Goal: Task Accomplishment & Management: Manage account settings

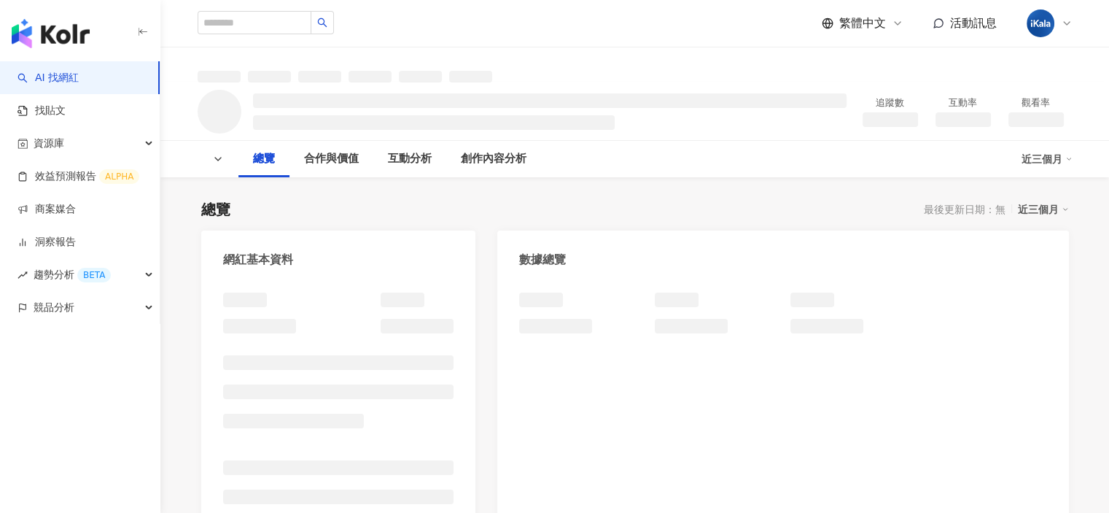
click at [290, 20] on input "search" at bounding box center [255, 22] width 114 height 23
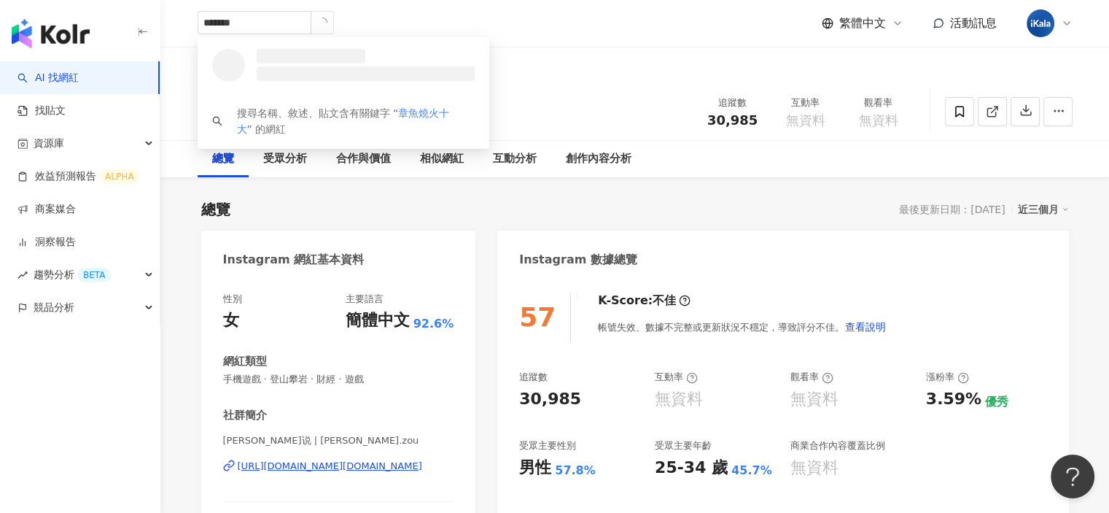
type input "****"
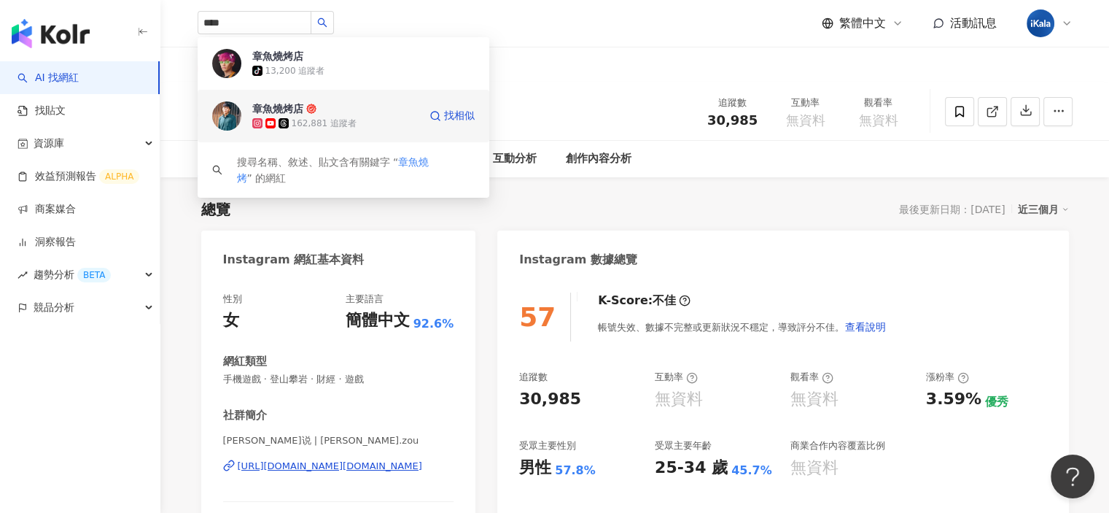
click at [376, 117] on div "162,881 追蹤者" at bounding box center [335, 123] width 166 height 15
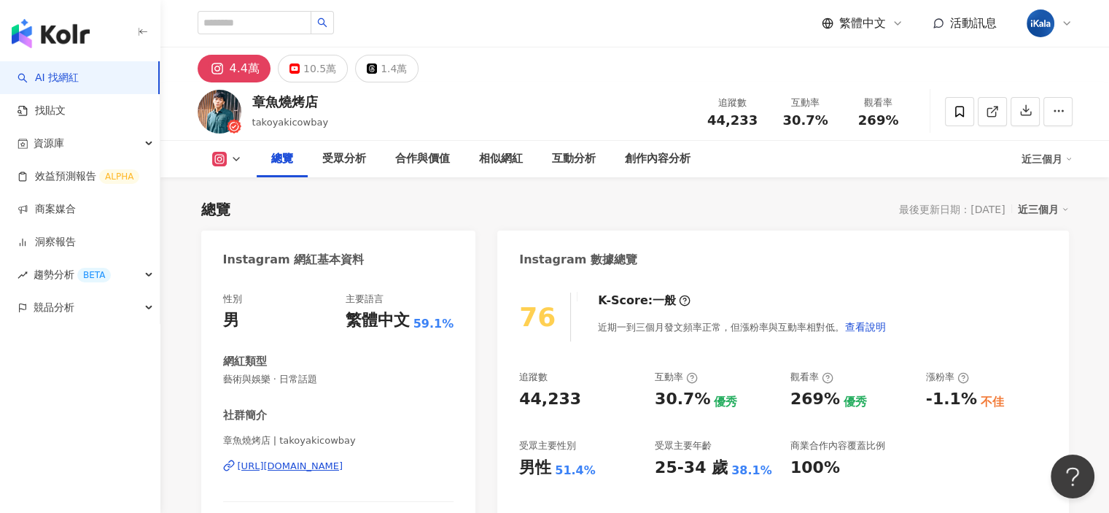
drag, startPoint x: 260, startPoint y: 104, endPoint x: 253, endPoint y: 101, distance: 7.9
click at [253, 101] on div "章魚燒烤店 takoyakicowbay 追蹤數 44,233 互動率 30.7% 觀看率 269%" at bounding box center [634, 111] width 933 height 58
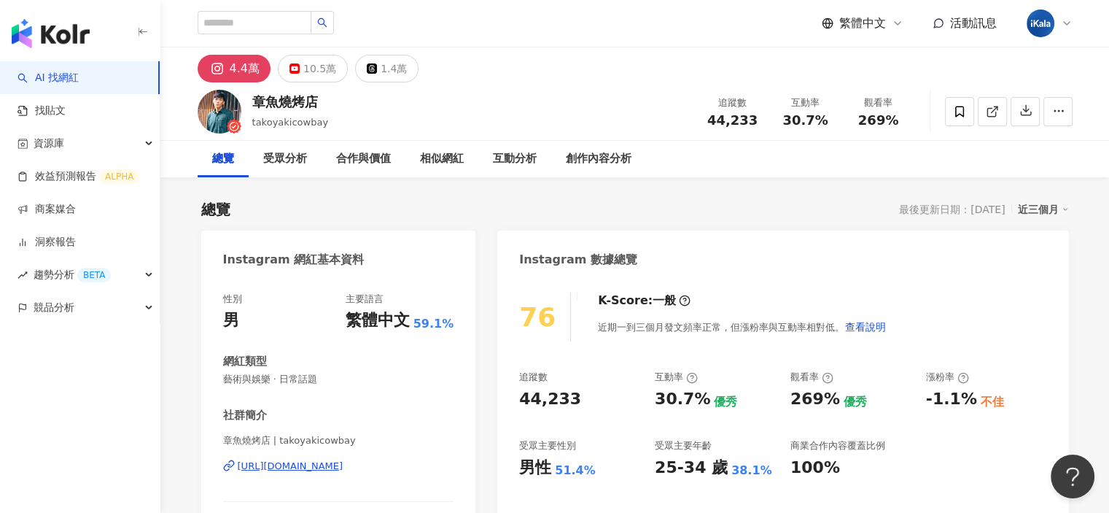
click at [519, 111] on div "章魚燒烤店 takoyakicowbay 追蹤數 44,233 互動率 30.7% 觀看率 269%" at bounding box center [634, 111] width 933 height 58
click at [510, 206] on div "總覽 最後更新日期：[DATE] 近三個月" at bounding box center [635, 209] width 868 height 20
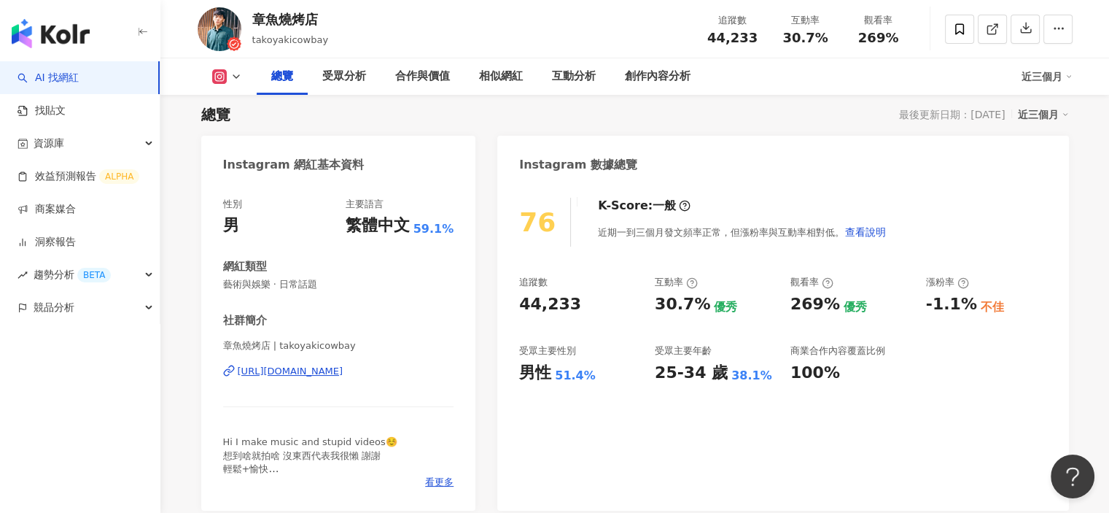
scroll to position [73, 0]
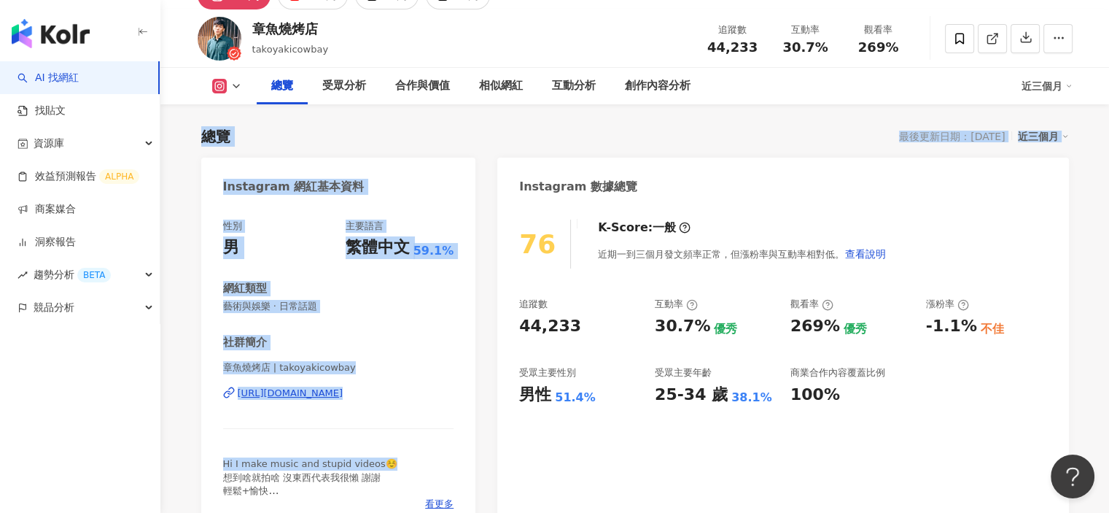
drag, startPoint x: 196, startPoint y: 145, endPoint x: 472, endPoint y: 393, distance: 370.8
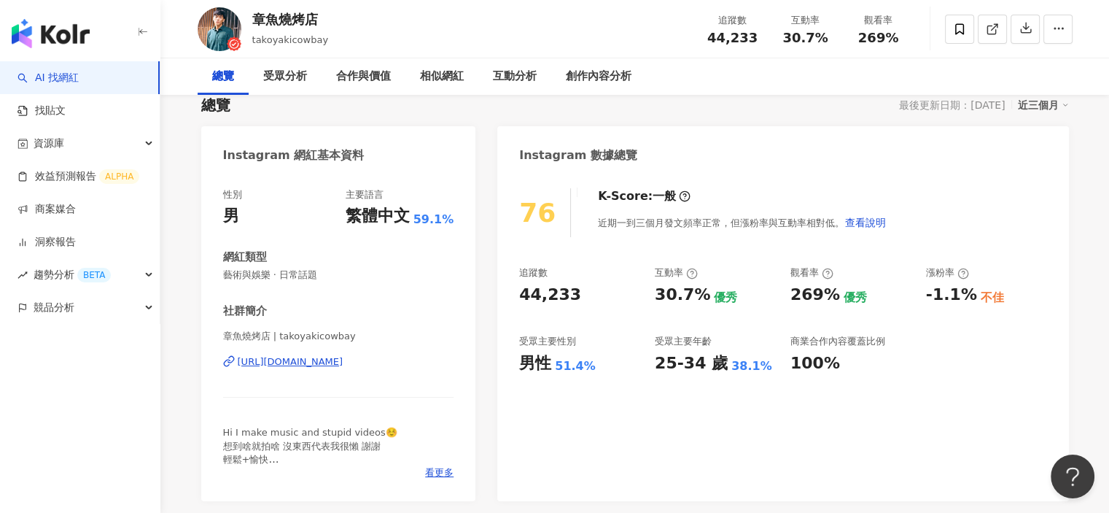
scroll to position [0, 0]
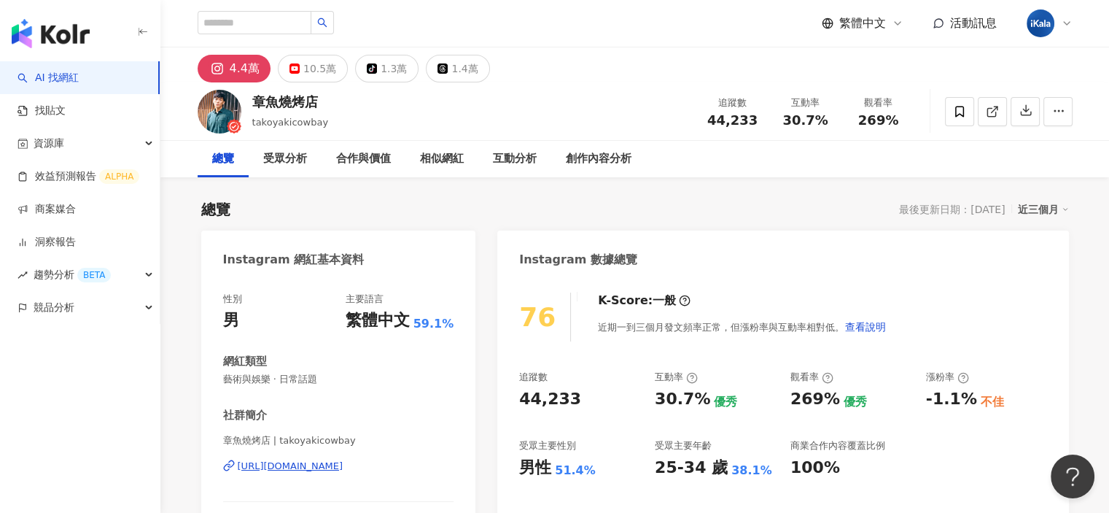
click at [1065, 212] on icon at bounding box center [1065, 209] width 7 height 7
click at [1062, 269] on link "近六個月" at bounding box center [1049, 268] width 41 height 16
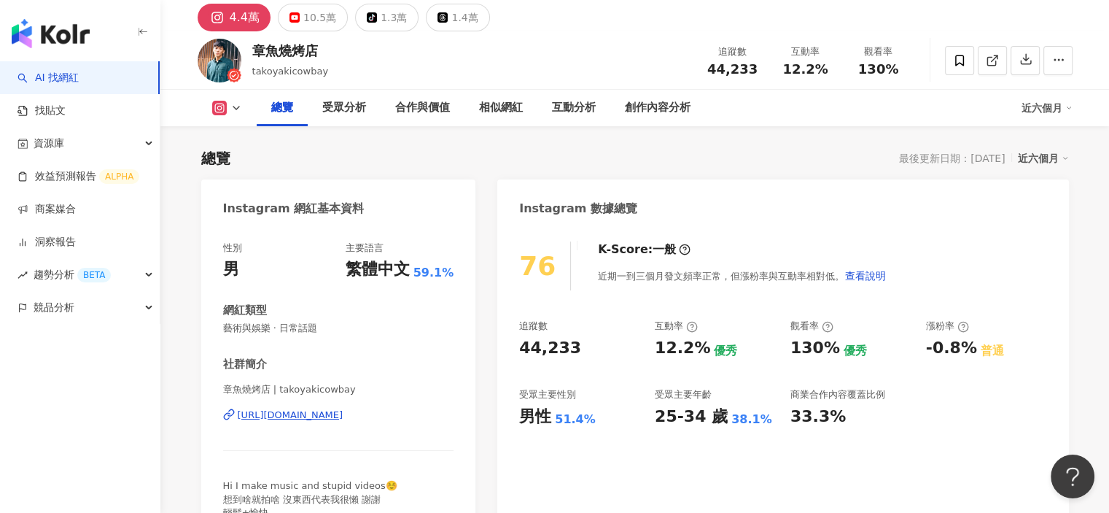
scroll to position [73, 0]
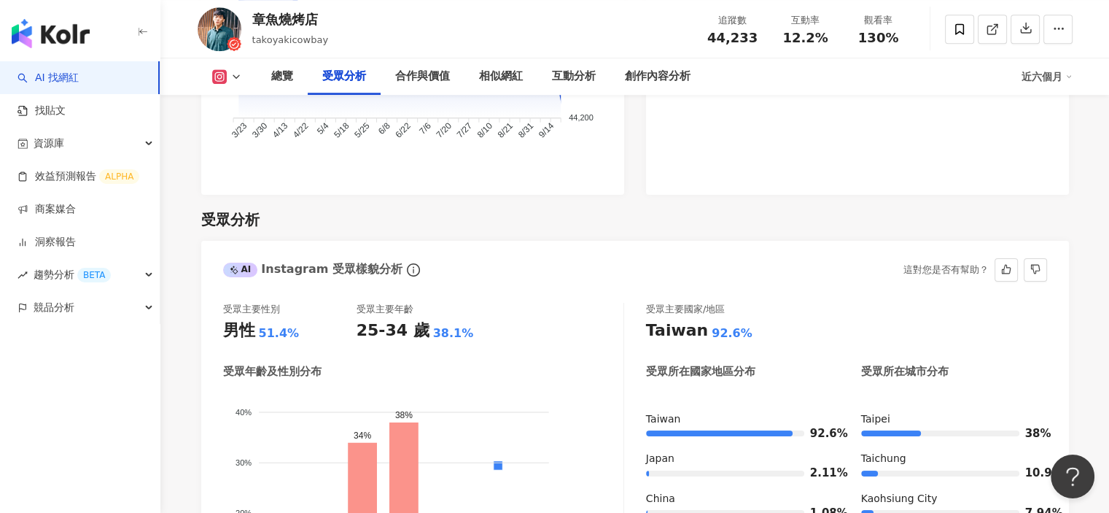
scroll to position [1240, 0]
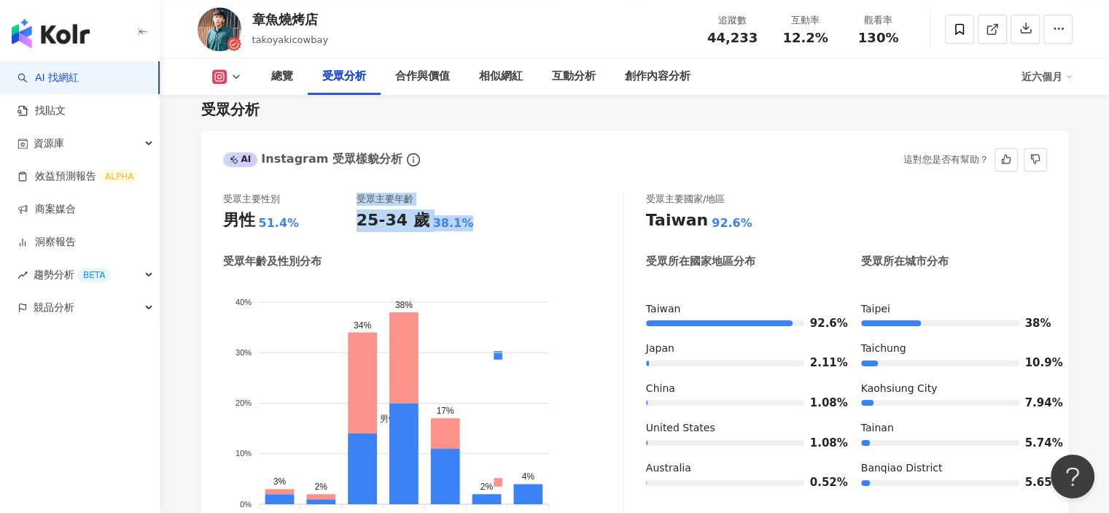
drag, startPoint x: 480, startPoint y: 223, endPoint x: 353, endPoint y: 224, distance: 126.9
click at [353, 224] on div "受眾主要性別 男性 51.4% 受眾主要年齡 25-34 歲 38.1%" at bounding box center [423, 212] width 400 height 39
click at [483, 221] on div "25-34 歲 38.1%" at bounding box center [423, 220] width 133 height 23
drag, startPoint x: 484, startPoint y: 222, endPoint x: 346, endPoint y: 219, distance: 137.9
click at [346, 219] on div "受眾主要性別 男性 51.4% 受眾主要年齡 25-34 歲 38.1%" at bounding box center [423, 212] width 400 height 39
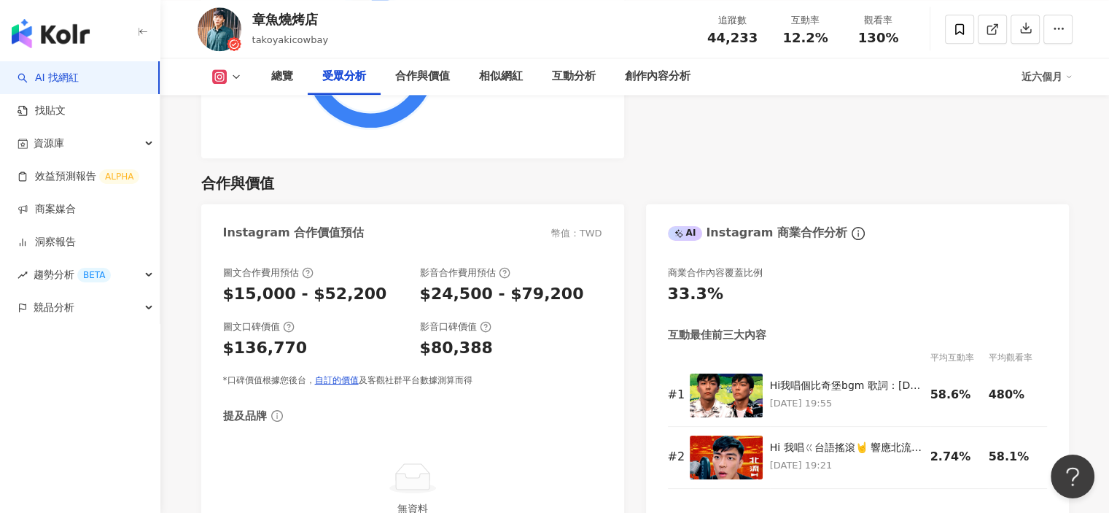
scroll to position [1896, 0]
click at [633, 169] on div "合作與價值 Instagram 合作價值預估 幣值：TWD 圖文合作費用預估 $15,000 - $52,200 影音合作費用預估 $24,500 - $79…" at bounding box center [635, 360] width 868 height 404
click at [639, 223] on div "Instagram 合作價值預估 幣值：TWD 圖文合作費用預估 $15,000 - $52,200 影音合作費用預估 $24,500 - $79,200 圖…" at bounding box center [635, 382] width 868 height 358
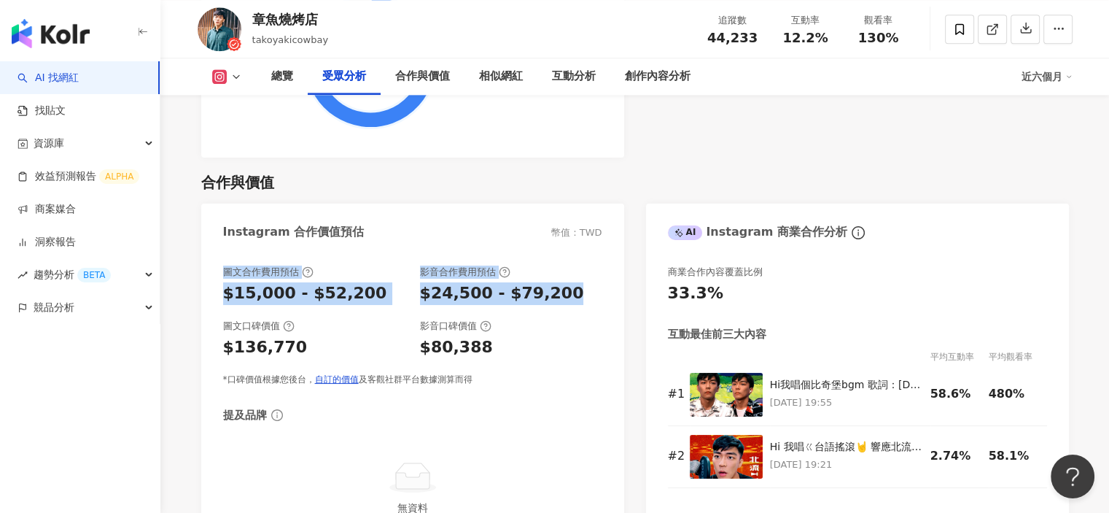
drag, startPoint x: 585, startPoint y: 291, endPoint x: 220, endPoint y: 274, distance: 365.7
click at [220, 274] on div "圖文合作費用預估 $15,000 - $52,200 影音合作費用預估 $24,500 - $79,200 圖文口碑價值 $136,770 影音口碑價值 $8…" at bounding box center [412, 406] width 423 height 311
click at [634, 281] on div "Instagram 合作價值預估 幣值：TWD 圖文合作費用預估 $15,000 - $52,200 影音合作費用預估 $24,500 - $79,200 圖…" at bounding box center [635, 382] width 868 height 358
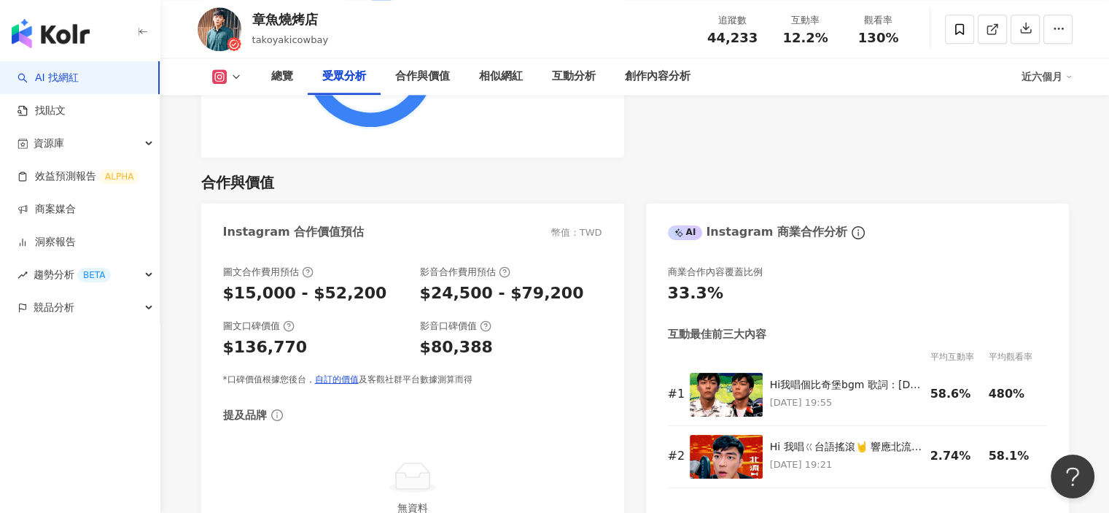
click at [639, 281] on div "Instagram 合作價值預估 幣值：TWD 圖文合作費用預估 $15,000 - $52,200 影音合作費用預估 $24,500 - $79,200 圖…" at bounding box center [635, 382] width 868 height 358
click at [632, 276] on div "Instagram 合作價值預估 幣值：TWD 圖文合作費用預估 $15,000 - $52,200 影音合作費用預估 $24,500 - $79,200 圖…" at bounding box center [635, 382] width 868 height 358
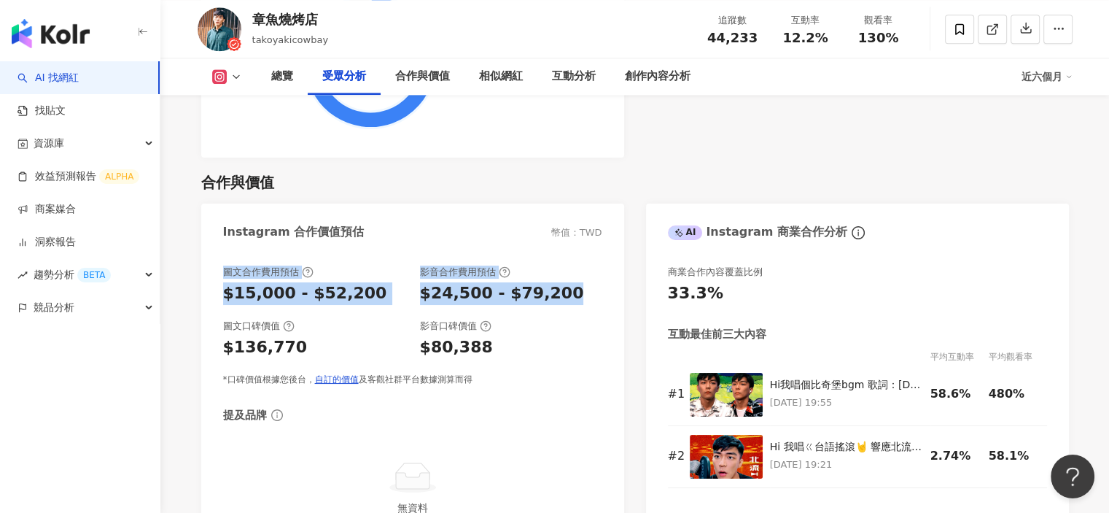
drag, startPoint x: 598, startPoint y: 297, endPoint x: 230, endPoint y: 238, distance: 372.9
click at [213, 268] on div "圖文合作費用預估 $15,000 - $52,200 影音合作費用預估 $24,500 - $79,200 圖文口碑價值 $136,770 影音口碑價值 $8…" at bounding box center [412, 406] width 423 height 311
click at [632, 279] on div "Instagram 合作價值預估 幣值：TWD 圖文合作費用預估 $15,000 - $52,200 影音合作費用預估 $24,500 - $79,200 圖…" at bounding box center [635, 382] width 868 height 358
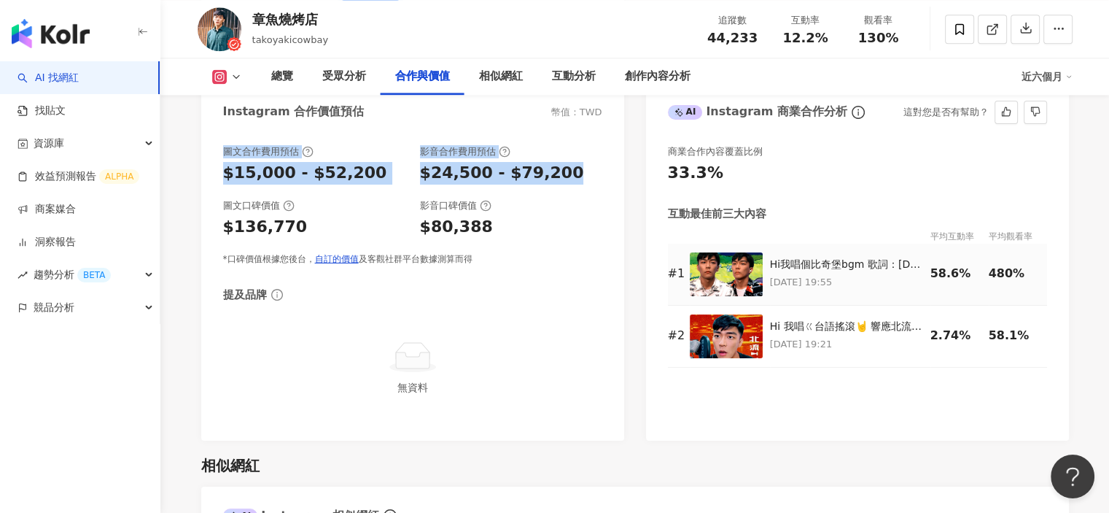
scroll to position [2042, 0]
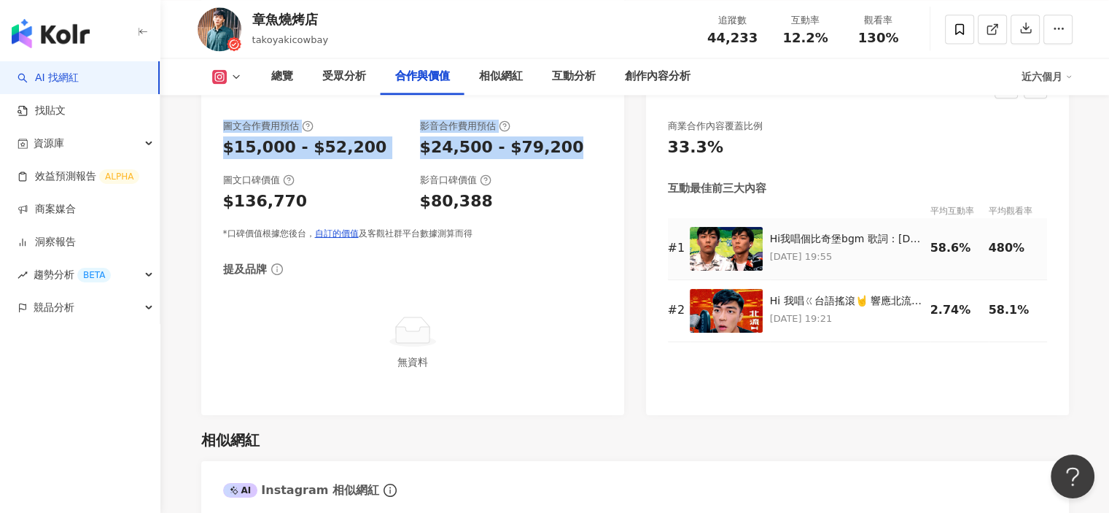
click at [727, 244] on img at bounding box center [726, 249] width 73 height 44
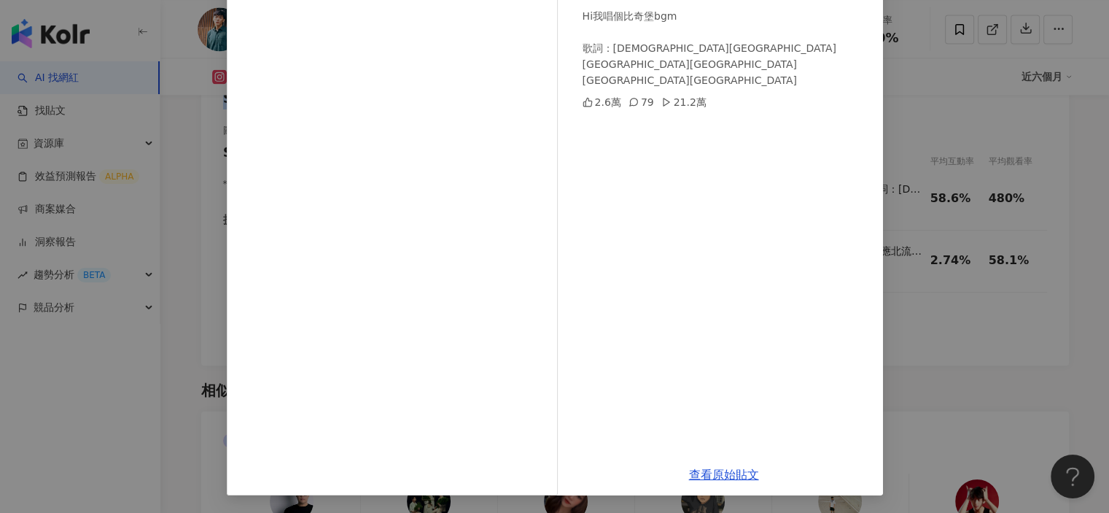
scroll to position [2115, 0]
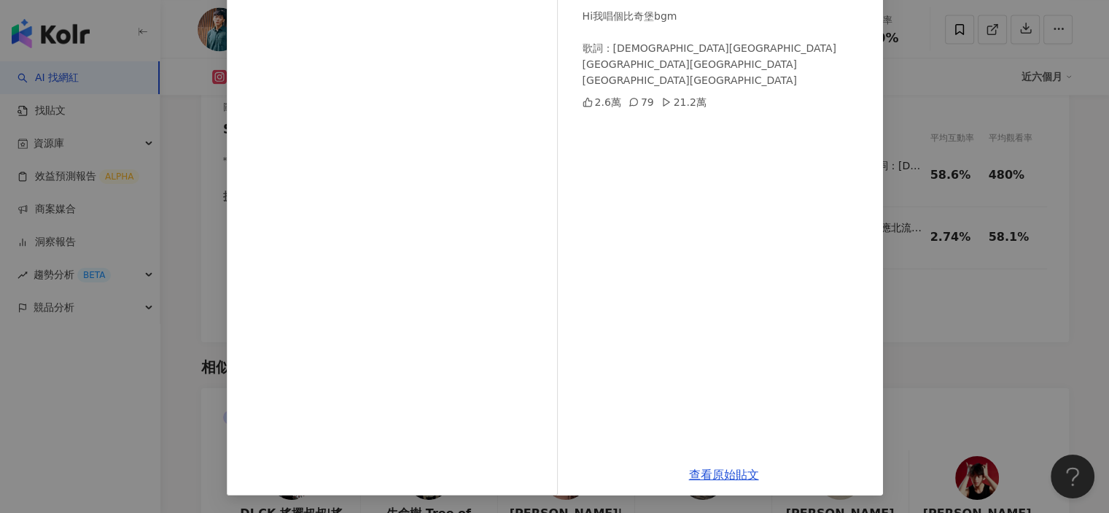
click at [1025, 338] on div "章魚燒烤店 2025/7/10 Hi我唱個比奇堡bgm 歌詞：哇嗚哇嗚哇嗚哇嗚哇嗚哇嗚哇嗚哇嗚哇嗚哇嗚哇嗚哇嗚哇嗚哇嗚哇嗚哇嗚哇嗚哇嗚哇嗚哇嗚哇嗚哇嗚哇嗚哇嗚…" at bounding box center [554, 256] width 1109 height 513
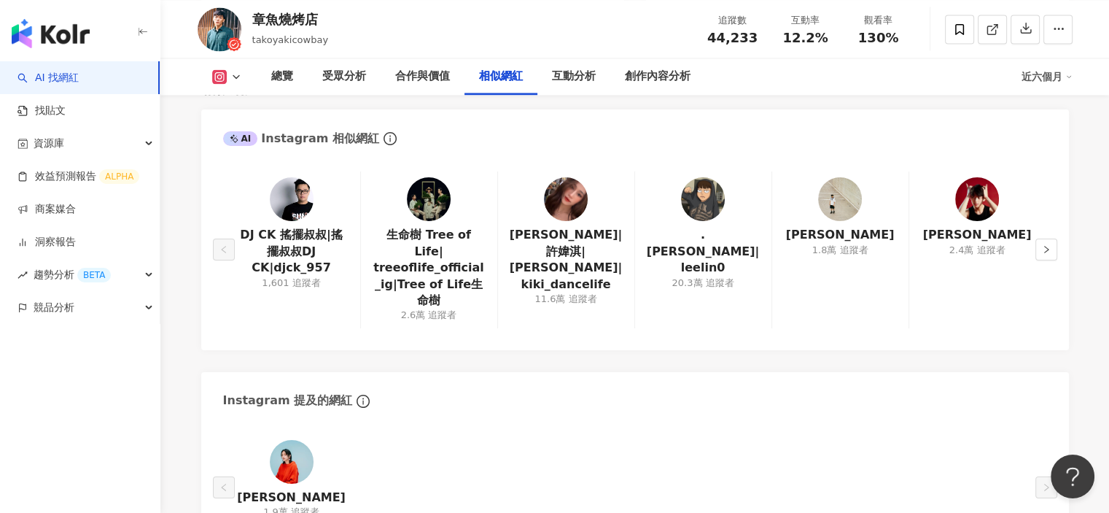
scroll to position [2407, 0]
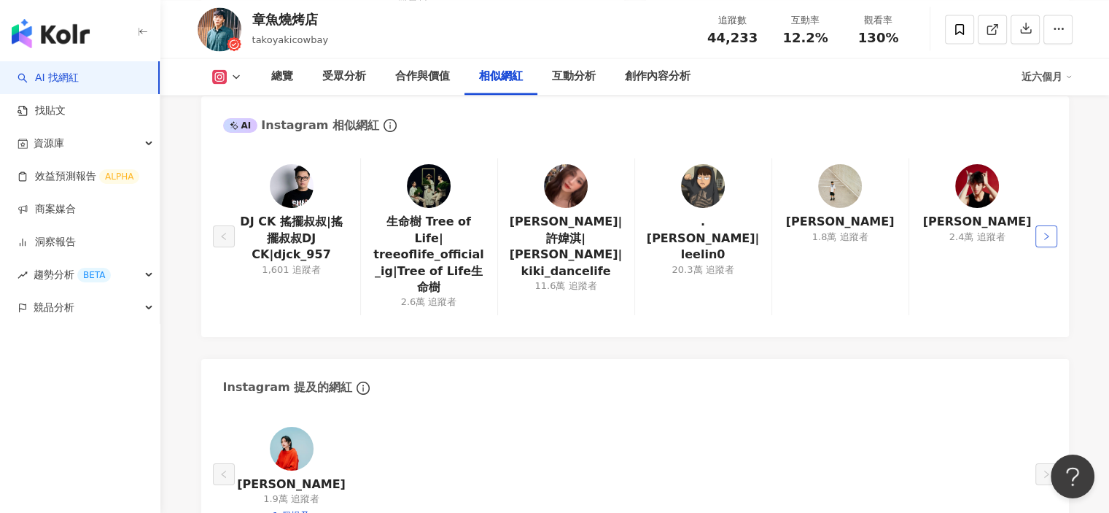
click at [1050, 232] on icon "right" at bounding box center [1046, 236] width 9 height 9
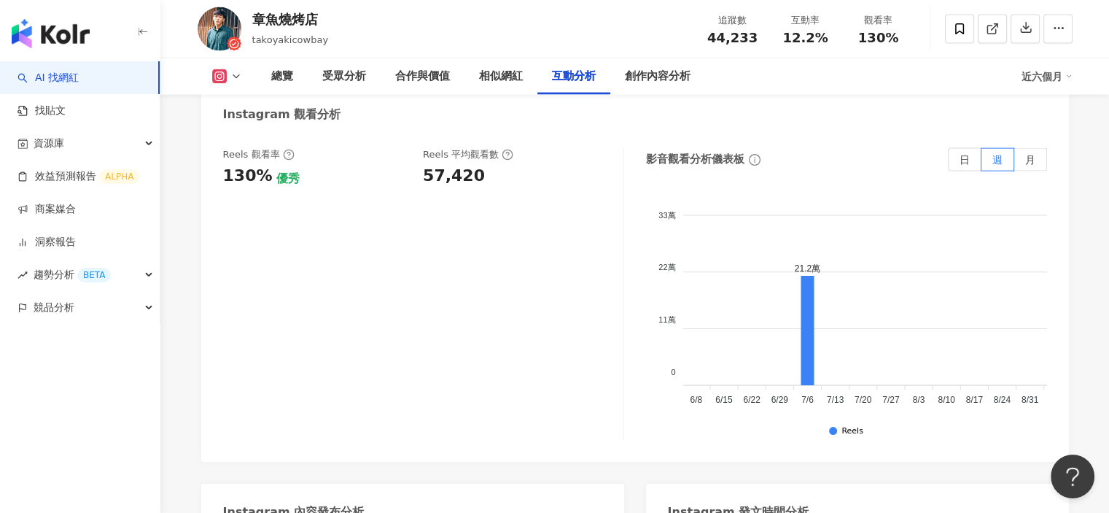
scroll to position [0, 420]
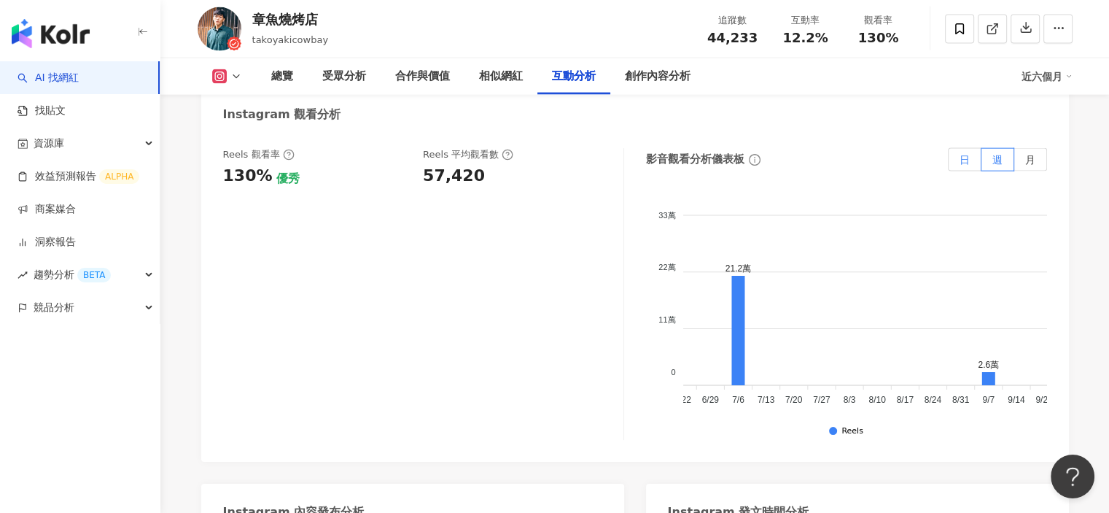
click at [963, 154] on span "日" at bounding box center [965, 160] width 10 height 12
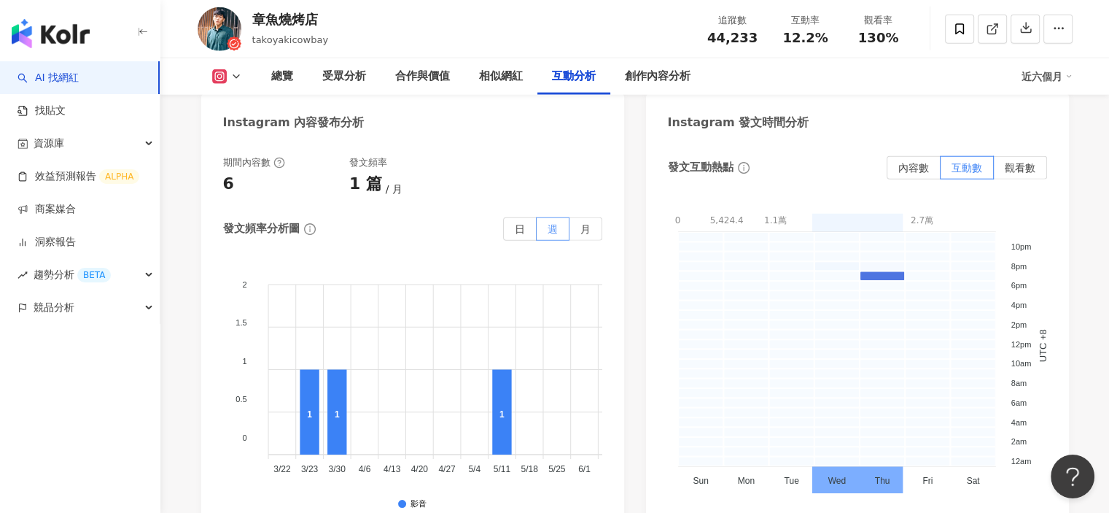
scroll to position [3646, 0]
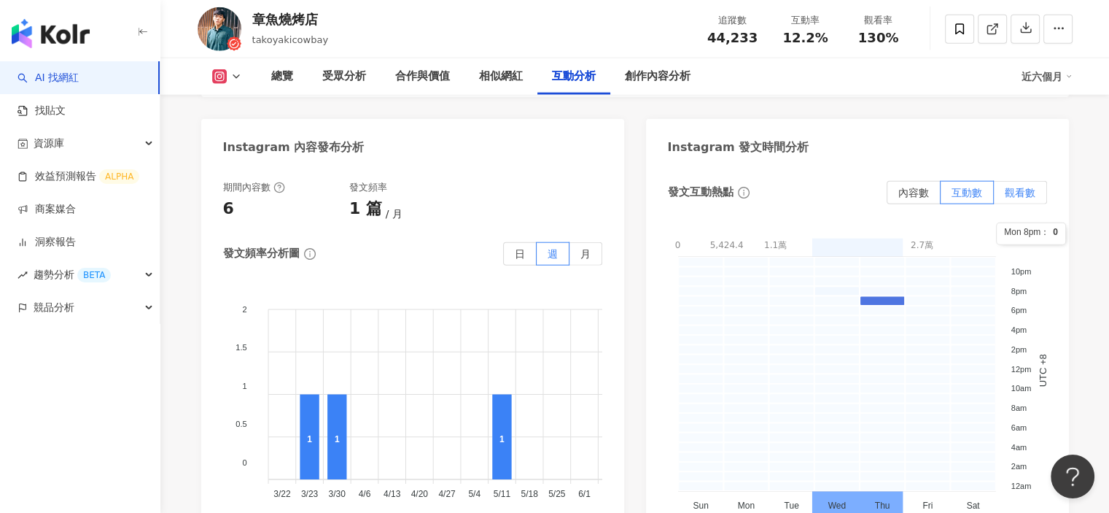
click at [1027, 187] on span "觀看數" at bounding box center [1020, 193] width 31 height 12
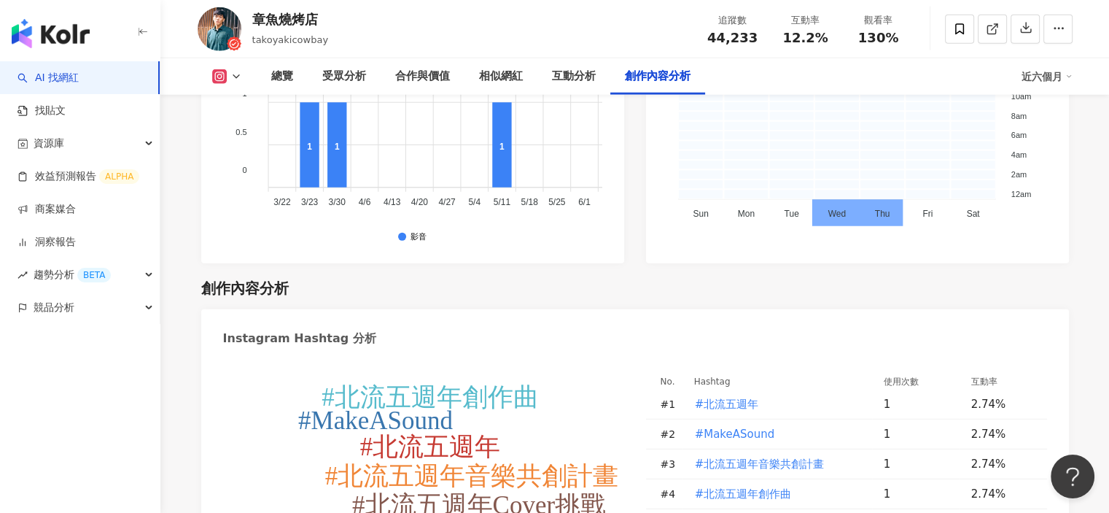
scroll to position [4376, 0]
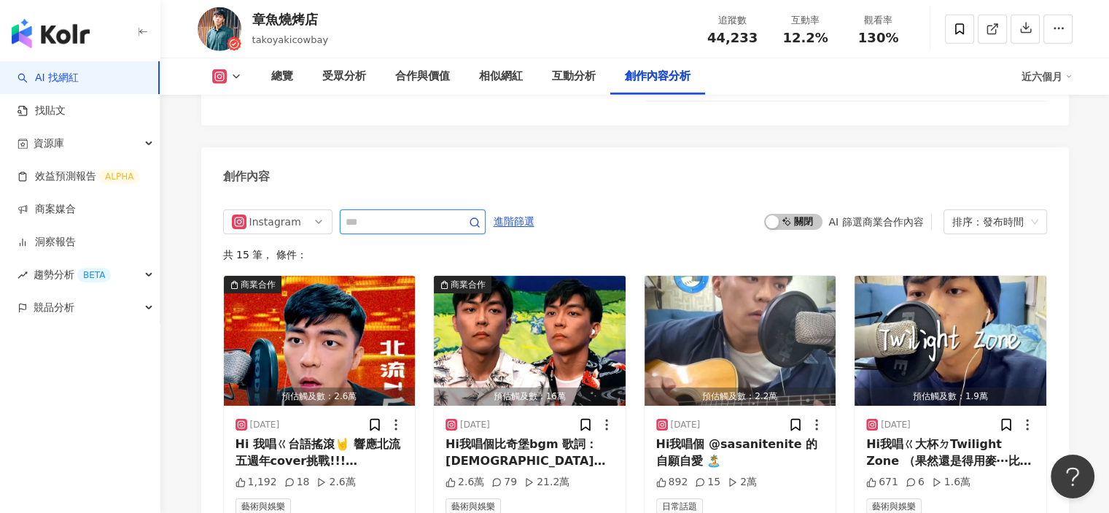
click at [411, 213] on input "text" at bounding box center [397, 222] width 102 height 18
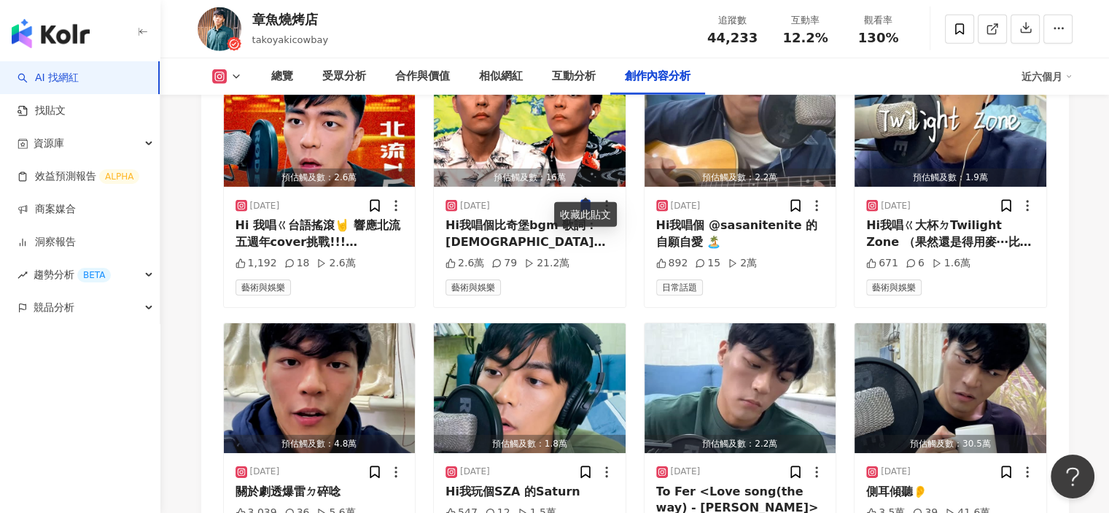
scroll to position [4303, 0]
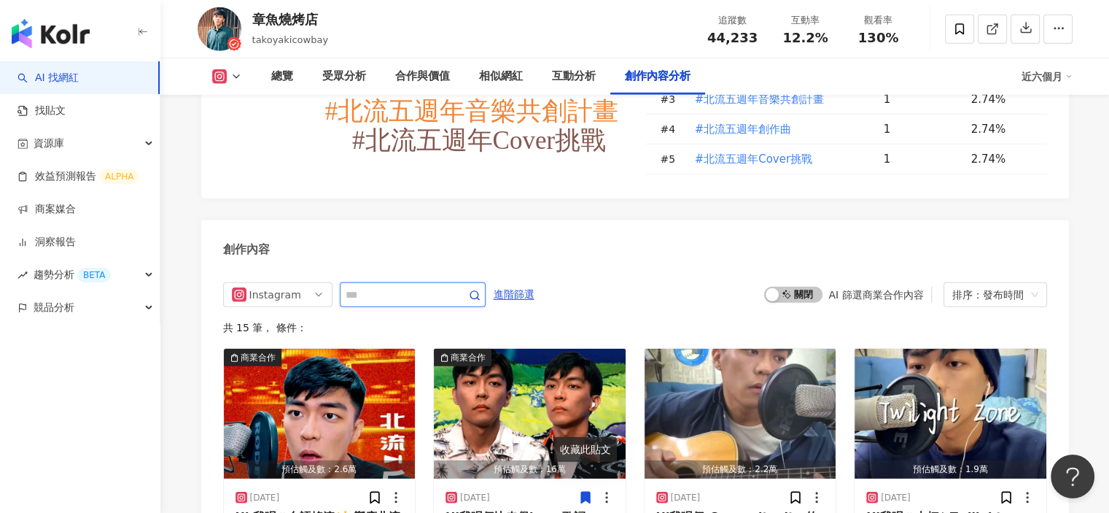
click at [433, 286] on input "text" at bounding box center [397, 295] width 102 height 18
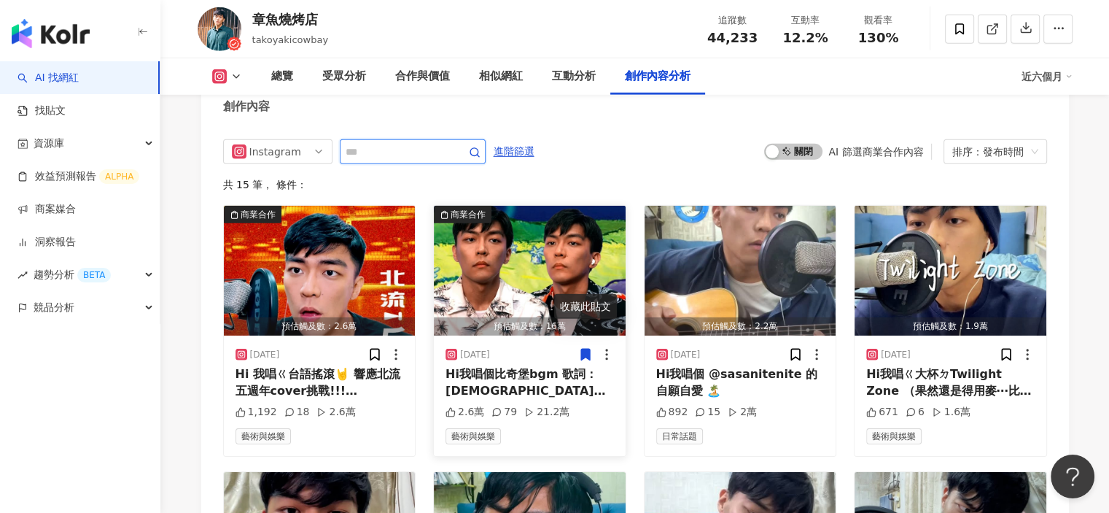
scroll to position [4449, 0]
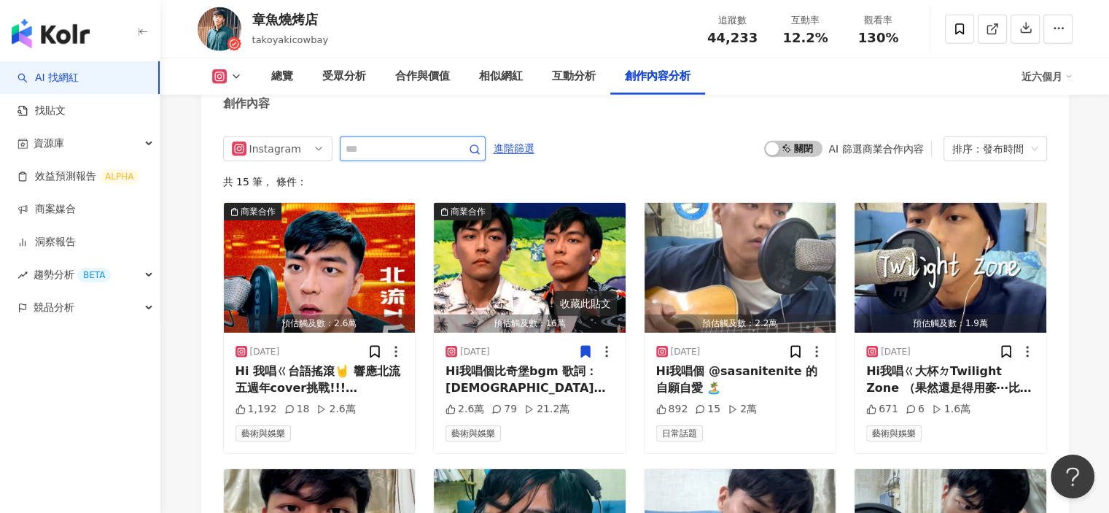
click at [441, 140] on input "text" at bounding box center [397, 149] width 102 height 18
type input "**"
click at [481, 144] on icon "button" at bounding box center [475, 150] width 12 height 12
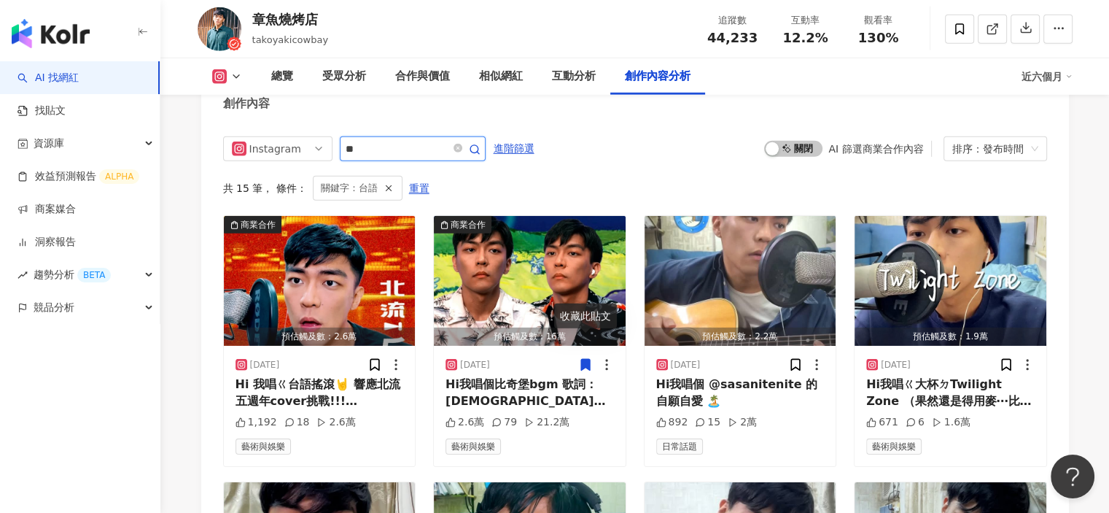
scroll to position [4408, 0]
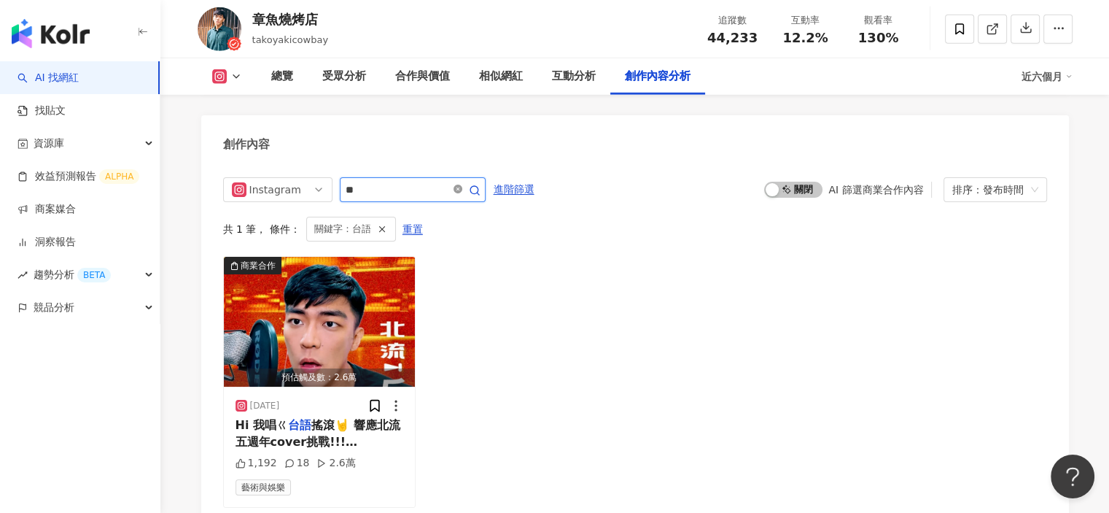
click at [462, 185] on icon "close-circle" at bounding box center [458, 189] width 9 height 9
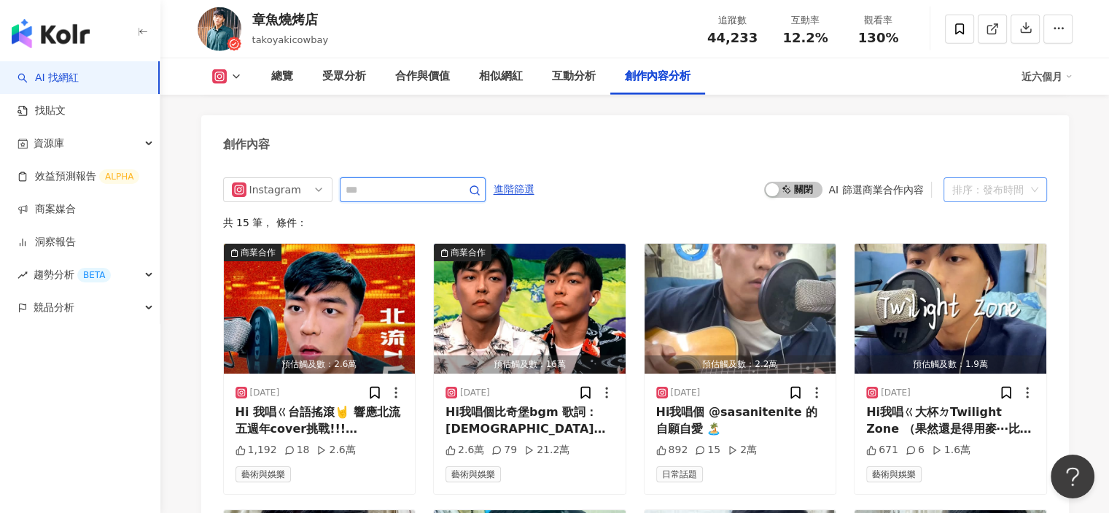
click at [1025, 178] on span "排序：發布時間" at bounding box center [995, 189] width 86 height 23
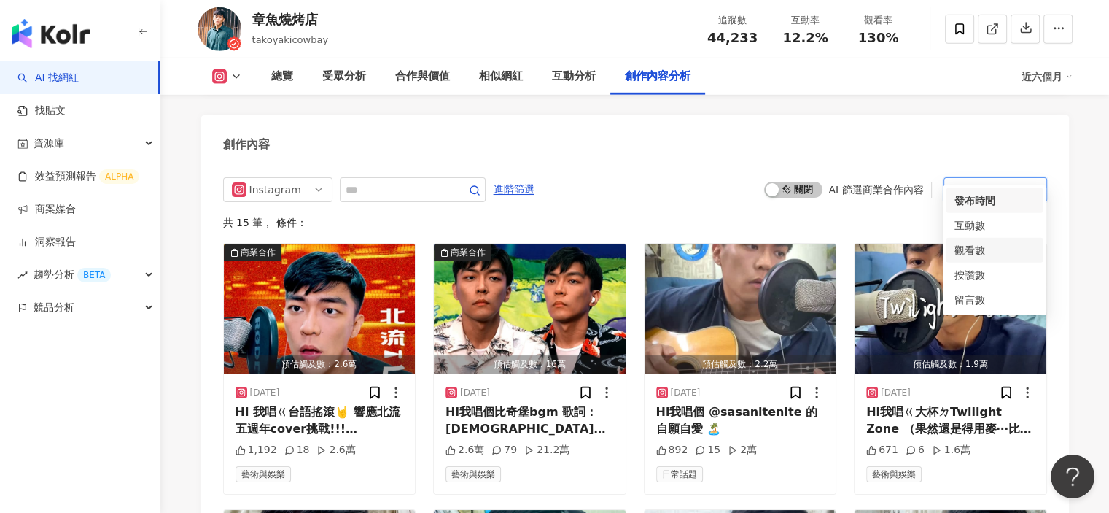
click at [986, 243] on div "觀看數" at bounding box center [995, 250] width 80 height 16
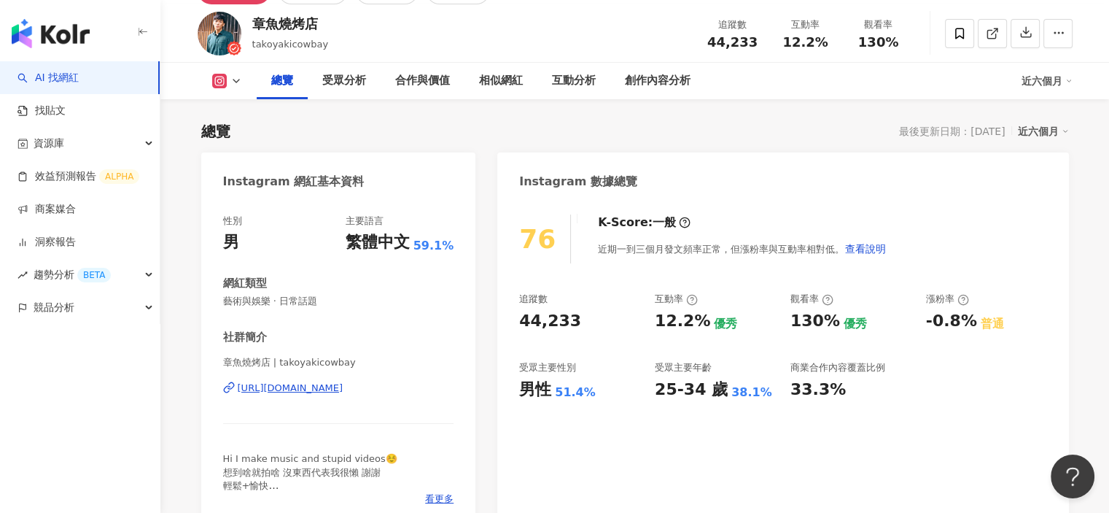
scroll to position [73, 0]
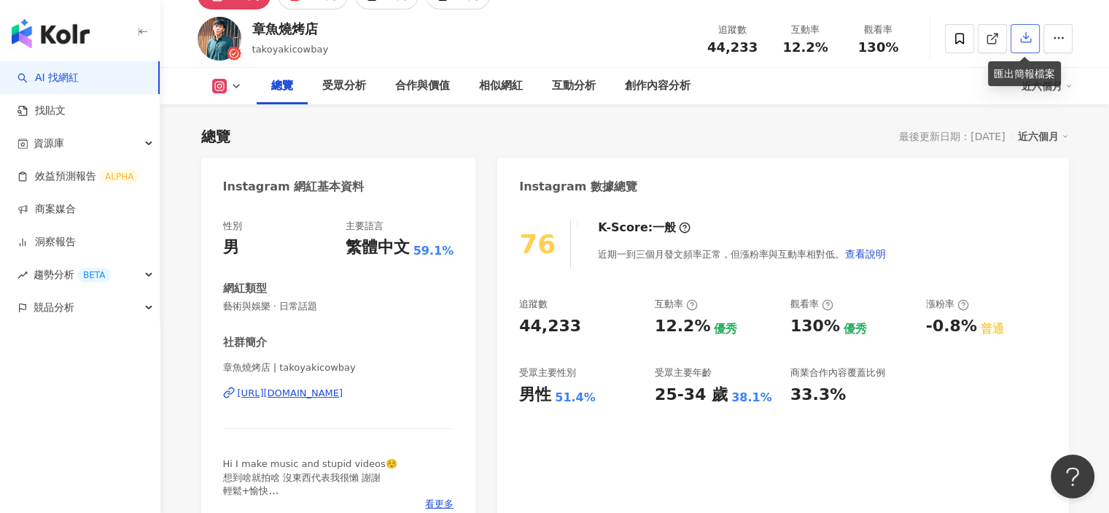
click at [1031, 46] on button "button" at bounding box center [1025, 38] width 29 height 29
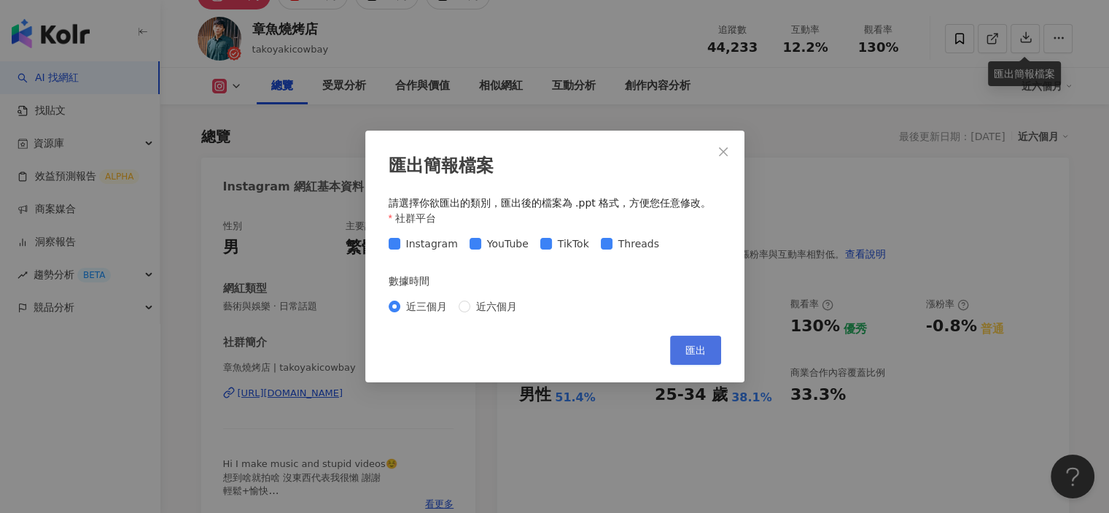
click at [707, 344] on button "匯出" at bounding box center [695, 349] width 51 height 29
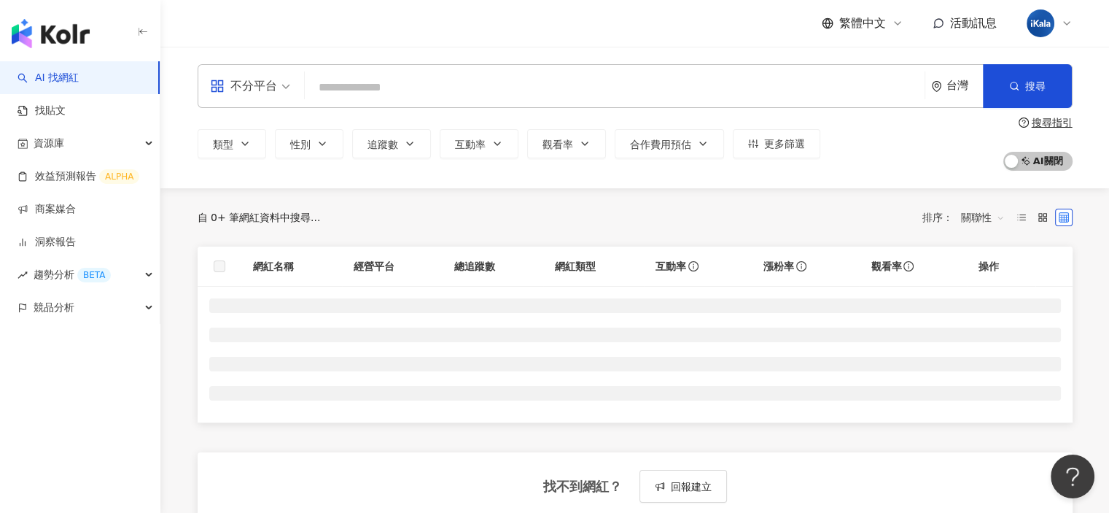
click at [283, 84] on span "不分平台" at bounding box center [250, 85] width 80 height 23
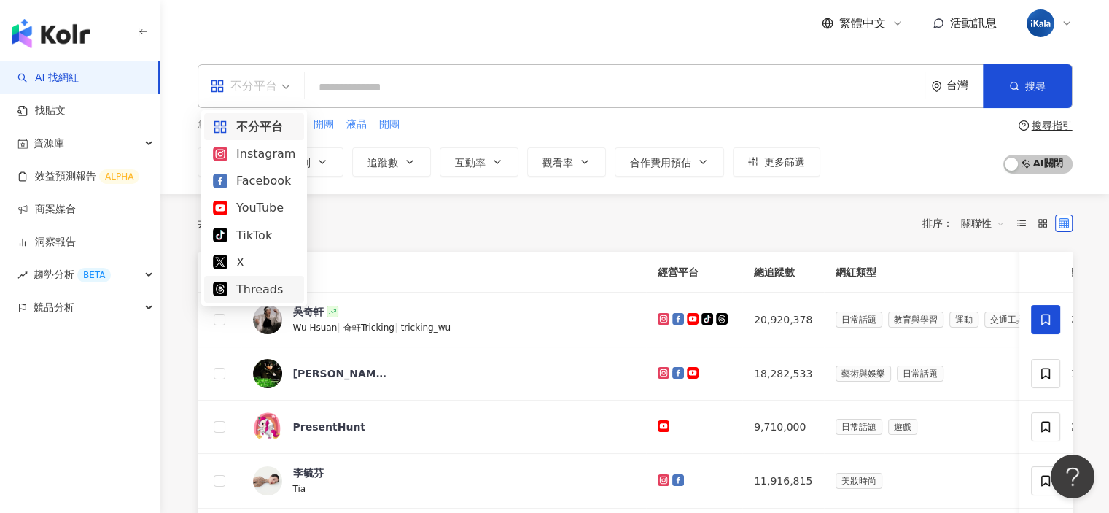
click at [802, 212] on div "共 10,000+ 筆 排序： 關聯性" at bounding box center [635, 222] width 875 height 23
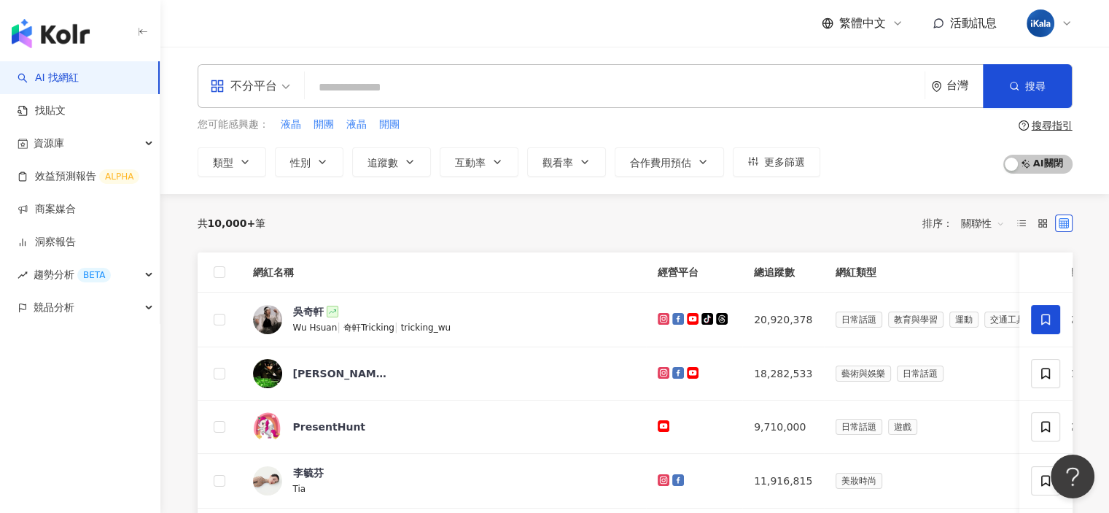
click at [954, 90] on div "台灣" at bounding box center [965, 85] width 36 height 12
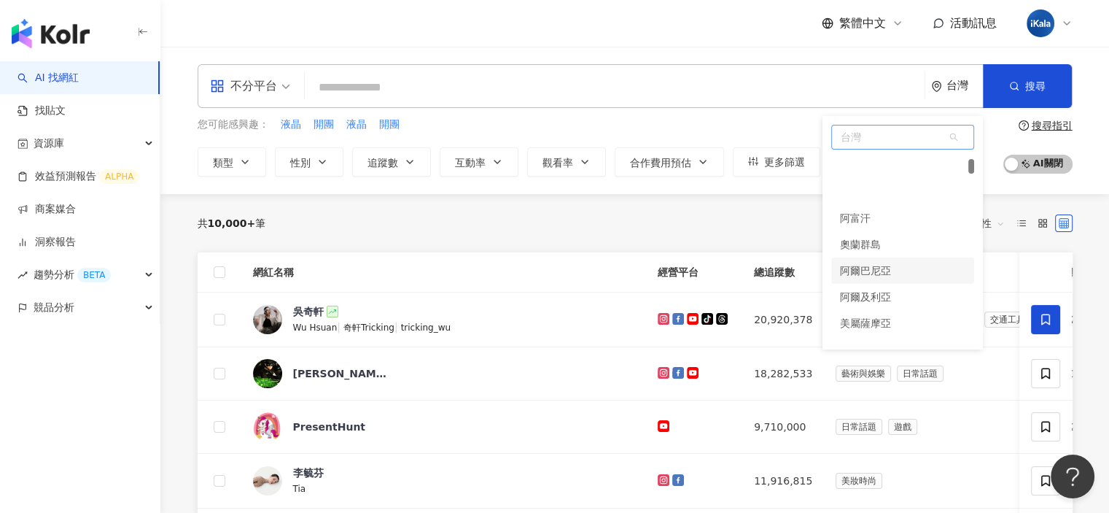
scroll to position [292, 0]
click at [721, 229] on div "共 10,000+ 筆 排序： 關聯性" at bounding box center [635, 222] width 875 height 23
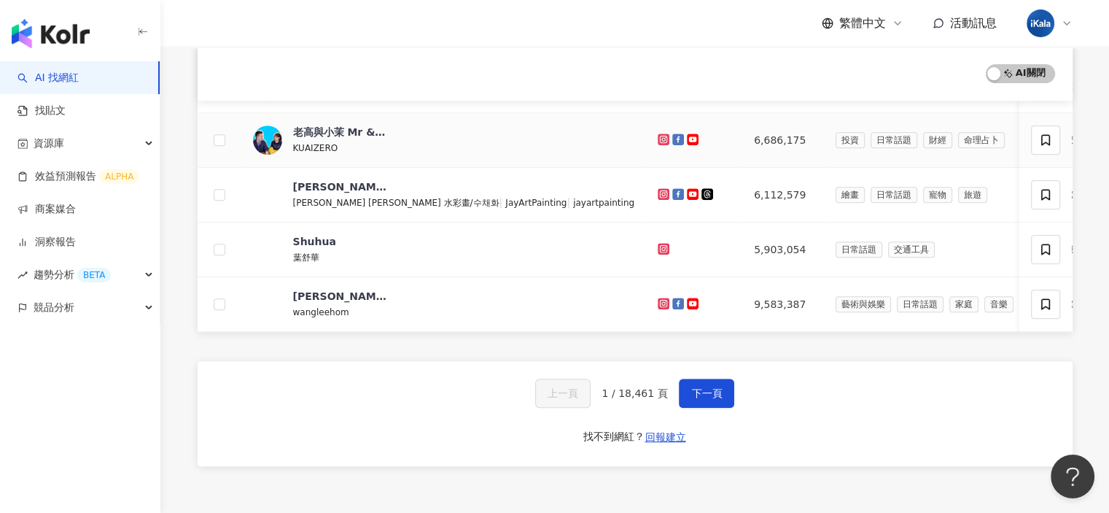
scroll to position [764, 0]
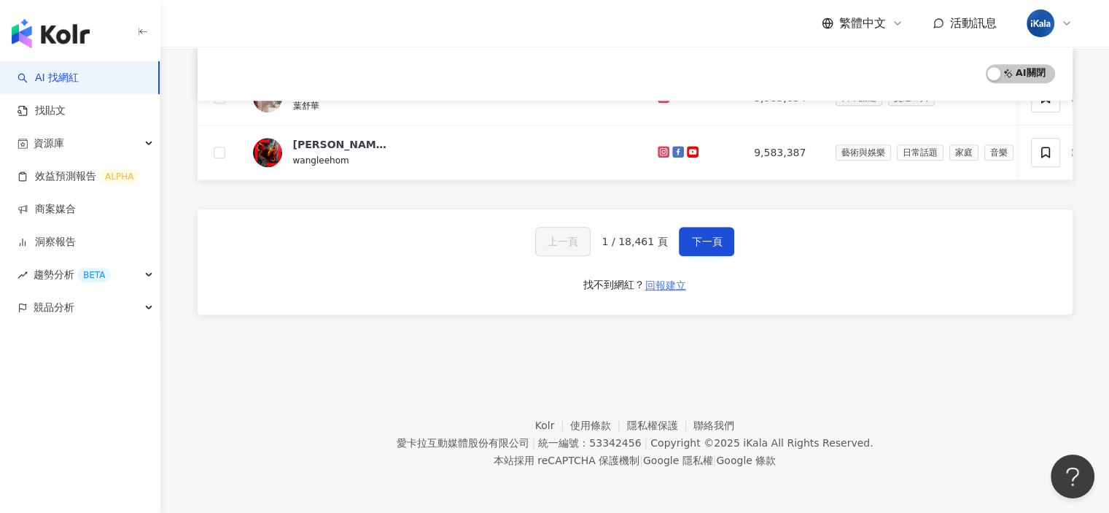
click at [677, 286] on span "回報建立" at bounding box center [665, 285] width 41 height 12
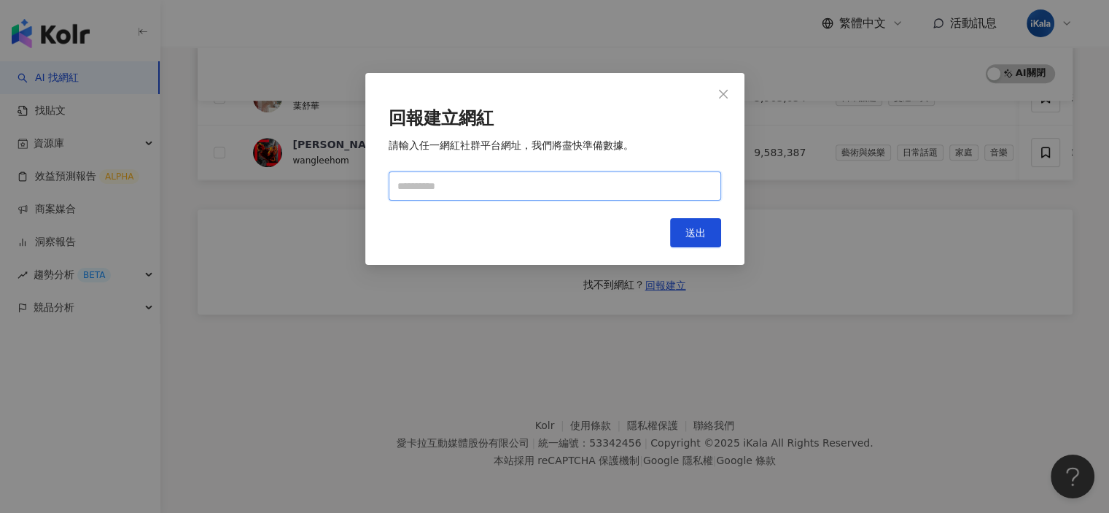
click at [540, 194] on input "text" at bounding box center [555, 185] width 333 height 29
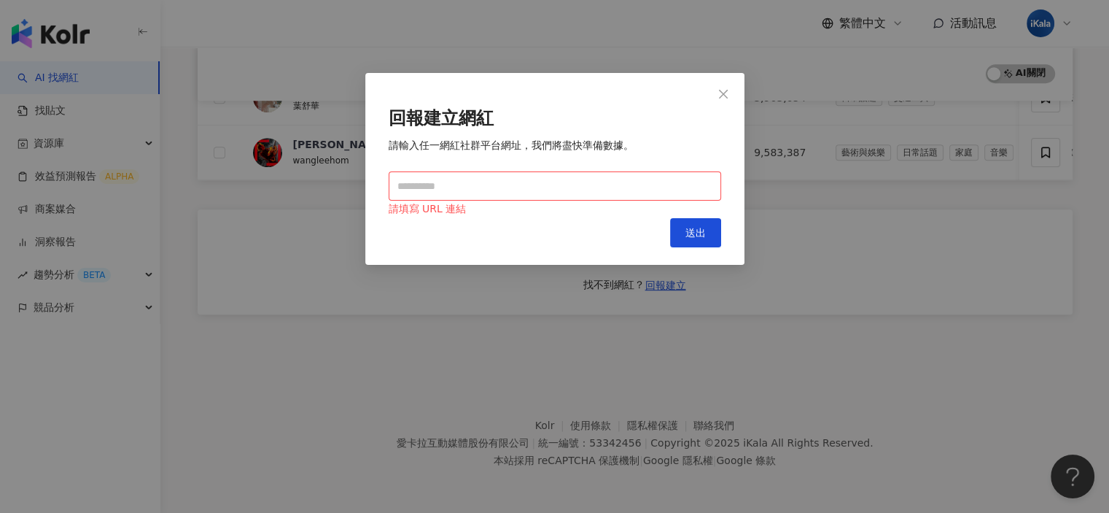
click at [411, 232] on div "Cancel 送出" at bounding box center [555, 232] width 333 height 29
click at [721, 94] on icon "close" at bounding box center [724, 94] width 12 height 12
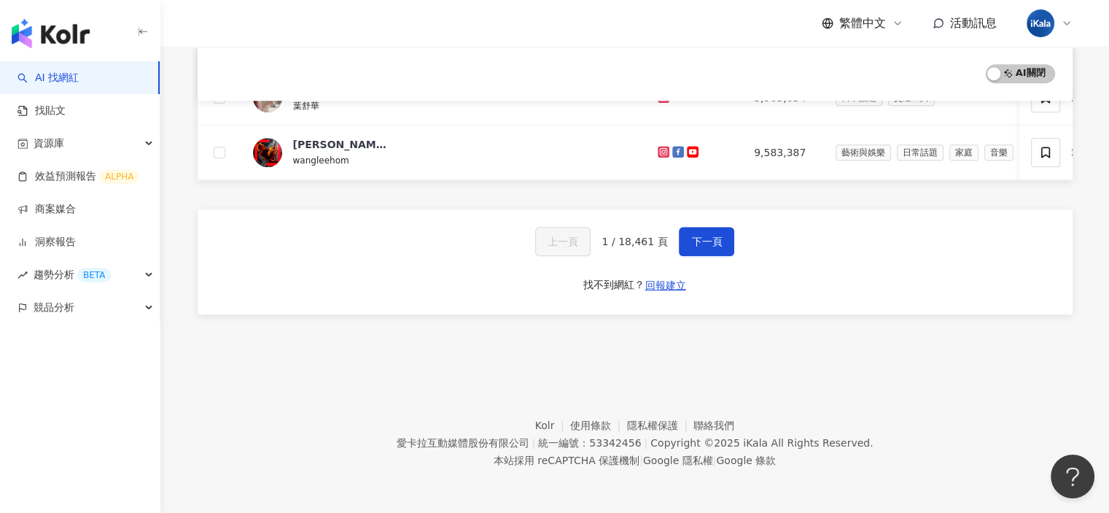
click at [808, 253] on div "上一頁 1 / 18,461 頁 下一頁 找不到網紅？ 回報建立" at bounding box center [635, 261] width 875 height 105
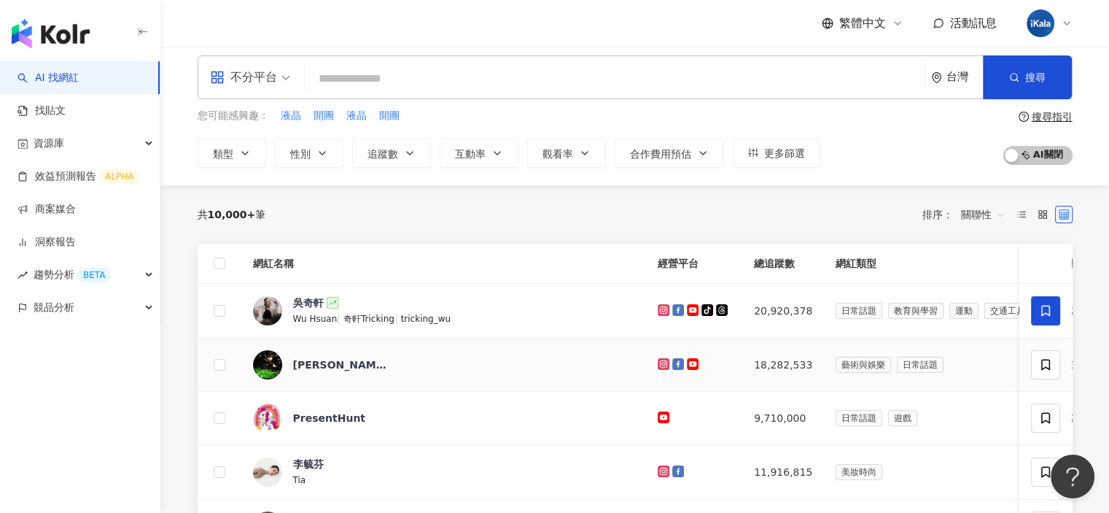
scroll to position [0, 0]
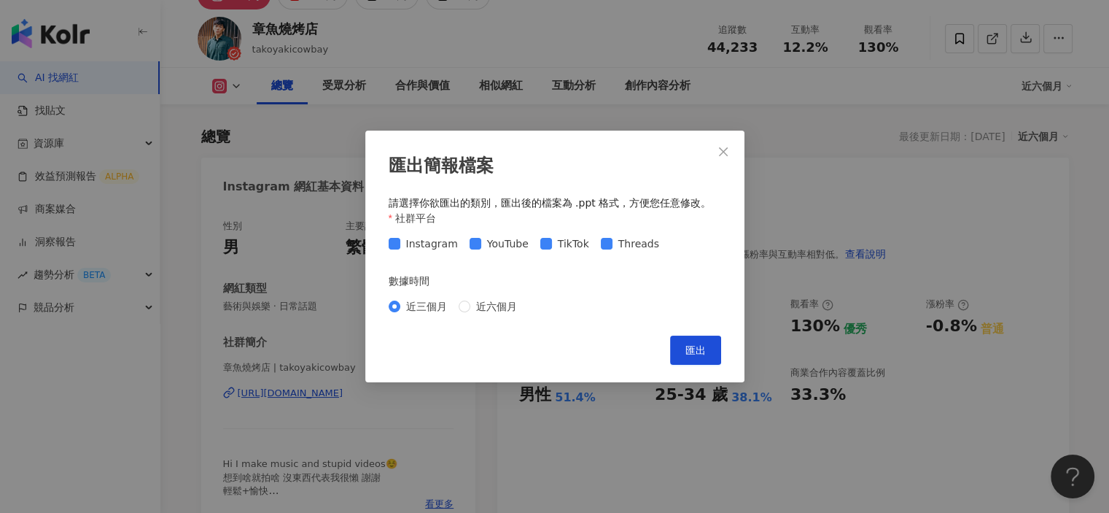
scroll to position [73, 0]
click at [719, 144] on button "Close" at bounding box center [723, 151] width 29 height 29
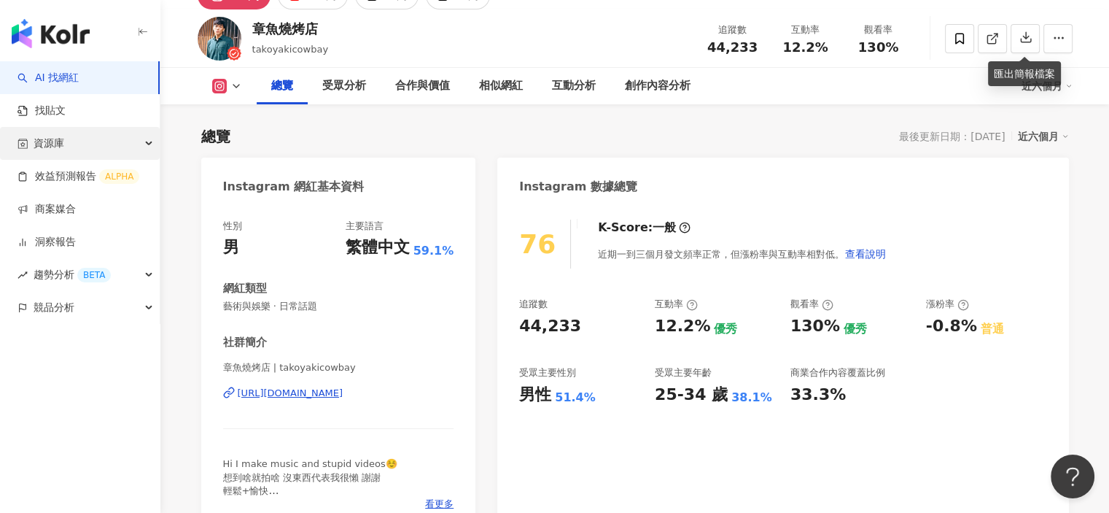
click at [90, 138] on div "資源庫" at bounding box center [80, 143] width 160 height 33
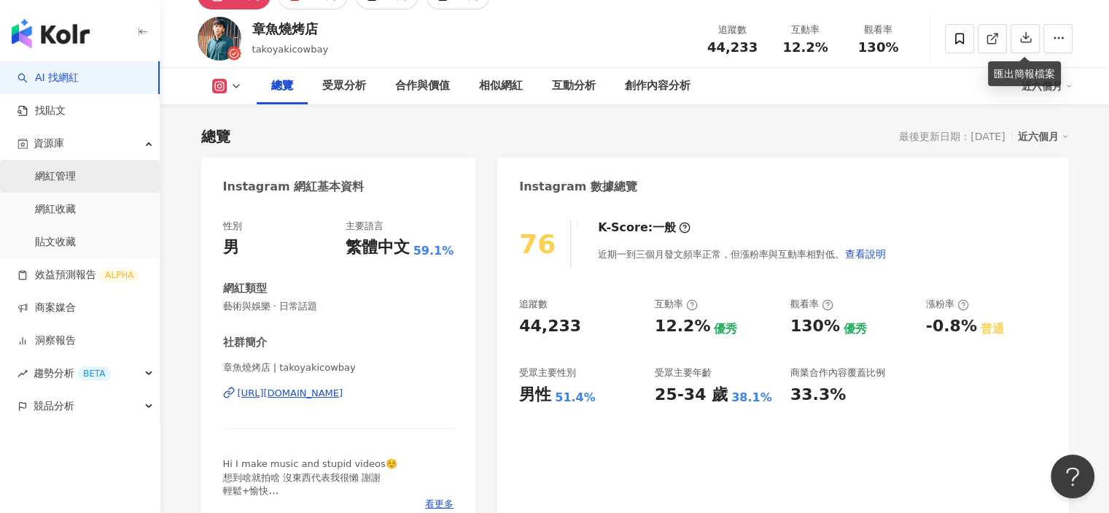
click at [66, 176] on link "網紅管理" at bounding box center [55, 176] width 41 height 15
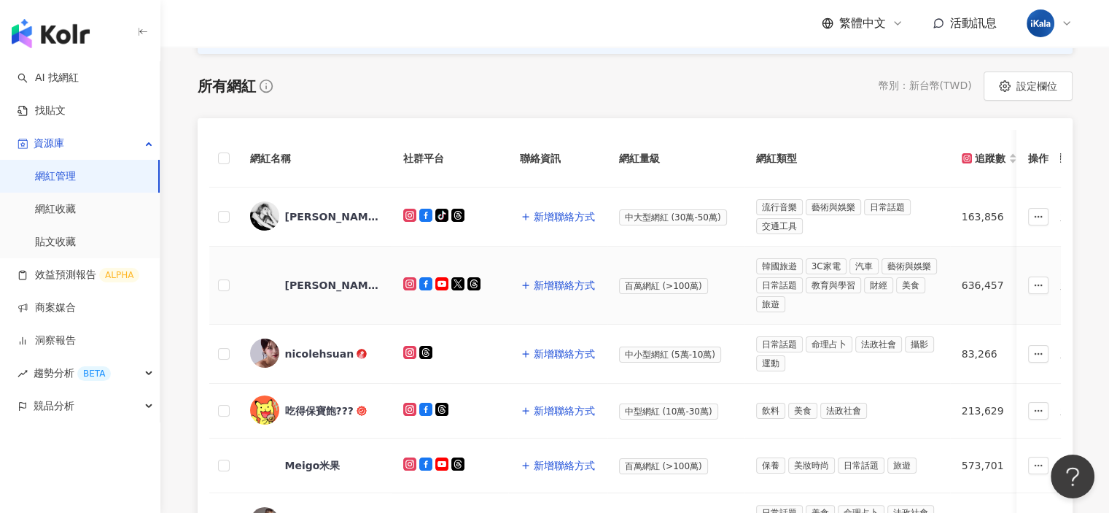
scroll to position [219, 0]
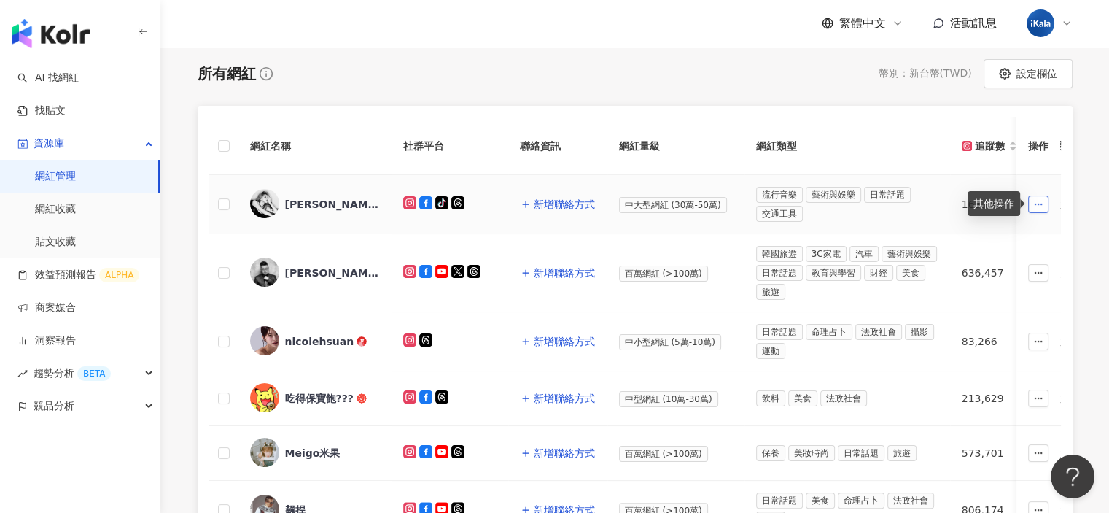
click at [1040, 203] on icon "button" at bounding box center [1039, 204] width 10 height 10
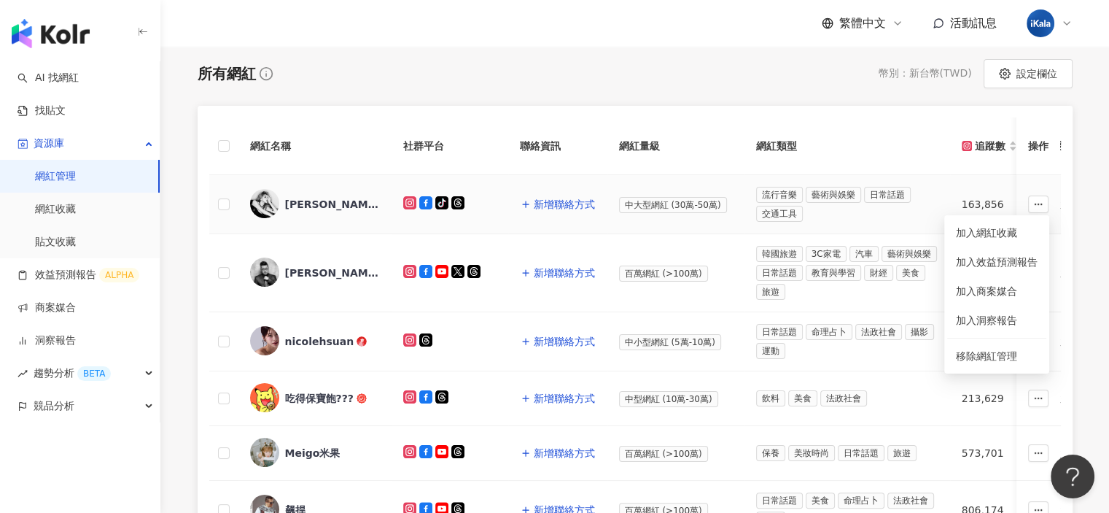
click at [317, 201] on div "于娜AhMiu" at bounding box center [332, 204] width 95 height 15
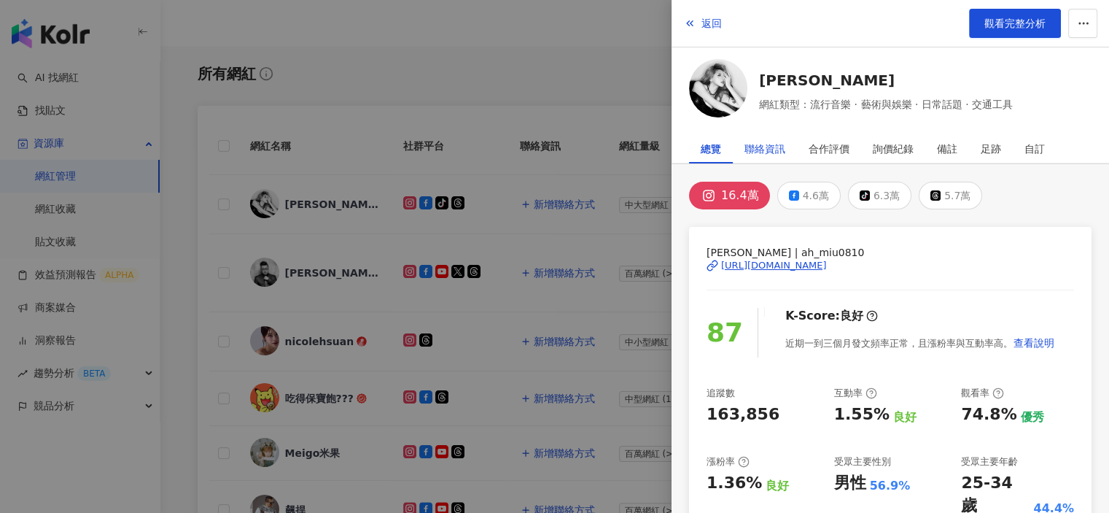
click at [756, 146] on div "聯絡資訊" at bounding box center [765, 148] width 41 height 29
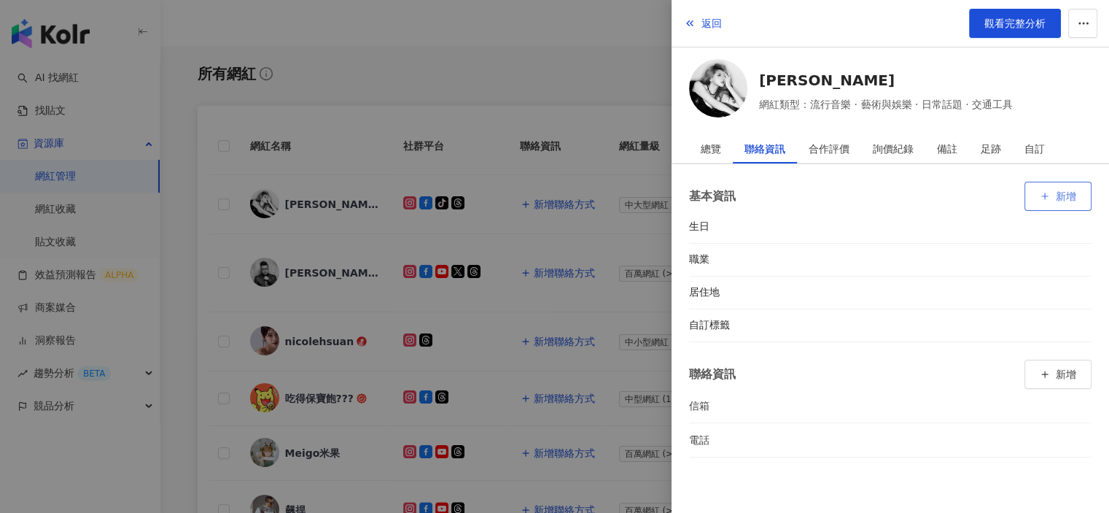
click at [1057, 192] on span "新增" at bounding box center [1066, 196] width 20 height 12
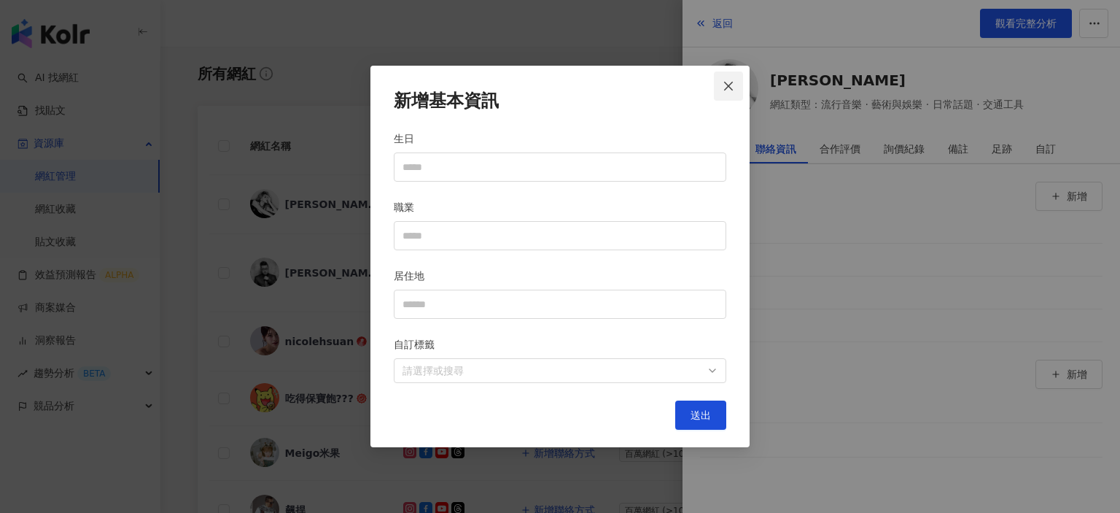
click at [731, 80] on button "Close" at bounding box center [728, 85] width 29 height 29
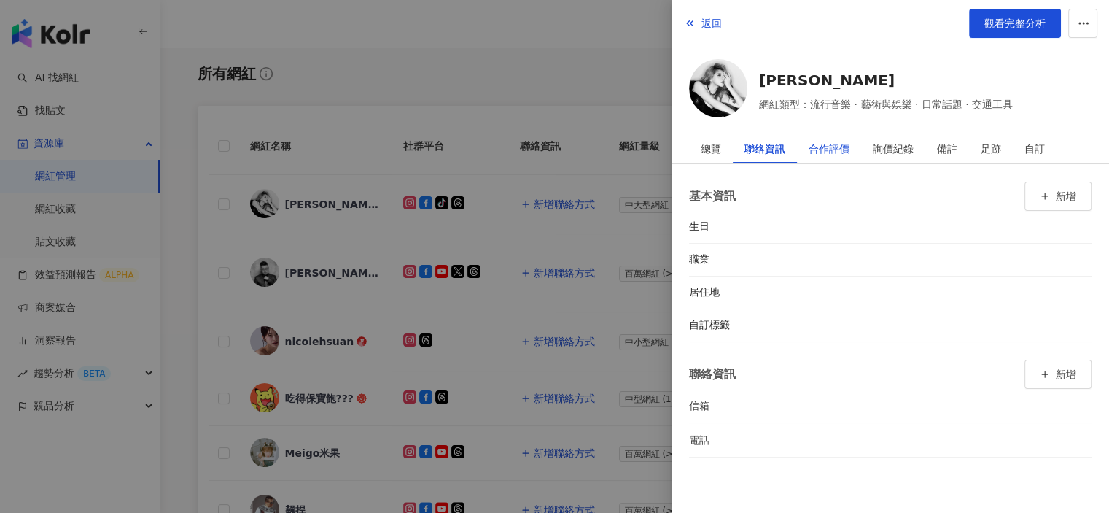
click at [822, 150] on div "合作評價" at bounding box center [829, 148] width 41 height 29
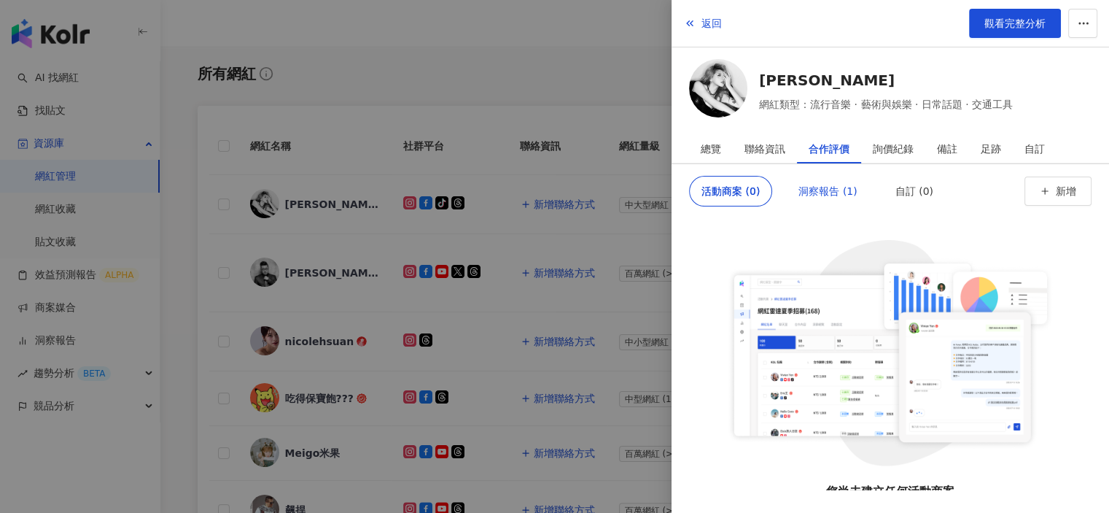
click at [823, 195] on div "洞察報告 (1)" at bounding box center [828, 190] width 58 height 29
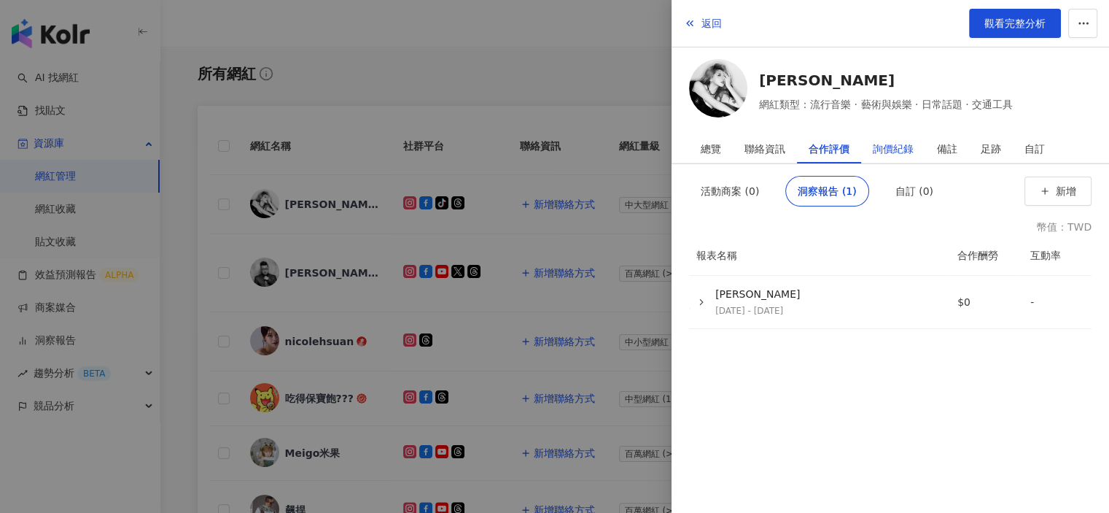
click at [893, 148] on div "詢價紀錄" at bounding box center [893, 148] width 41 height 29
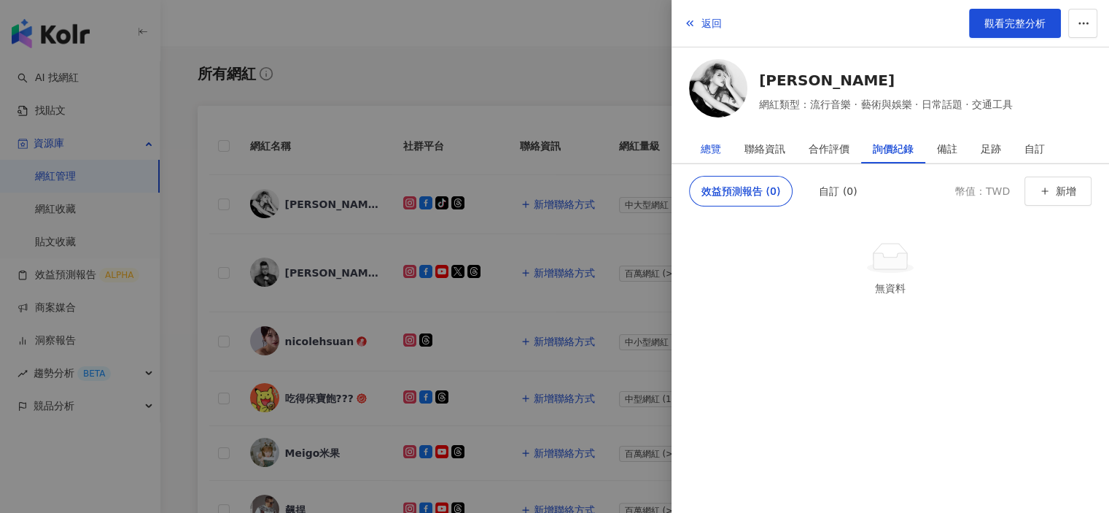
click at [719, 147] on div "總覽" at bounding box center [711, 148] width 20 height 29
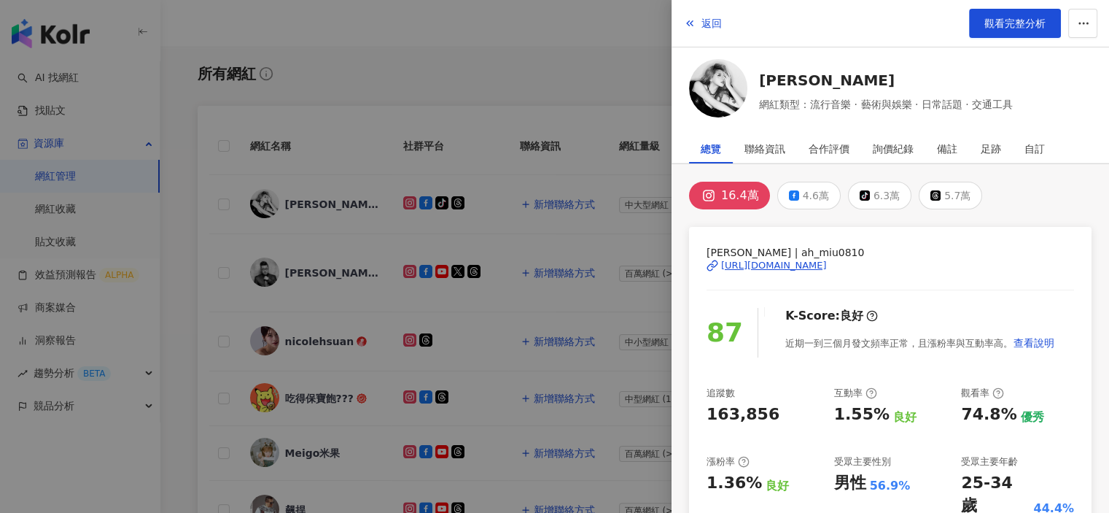
click at [594, 106] on div at bounding box center [554, 256] width 1109 height 513
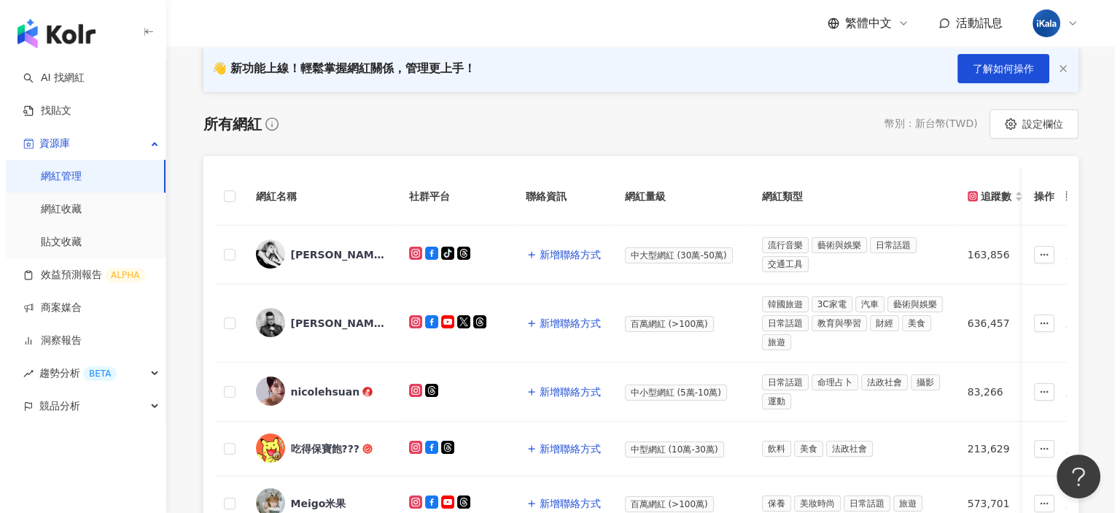
scroll to position [146, 0]
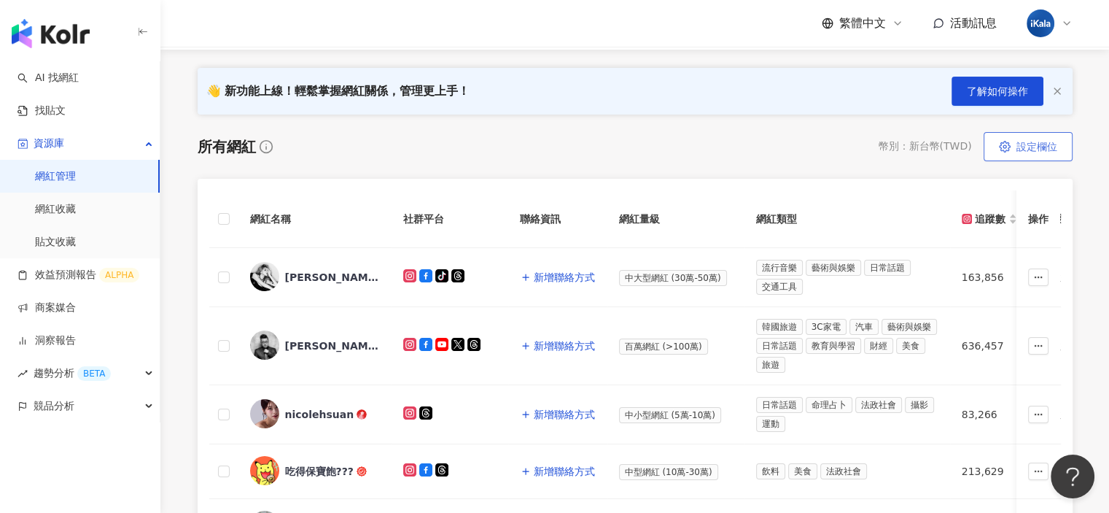
click at [1044, 145] on span "設定欄位" at bounding box center [1037, 147] width 41 height 12
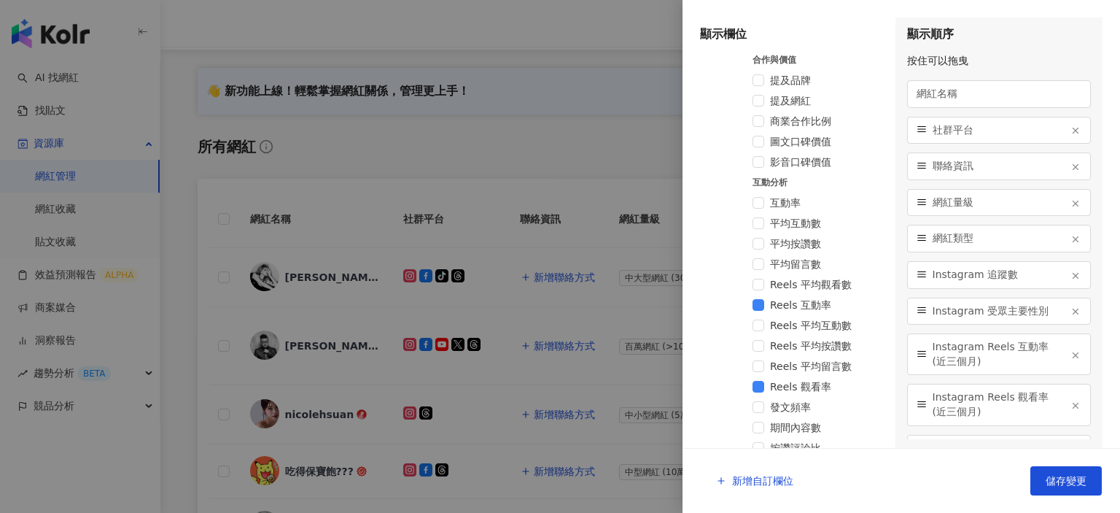
scroll to position [913, 0]
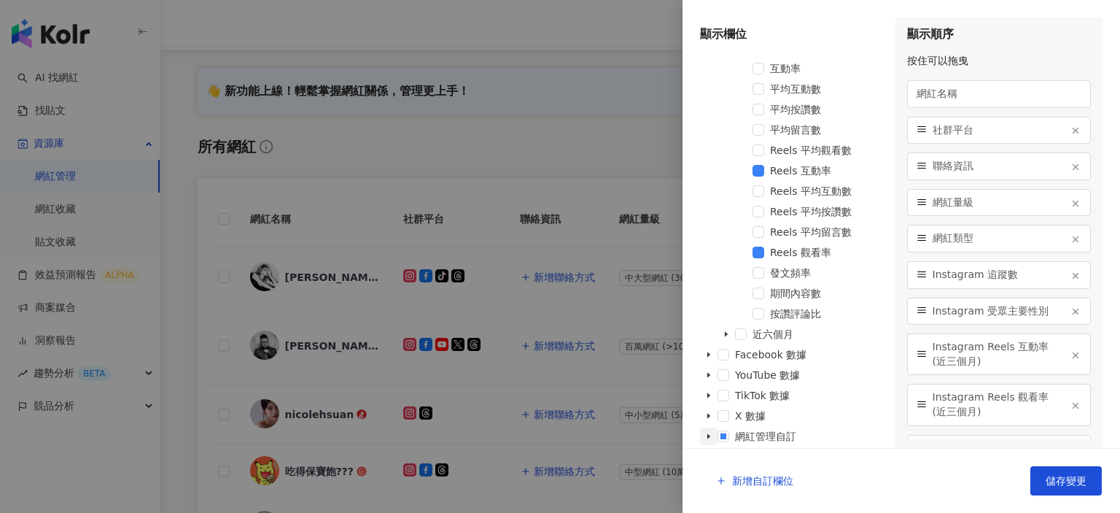
click at [710, 438] on icon "caret-down" at bounding box center [708, 435] width 7 height 7
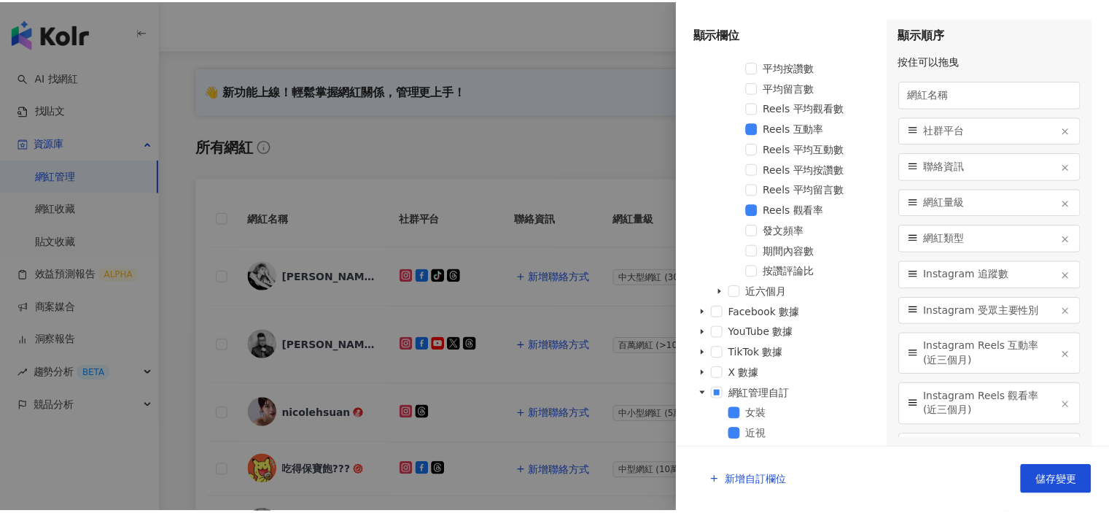
scroll to position [974, 0]
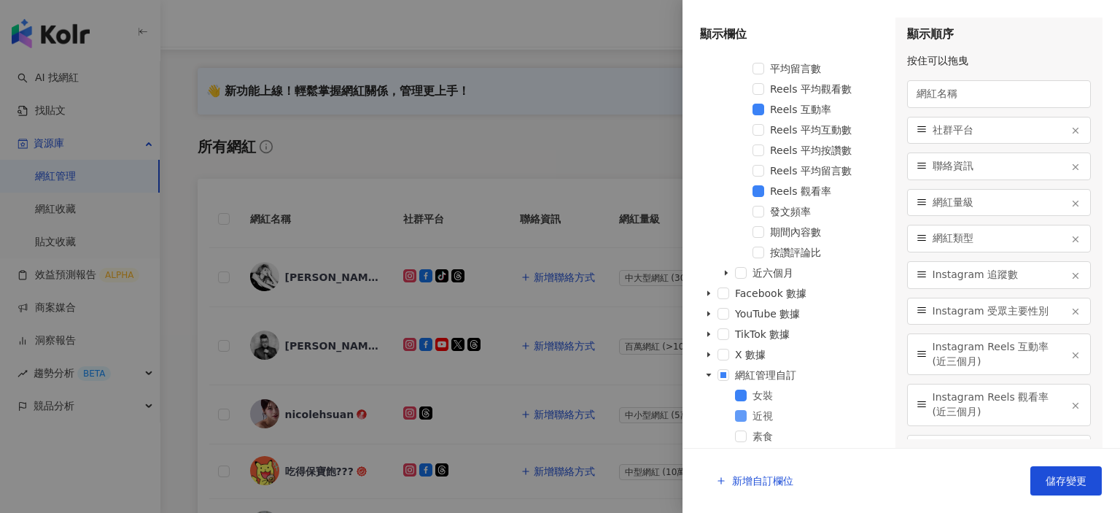
click at [741, 413] on span at bounding box center [741, 416] width 12 height 12
click at [740, 393] on span at bounding box center [741, 395] width 12 height 12
click at [745, 437] on span at bounding box center [741, 436] width 12 height 12
click at [1055, 486] on span "儲存變更" at bounding box center [1066, 481] width 41 height 12
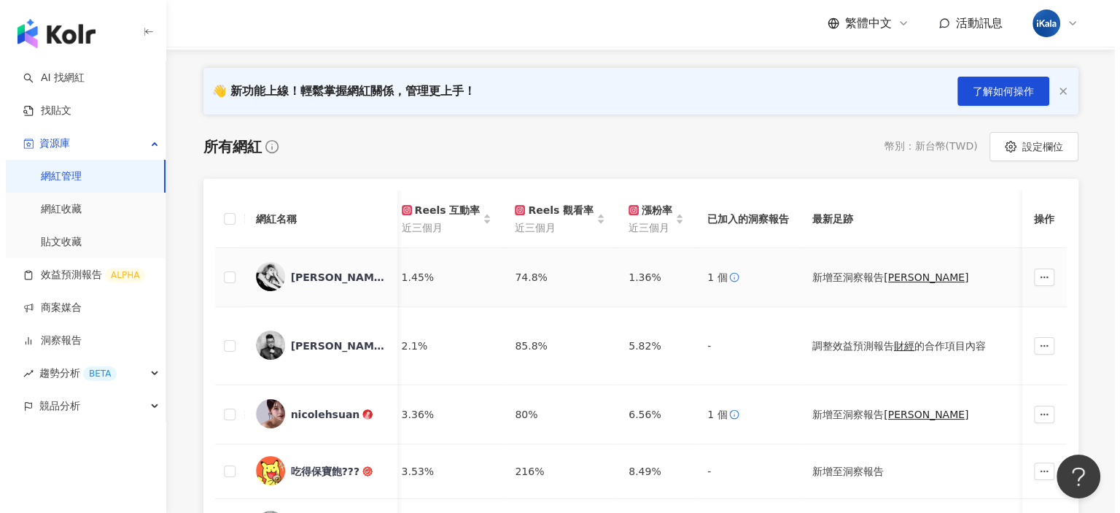
scroll to position [0, 818]
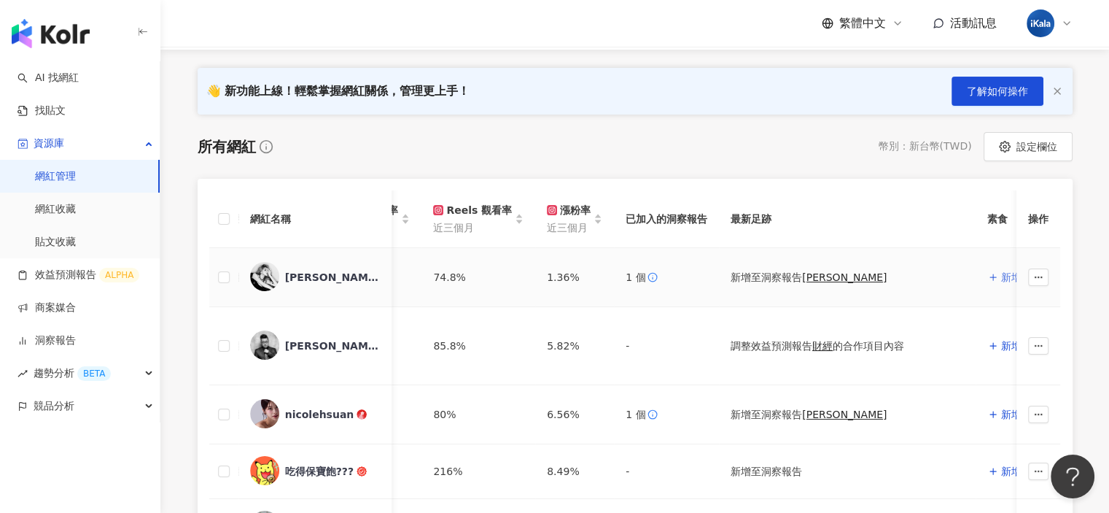
click at [1001, 277] on span "新增" at bounding box center [1011, 277] width 20 height 12
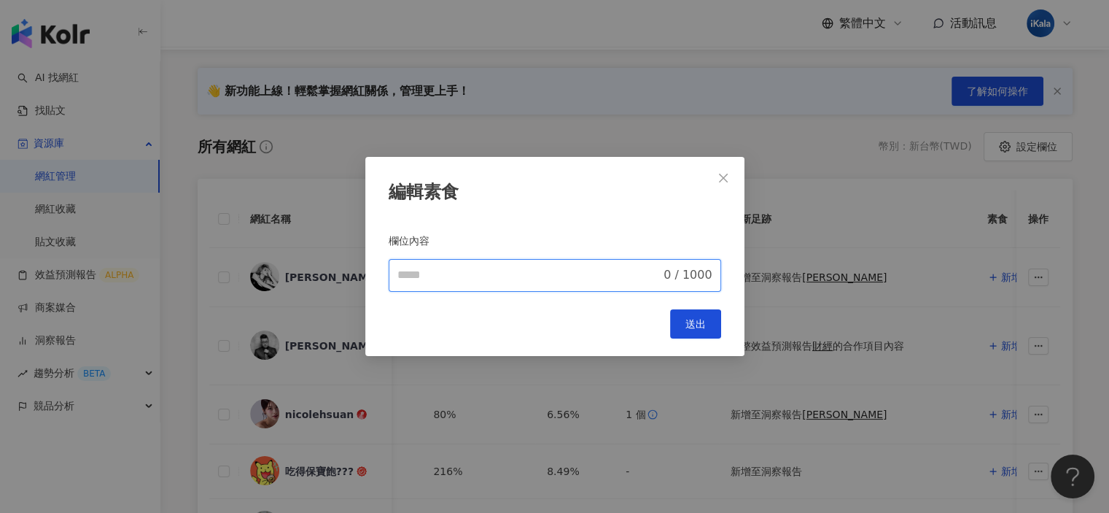
click at [516, 272] on input "欄位內容" at bounding box center [529, 275] width 264 height 18
click at [728, 174] on icon "close" at bounding box center [724, 178] width 12 height 12
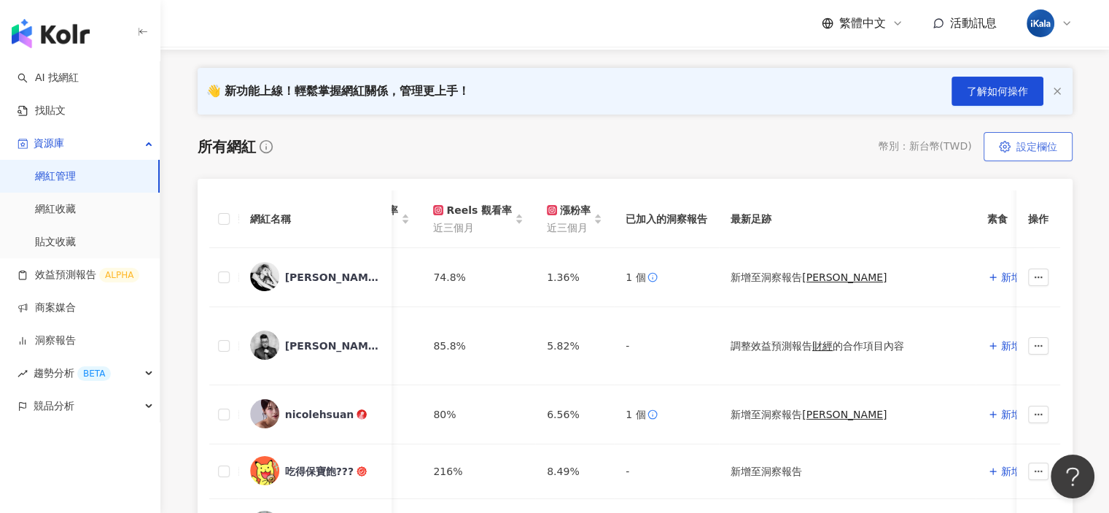
click at [1049, 144] on span "設定欄位" at bounding box center [1037, 147] width 41 height 12
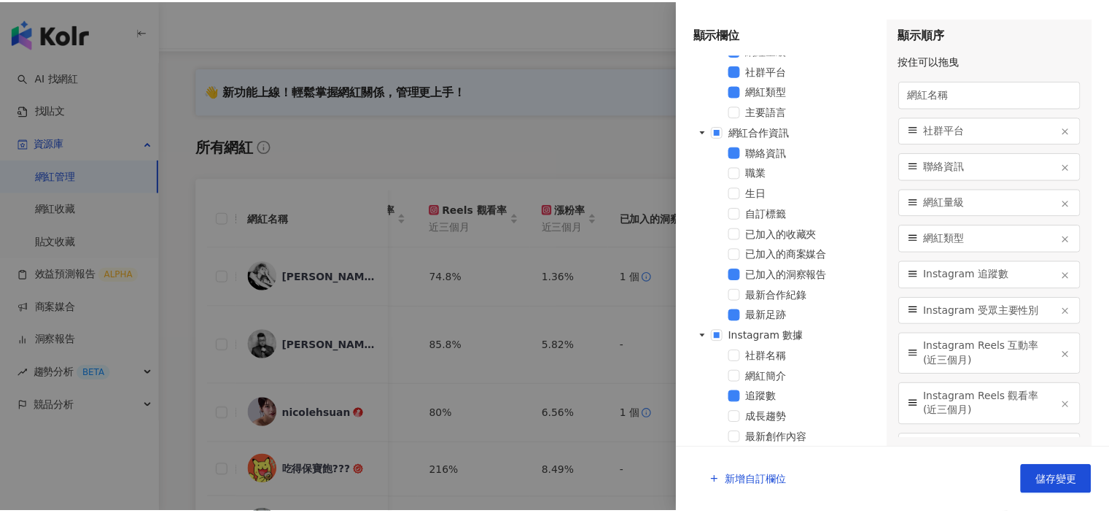
scroll to position [292, 0]
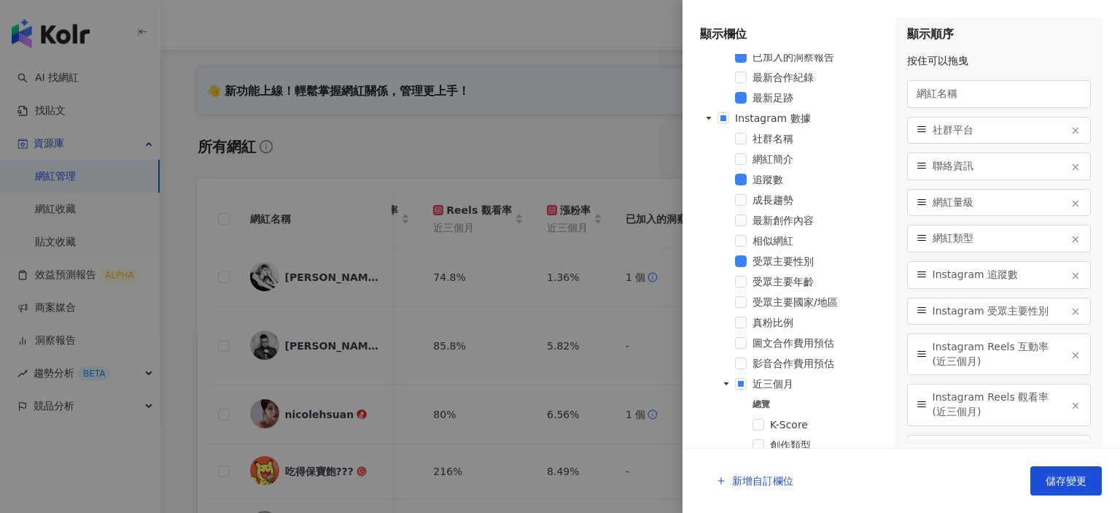
click at [467, 147] on div at bounding box center [560, 256] width 1120 height 513
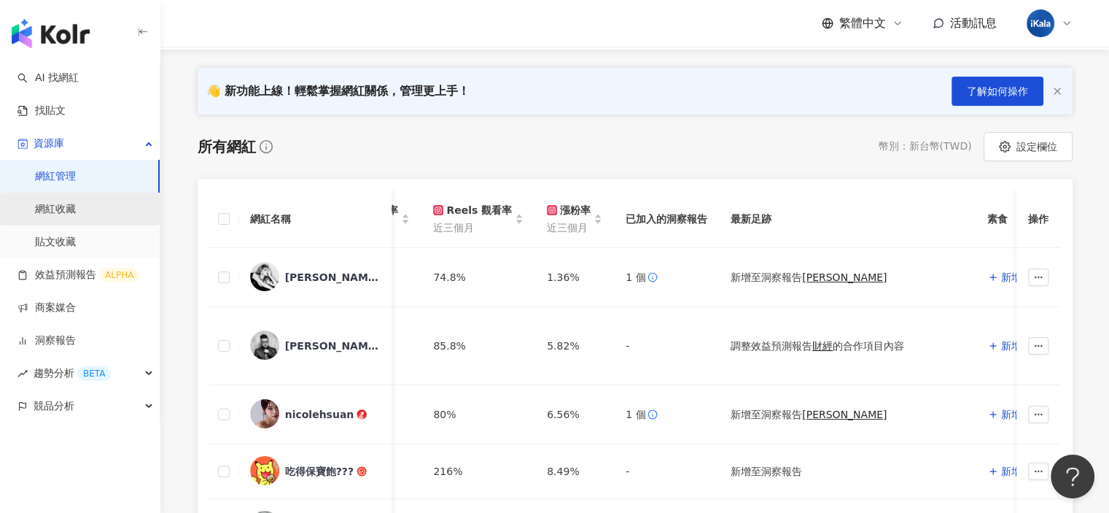
click at [66, 212] on link "網紅收藏" at bounding box center [55, 209] width 41 height 15
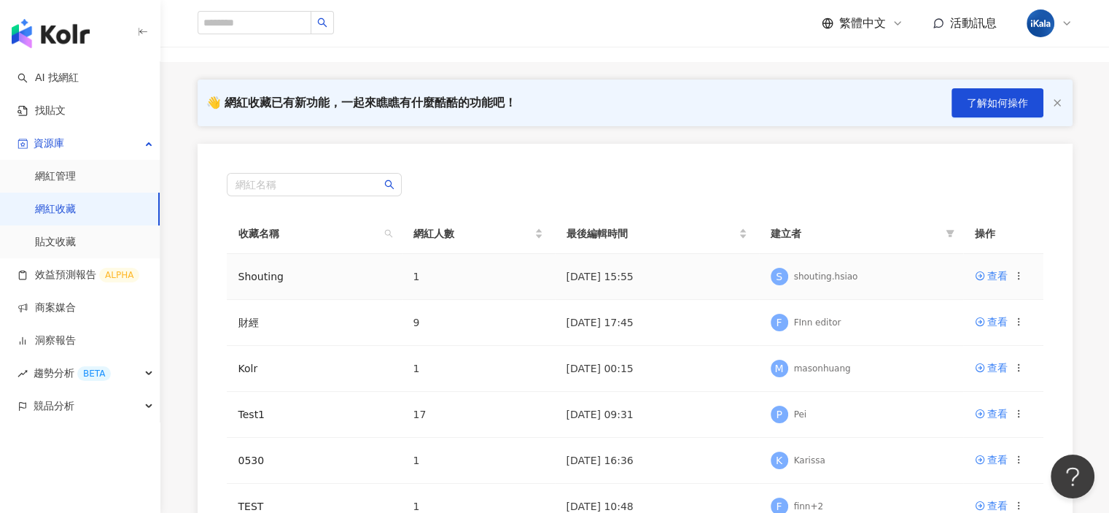
scroll to position [219, 0]
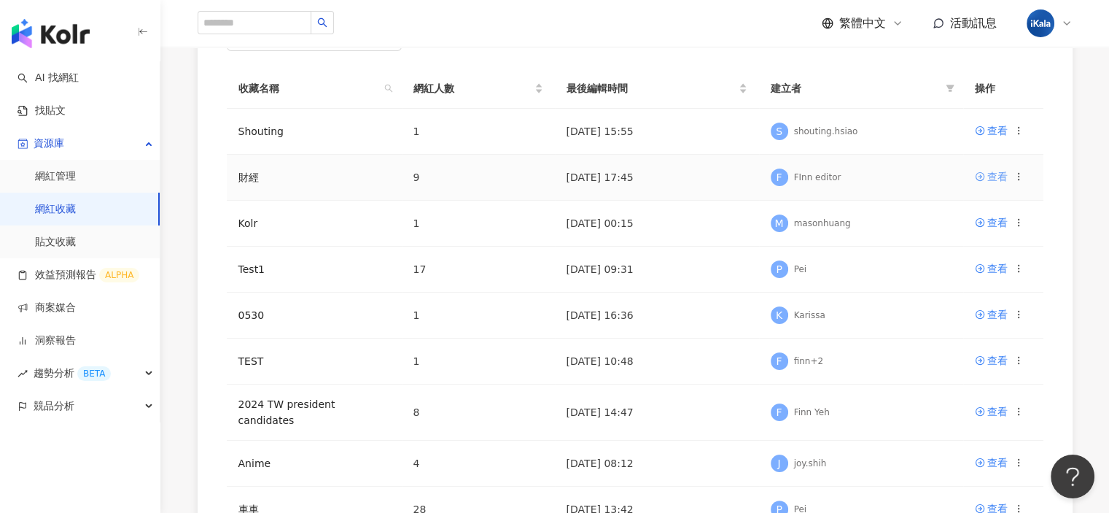
click at [1000, 177] on div "查看" at bounding box center [997, 176] width 20 height 16
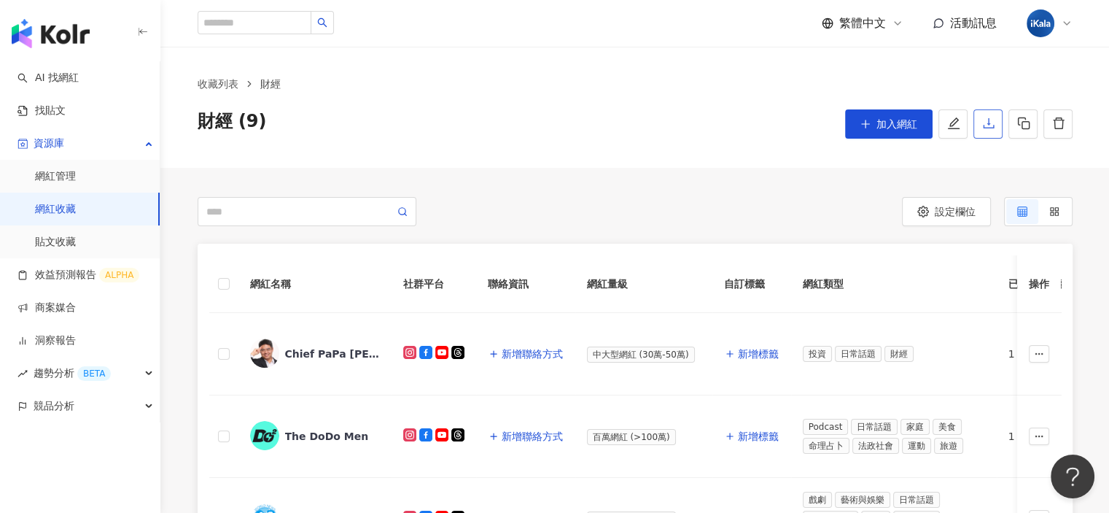
click at [989, 125] on icon "download" at bounding box center [988, 123] width 11 height 10
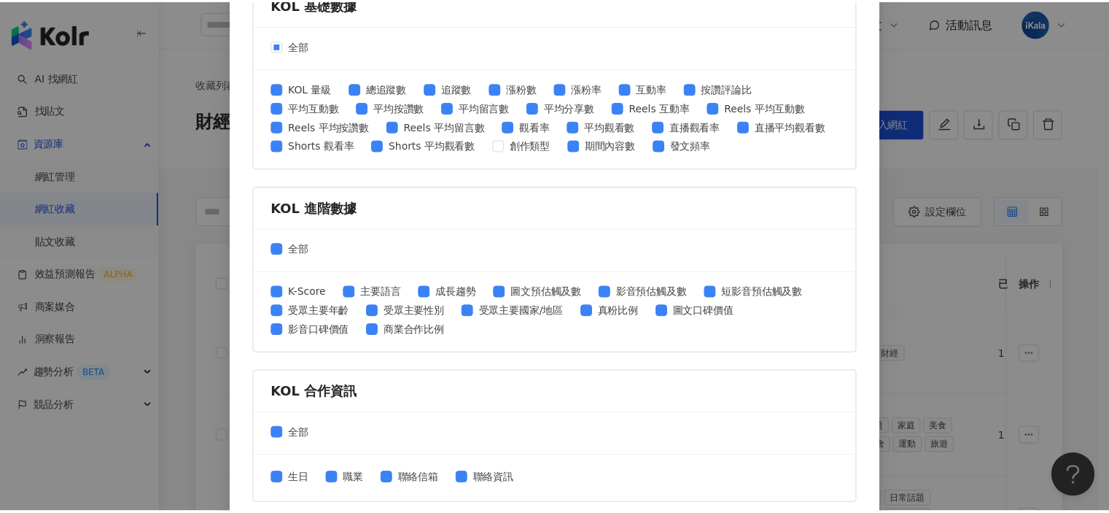
scroll to position [616, 0]
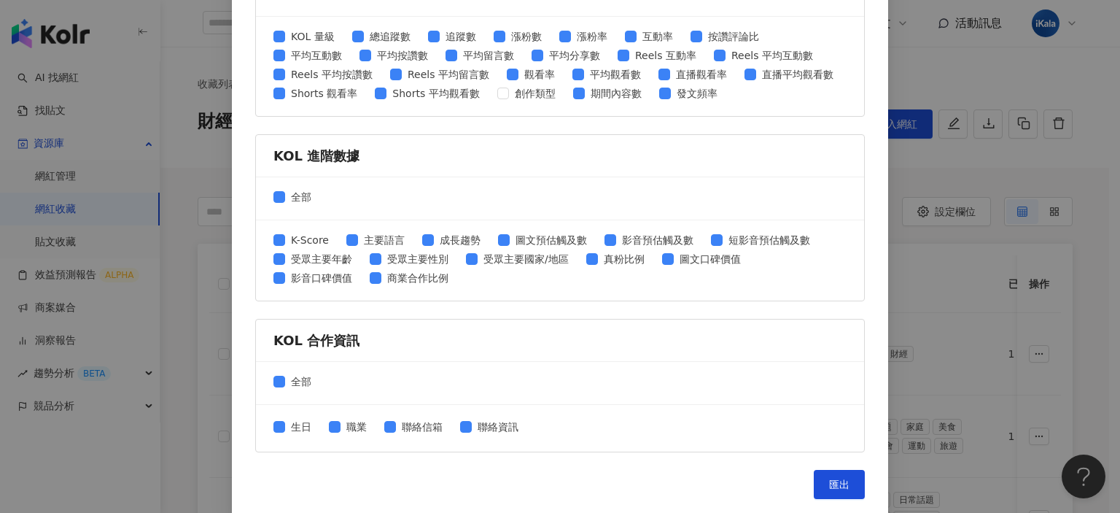
click at [923, 61] on div "匯出收藏 請選擇您欲匯出的項目 社群平台 全部 Facebook Instagram YouTube TikTok X 數據時間 全部 近三個月 近六個月 K…" at bounding box center [560, 256] width 1120 height 513
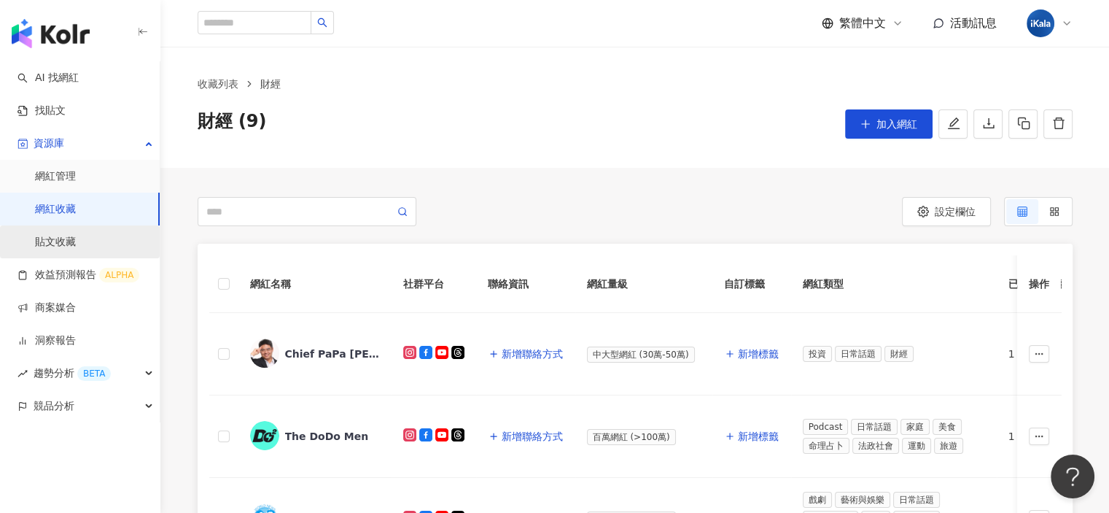
click at [70, 247] on link "貼文收藏" at bounding box center [55, 242] width 41 height 15
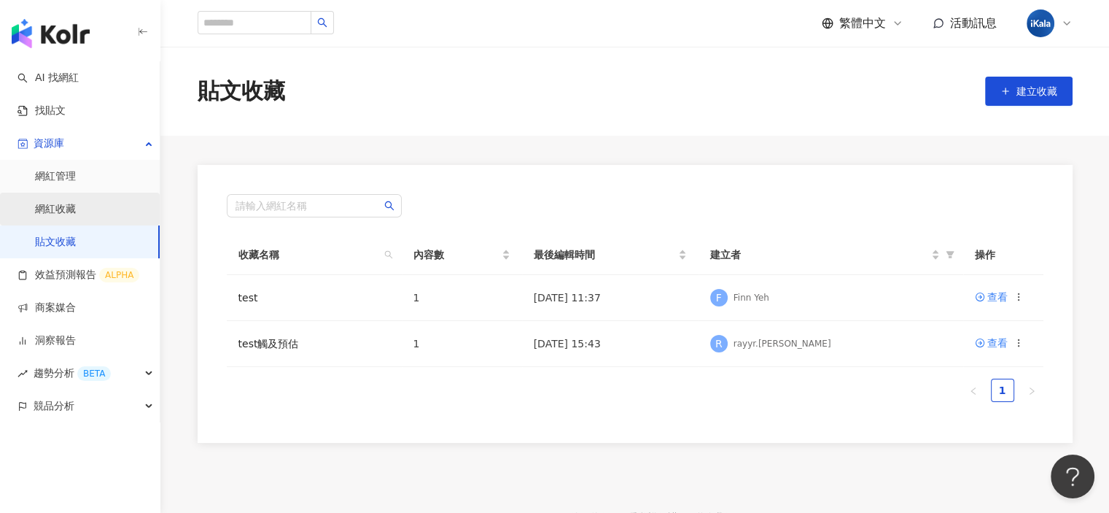
click at [76, 202] on link "網紅收藏" at bounding box center [55, 209] width 41 height 15
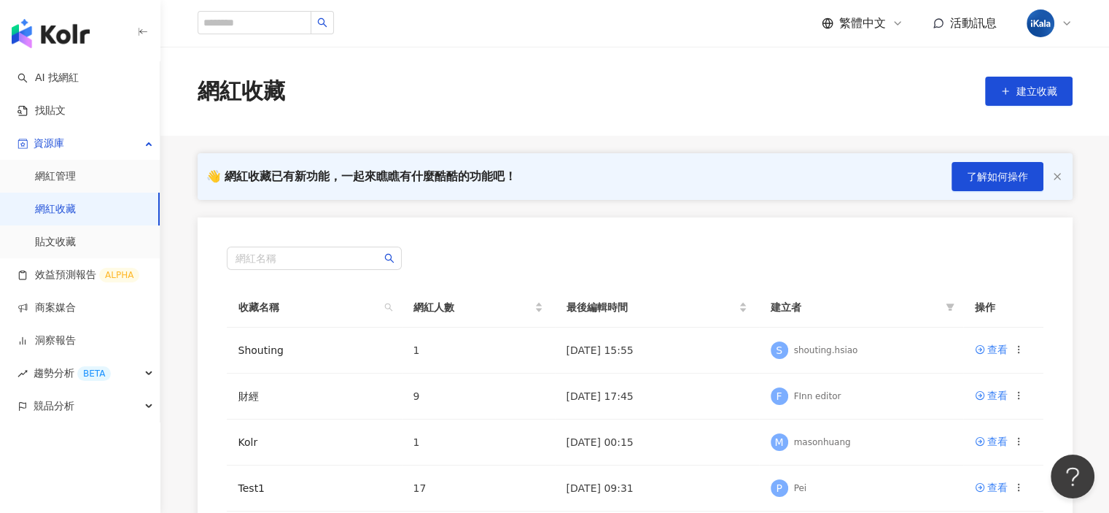
click at [688, 217] on div "網紅名稱 收藏名稱 網紅人數 最後編輯時間 建立者 操作 Shouting 1 2025/9/3 15:55 S shouting.hsiao 查看 財經 9…" at bounding box center [635, 522] width 875 height 610
click at [76, 247] on link "貼文收藏" at bounding box center [55, 242] width 41 height 15
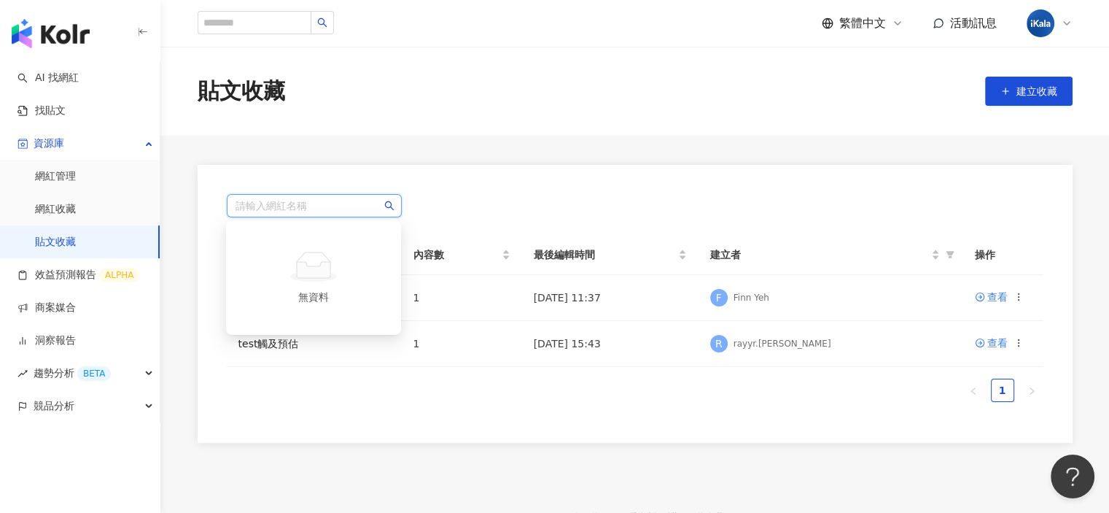
click at [313, 203] on input "search" at bounding box center [315, 206] width 158 height 22
click at [705, 192] on div "請輸入網紅名稱 收藏名稱 內容數 最後編輯時間 建立者 操作 test 1 2025/7/7 11:37 F Finn Yeh 查看 test觸及預估 1 2…" at bounding box center [635, 304] width 875 height 278
click at [998, 298] on div "查看" at bounding box center [997, 297] width 20 height 16
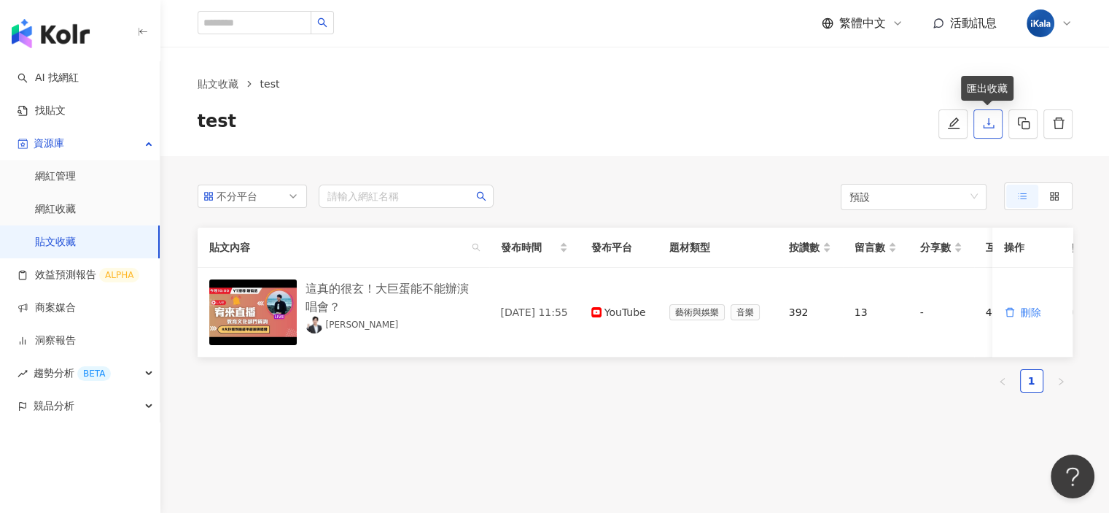
click at [995, 124] on button "button" at bounding box center [988, 123] width 29 height 29
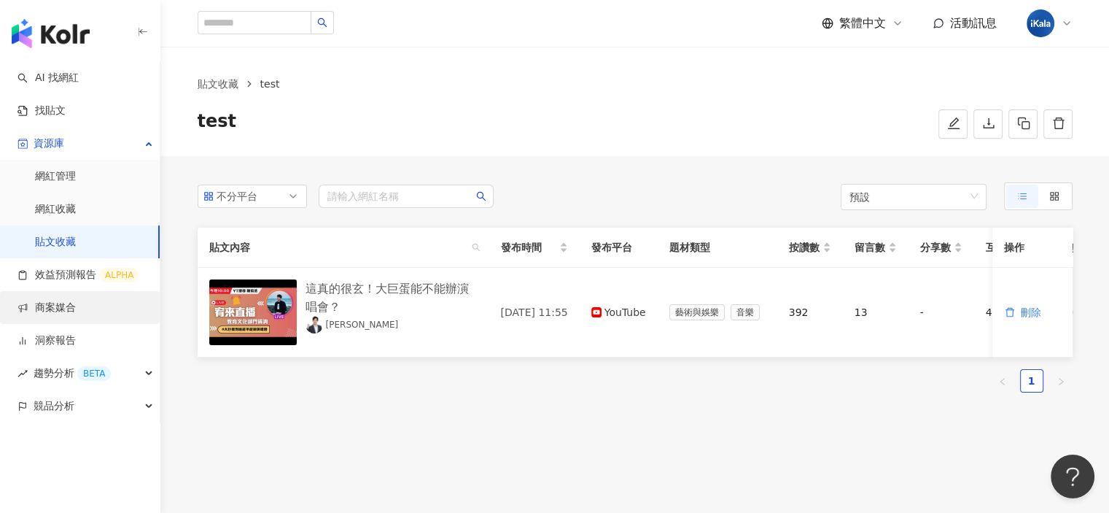
click at [76, 315] on link "商案媒合" at bounding box center [47, 307] width 58 height 15
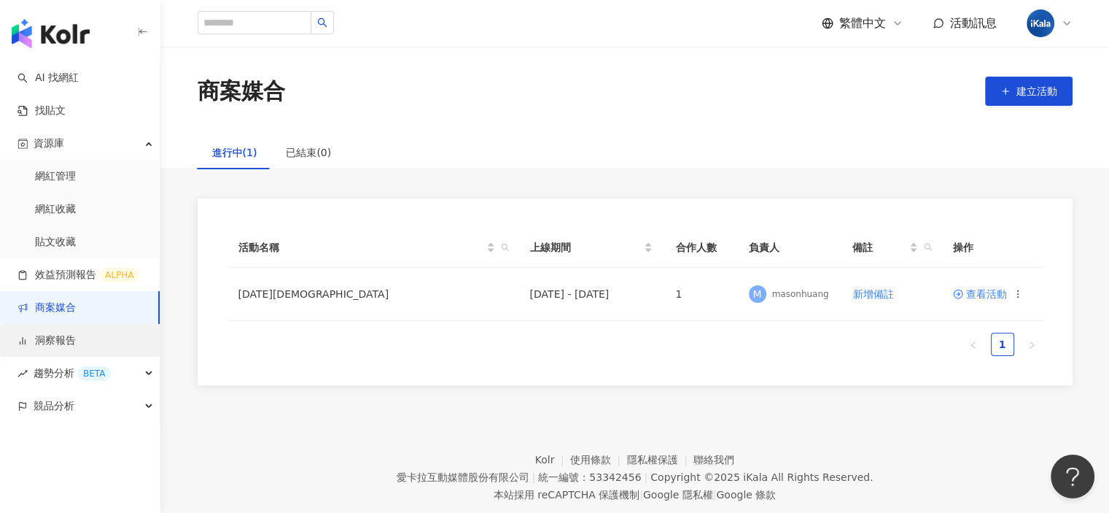
click at [51, 343] on link "洞察報告" at bounding box center [47, 340] width 58 height 15
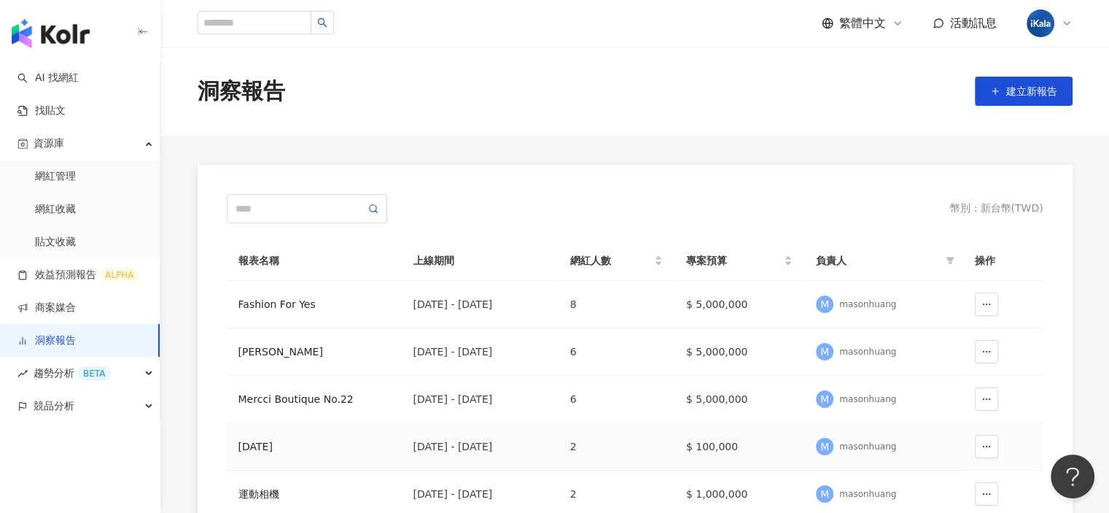
click at [252, 445] on div "母親節" at bounding box center [314, 446] width 152 height 16
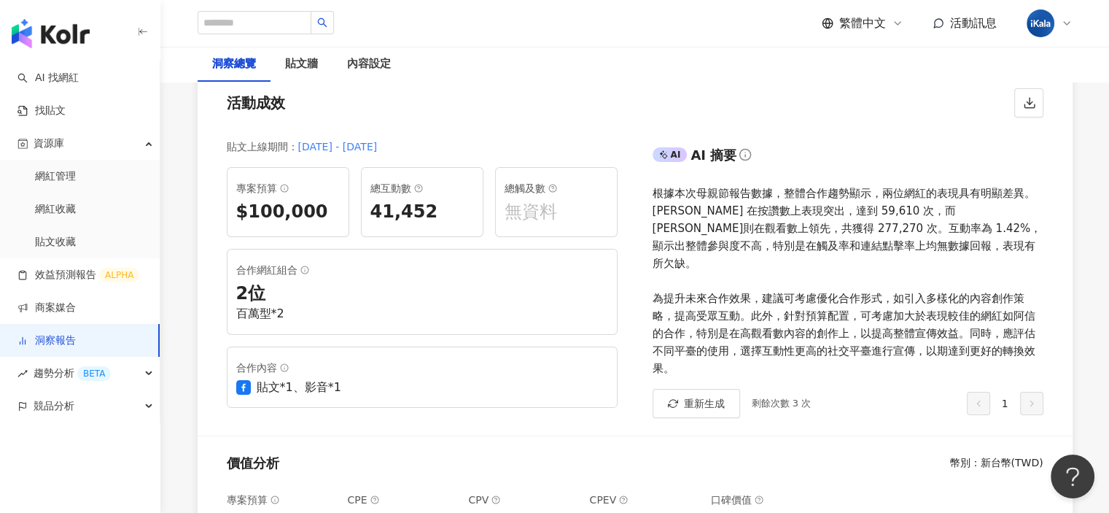
scroll to position [146, 0]
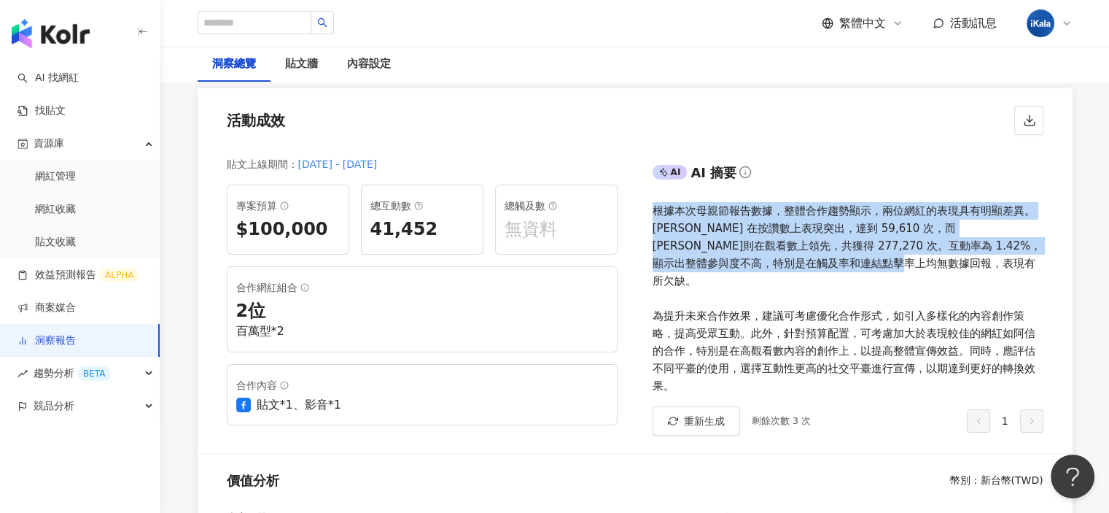
drag, startPoint x: 656, startPoint y: 211, endPoint x: 852, endPoint y: 240, distance: 197.5
click at [928, 256] on div "根據本次母親節報告數據，整體合作趨勢顯示，兩位網紅的表現具有明顯差異。陳嘉樺 Ella 在按讚數上表現突出，達到 59,610 次，而阿信則在觀看數上領先，共…" at bounding box center [848, 298] width 391 height 193
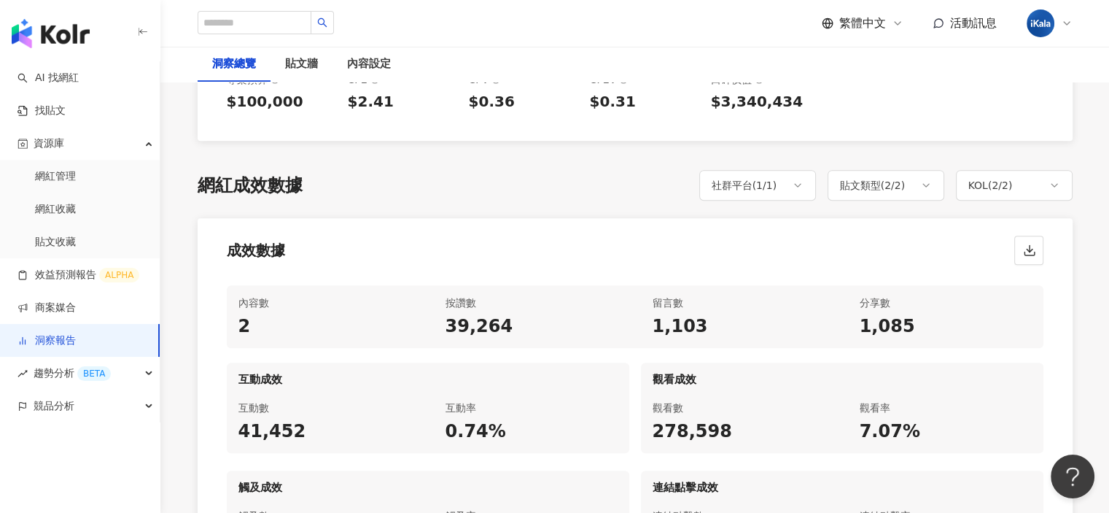
scroll to position [219, 0]
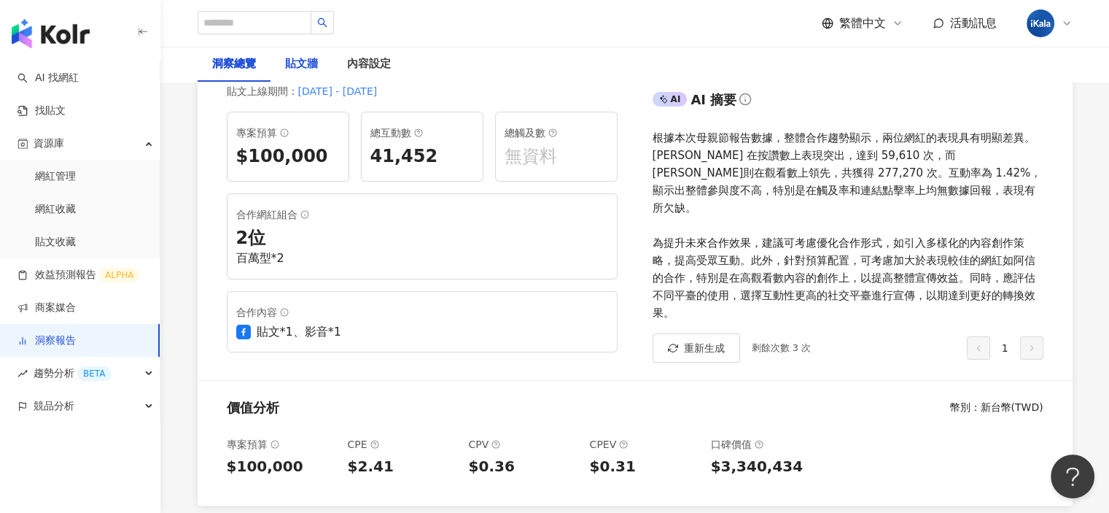
click at [301, 69] on div "貼文牆" at bounding box center [301, 64] width 33 height 18
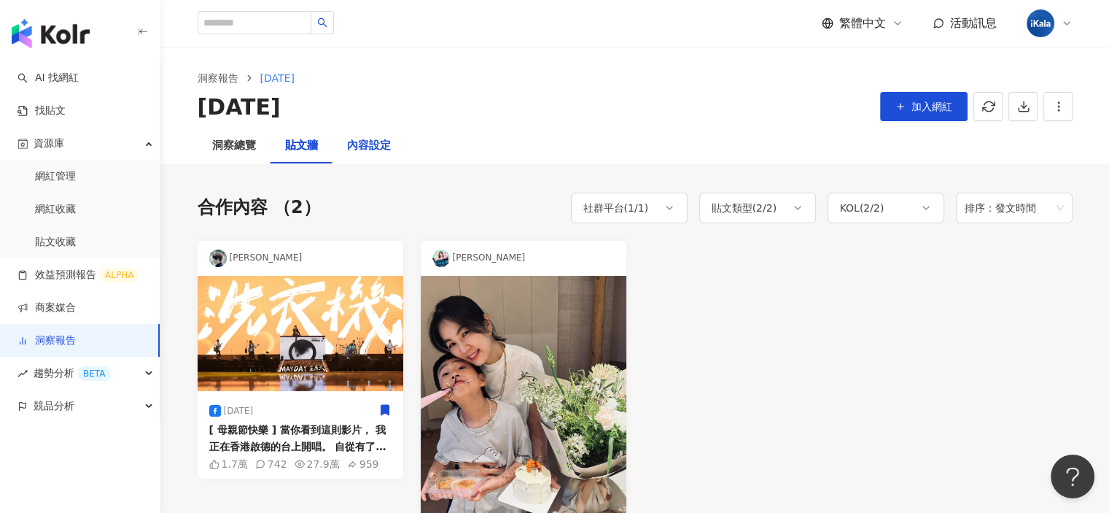
click at [372, 141] on div "內容設定" at bounding box center [369, 146] width 44 height 18
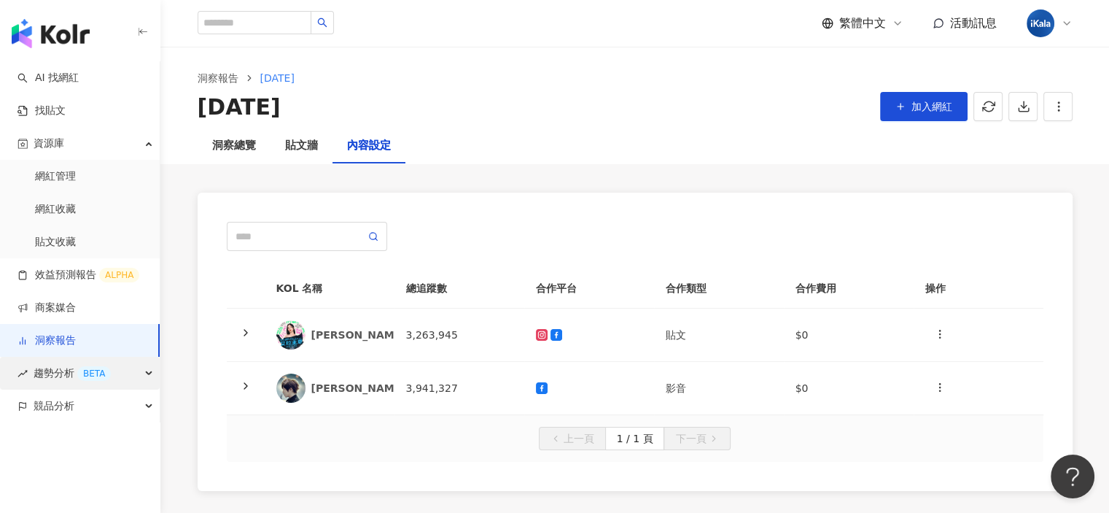
click at [91, 376] on div "BETA" at bounding box center [94, 373] width 34 height 15
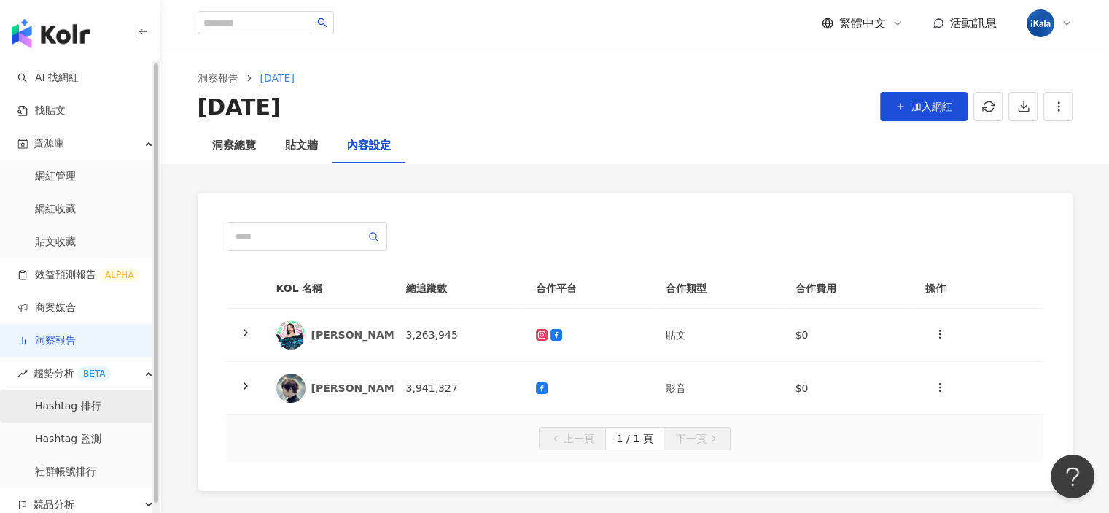
click at [82, 413] on link "Hashtag 排行" at bounding box center [68, 406] width 66 height 15
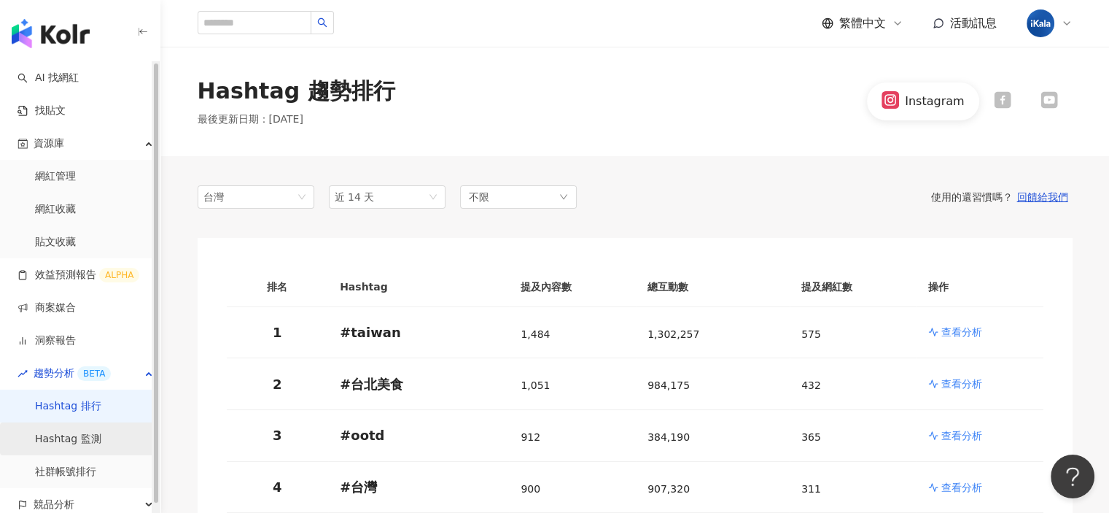
click at [96, 443] on link "Hashtag 監測" at bounding box center [68, 439] width 66 height 15
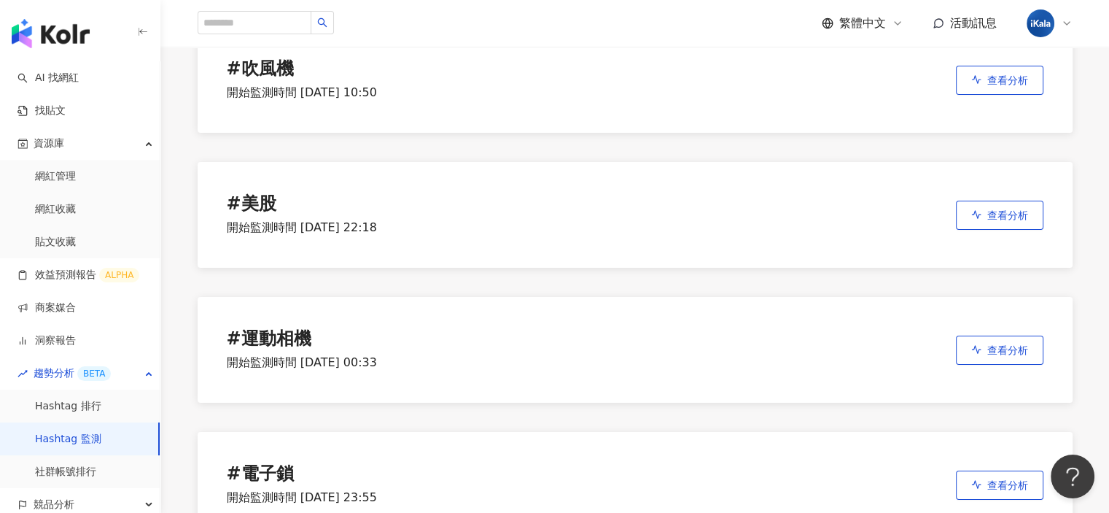
scroll to position [146, 0]
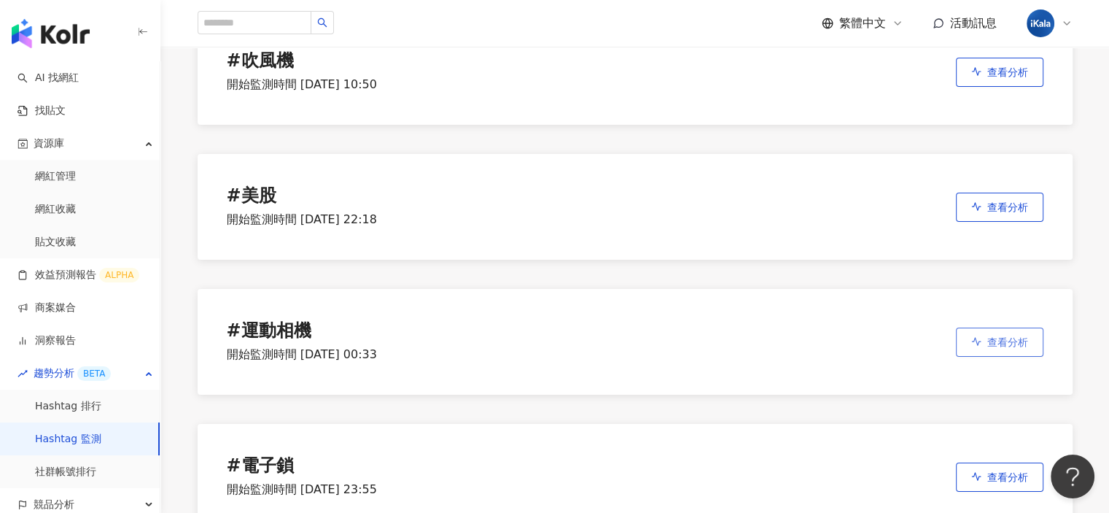
click at [1016, 346] on span "查看分析" at bounding box center [1007, 342] width 41 height 12
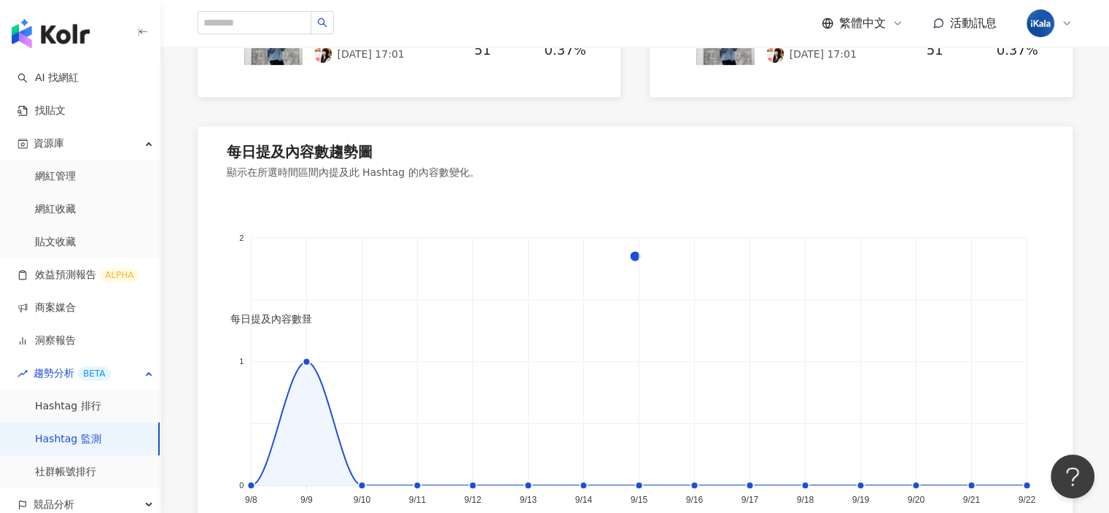
scroll to position [960, 0]
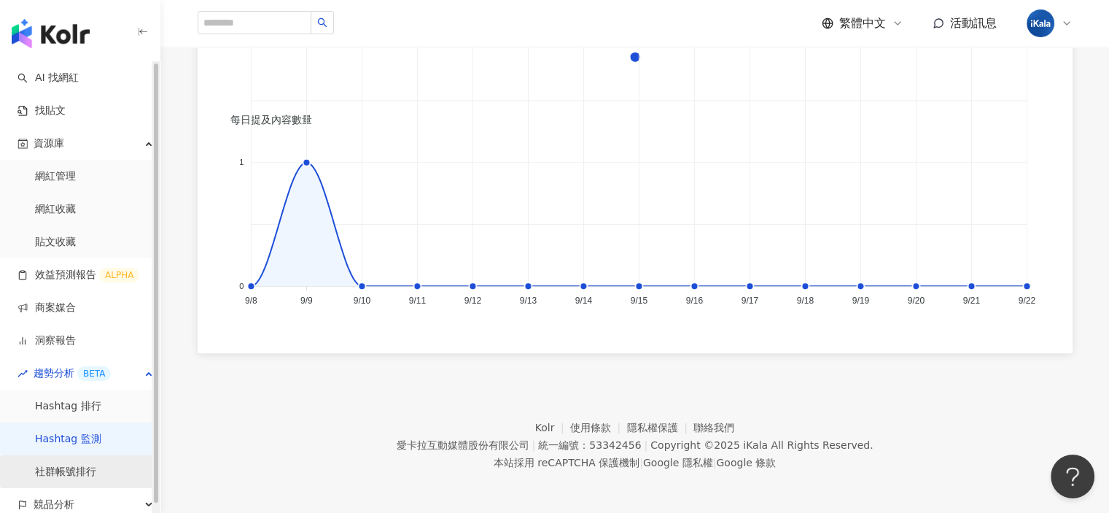
click at [87, 465] on link "社群帳號排行" at bounding box center [65, 472] width 61 height 15
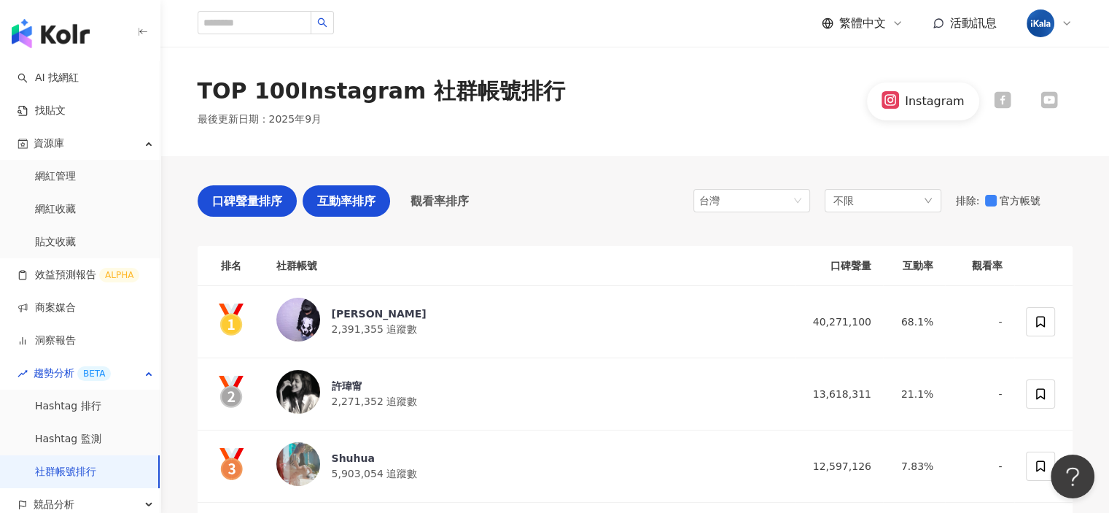
click at [372, 198] on span "互動率排序" at bounding box center [346, 201] width 58 height 18
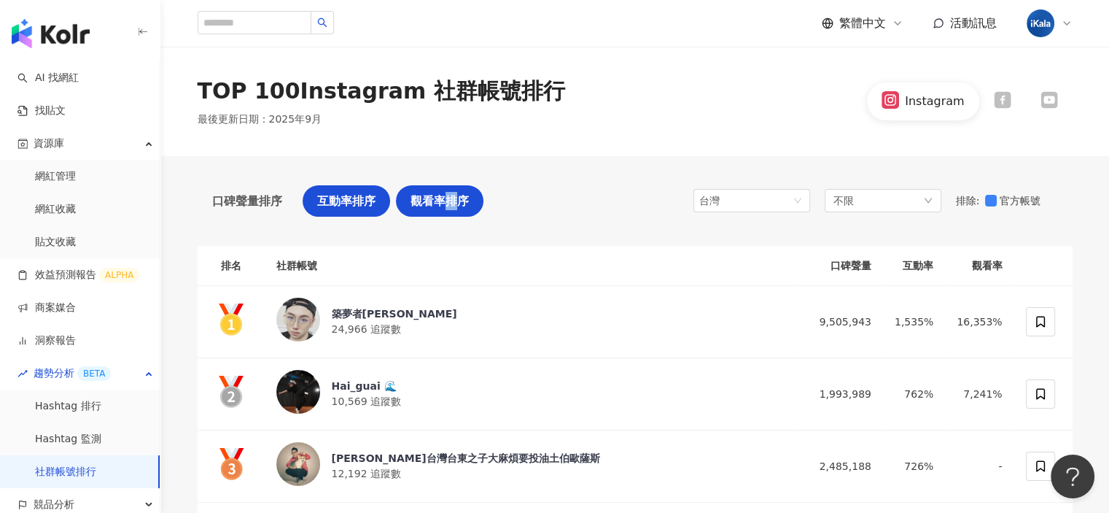
click at [450, 200] on span "觀看率排序" at bounding box center [440, 201] width 58 height 18
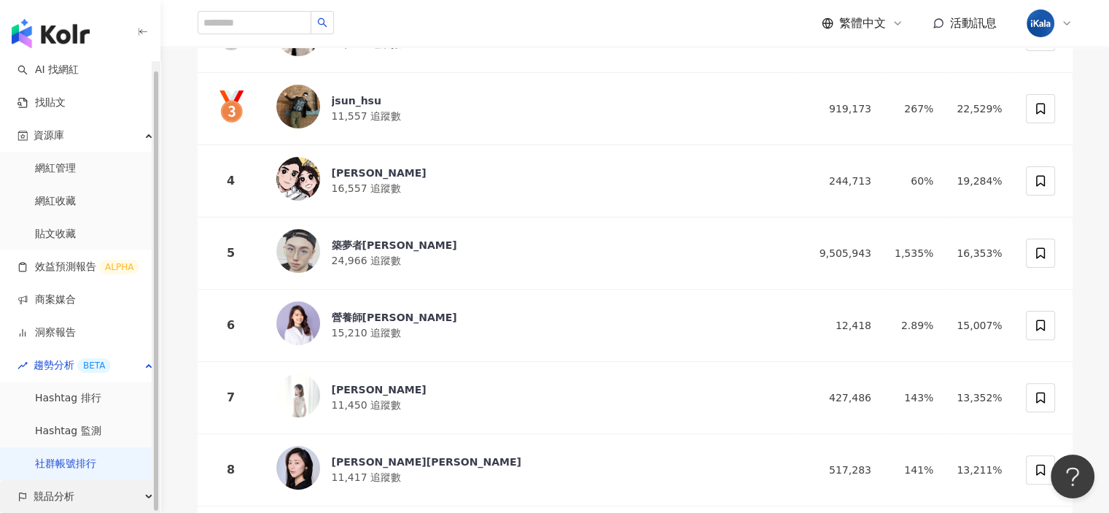
scroll to position [583, 0]
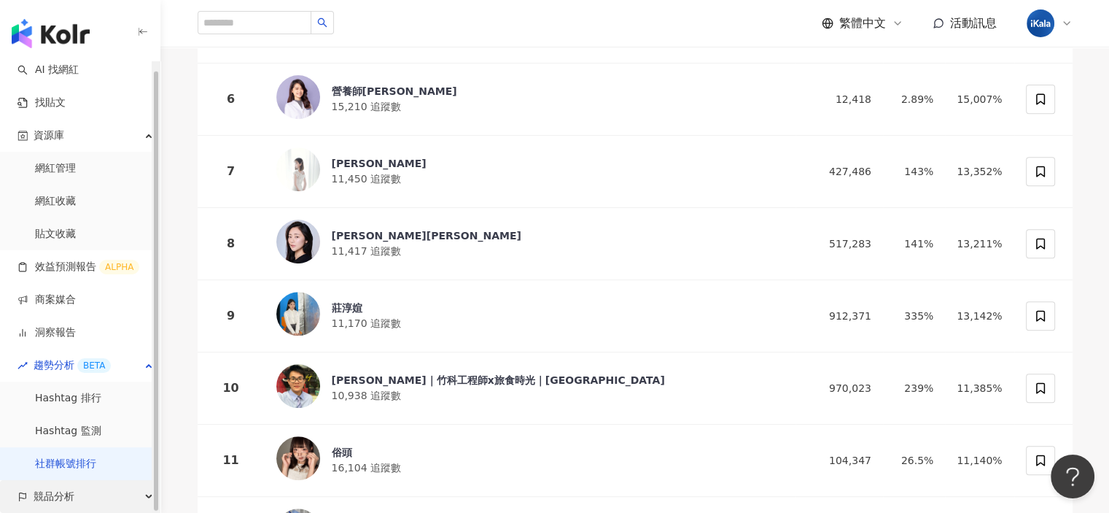
click at [73, 493] on span "競品分析" at bounding box center [54, 496] width 41 height 33
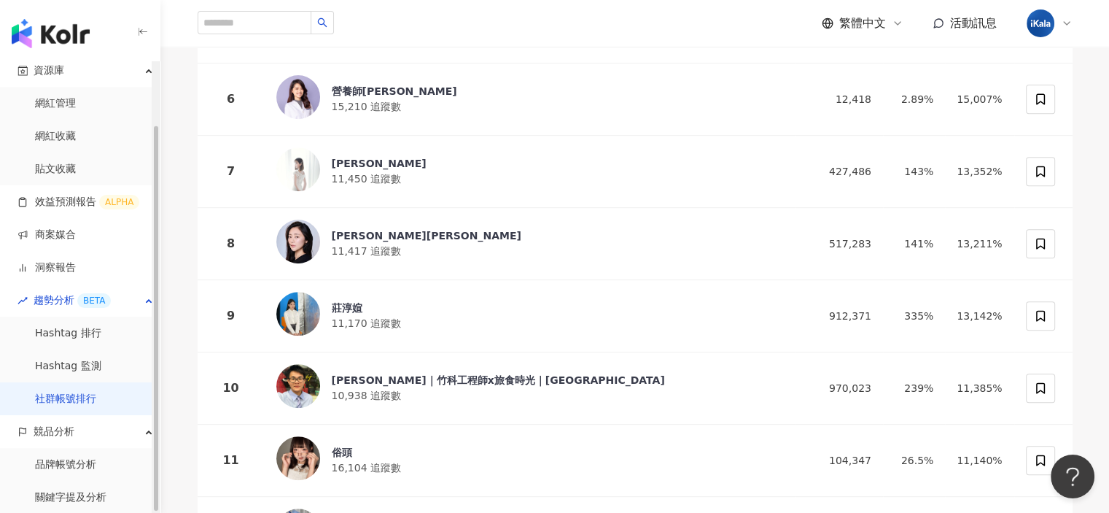
click at [155, 478] on div "button" at bounding box center [156, 286] width 9 height 451
click at [85, 459] on link "品牌帳號分析" at bounding box center [65, 464] width 61 height 15
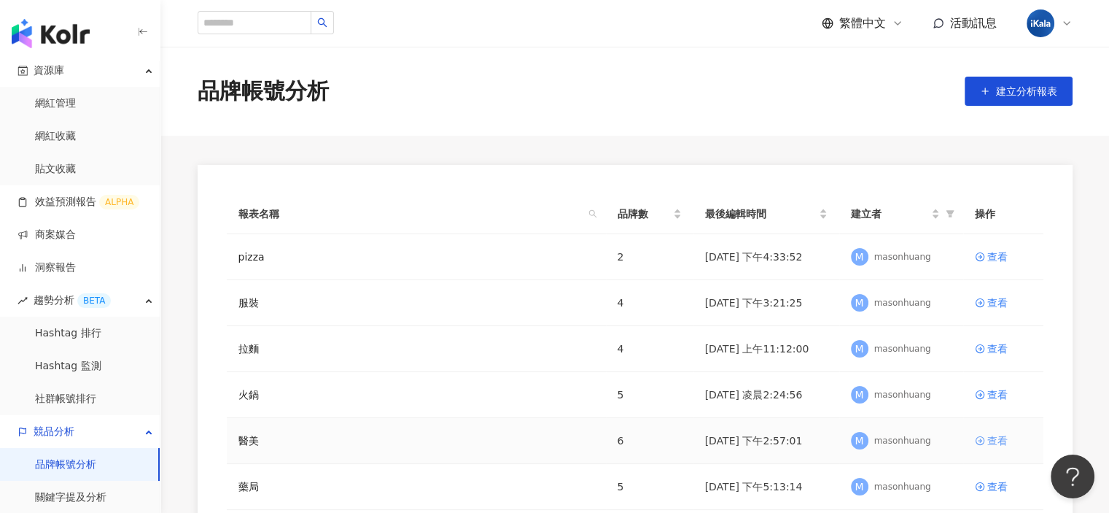
click at [1000, 438] on div "查看" at bounding box center [997, 440] width 20 height 16
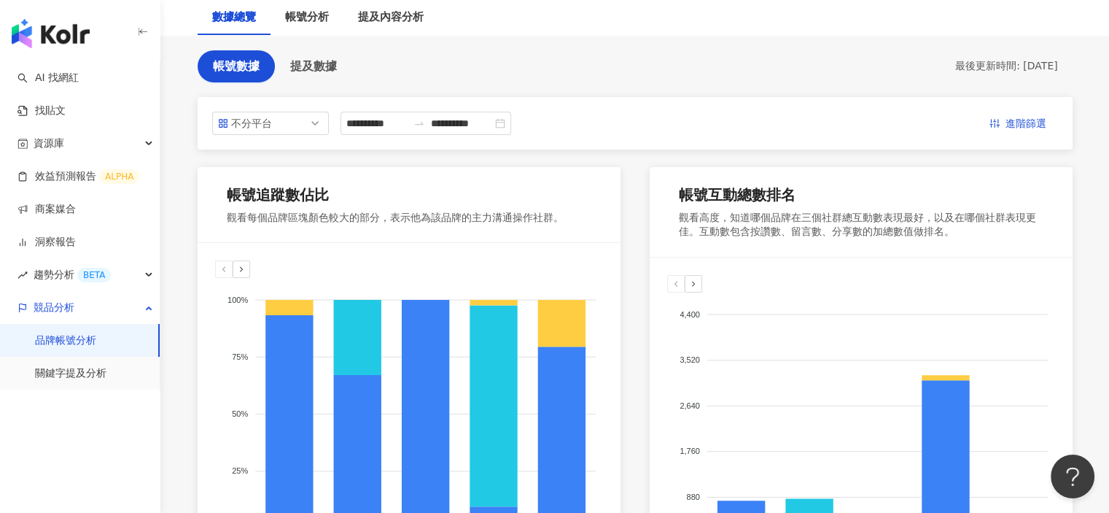
scroll to position [73, 0]
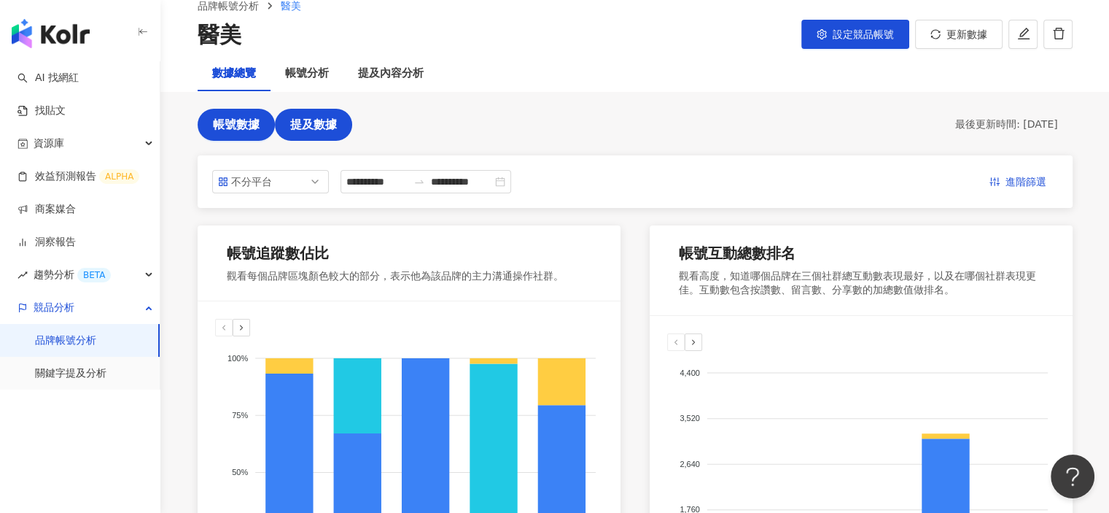
click at [308, 122] on span "提及數據" at bounding box center [313, 124] width 47 height 13
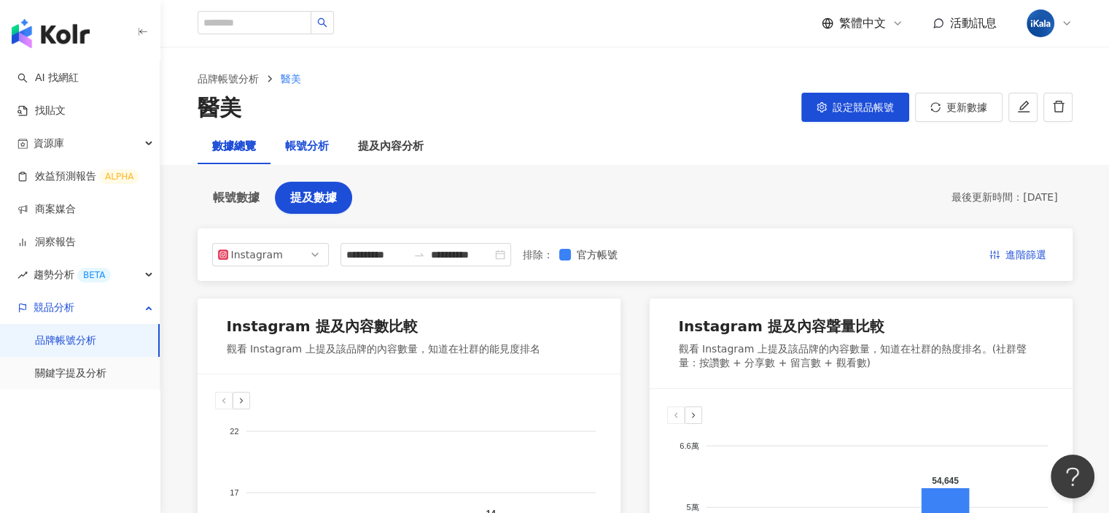
click at [314, 144] on div "帳號分析" at bounding box center [307, 147] width 44 height 18
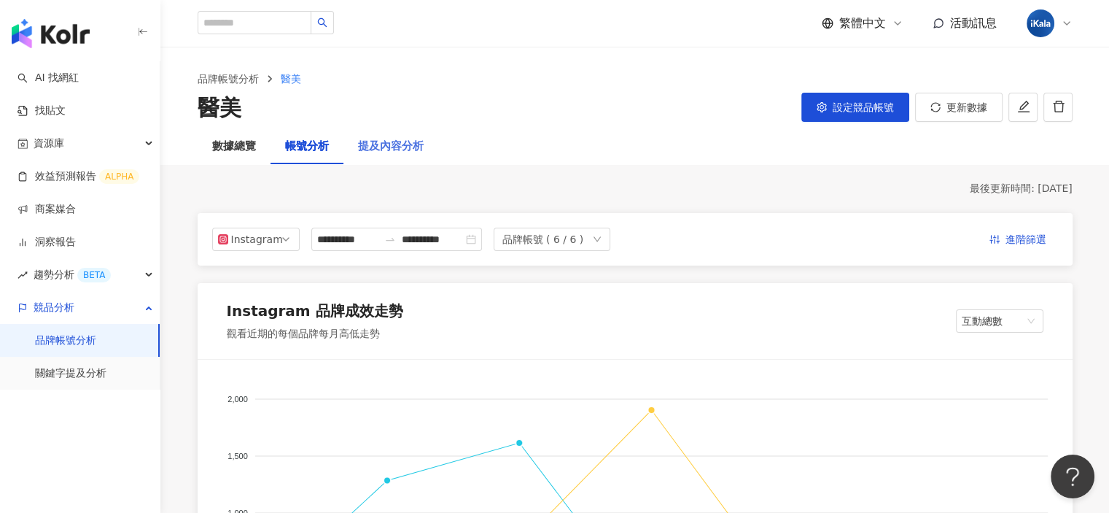
scroll to position [73, 0]
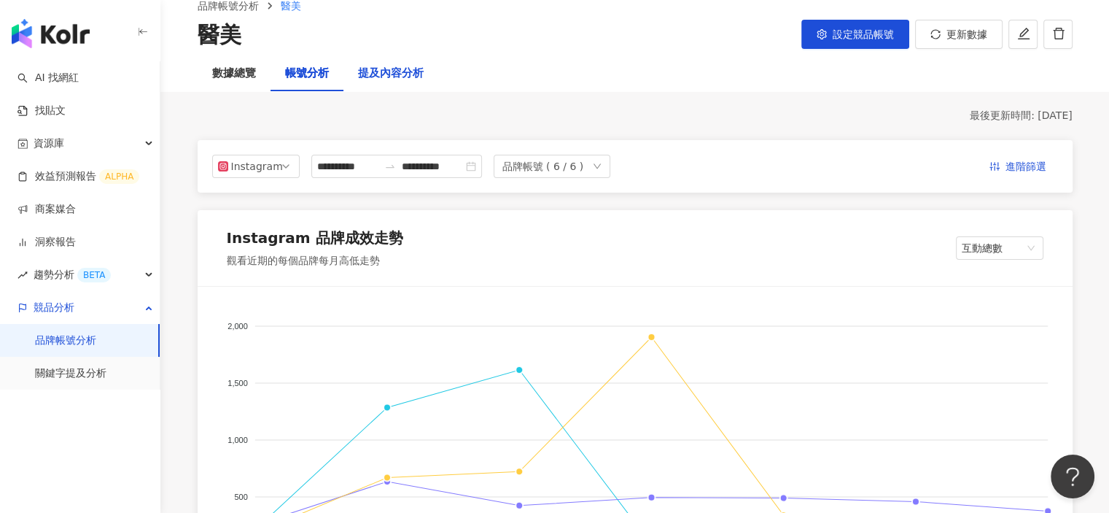
click at [373, 71] on div "提及內容分析" at bounding box center [391, 74] width 66 height 18
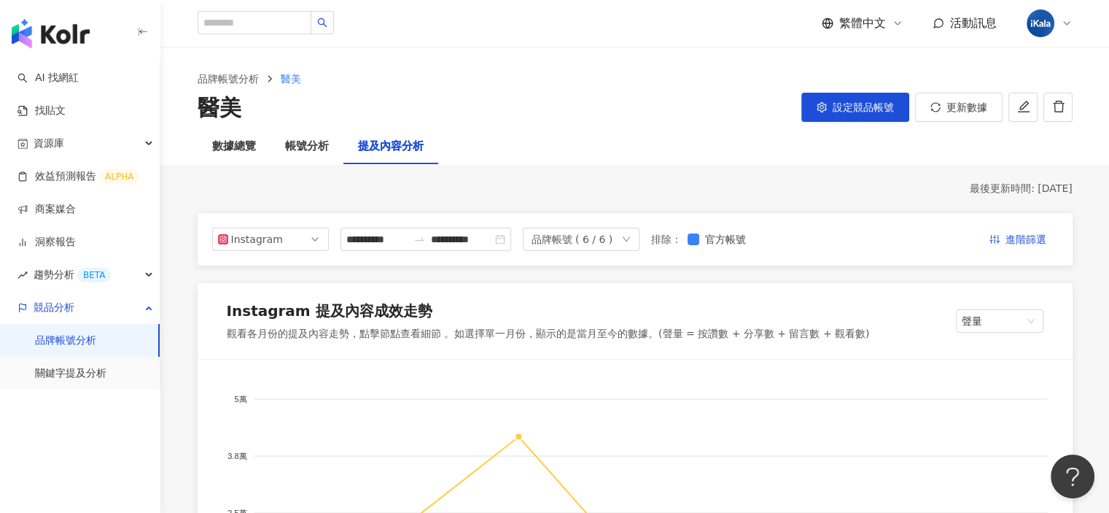
scroll to position [9, 0]
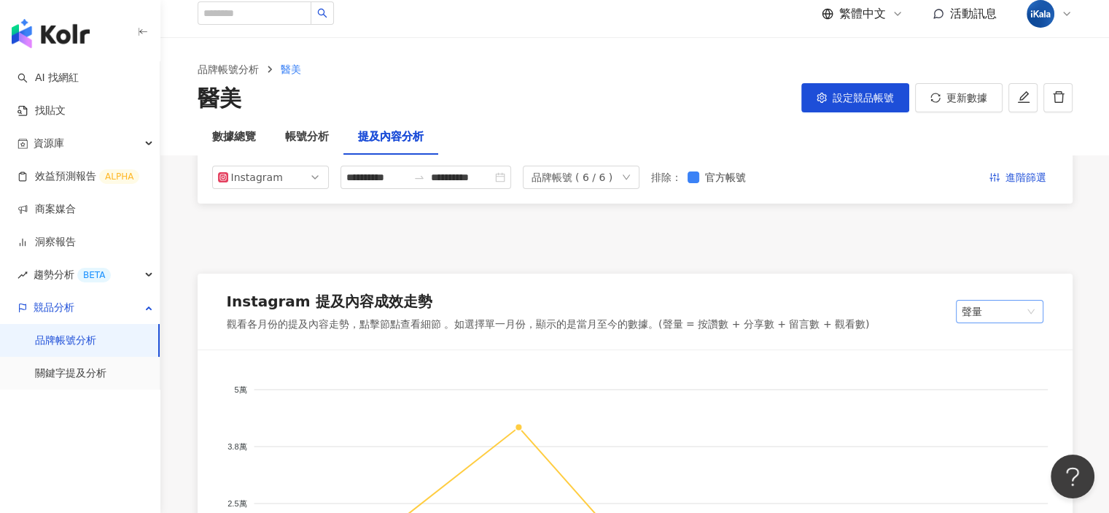
click at [1014, 300] on span "聲量" at bounding box center [1000, 311] width 76 height 22
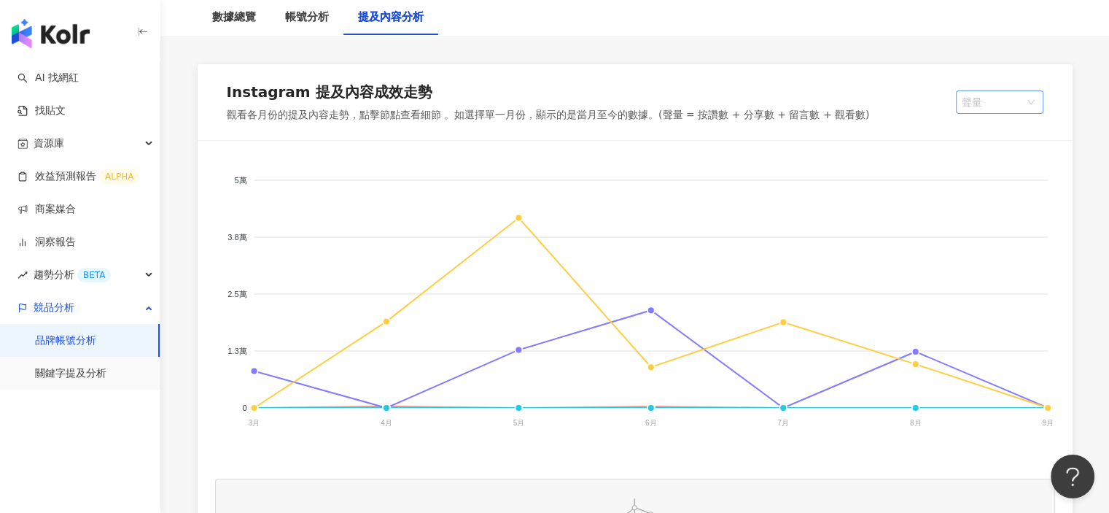
click at [1024, 109] on span "聲量" at bounding box center [1000, 102] width 76 height 22
click at [1014, 98] on span "聲量" at bounding box center [1000, 102] width 76 height 22
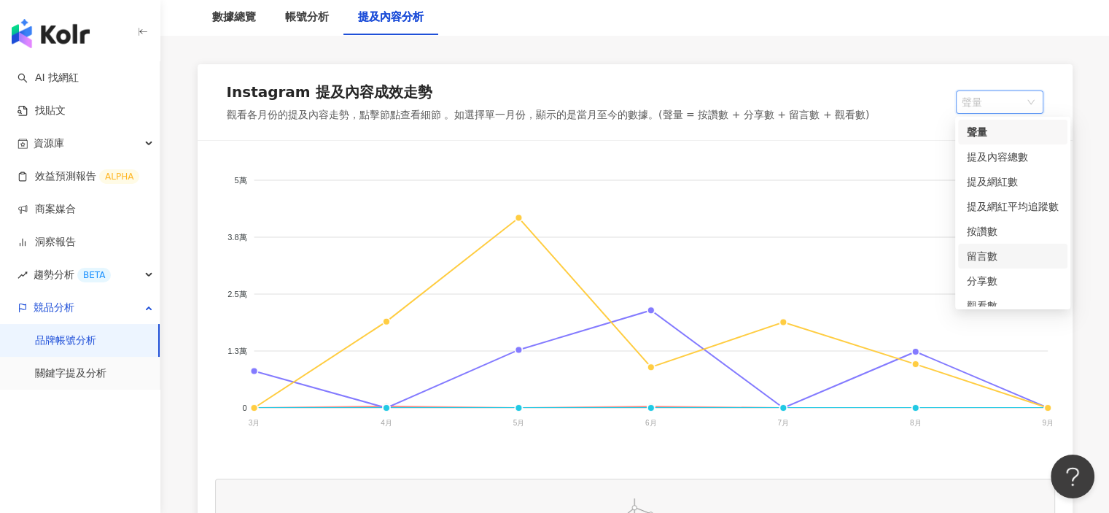
click at [985, 258] on div "留言數" at bounding box center [1013, 256] width 92 height 16
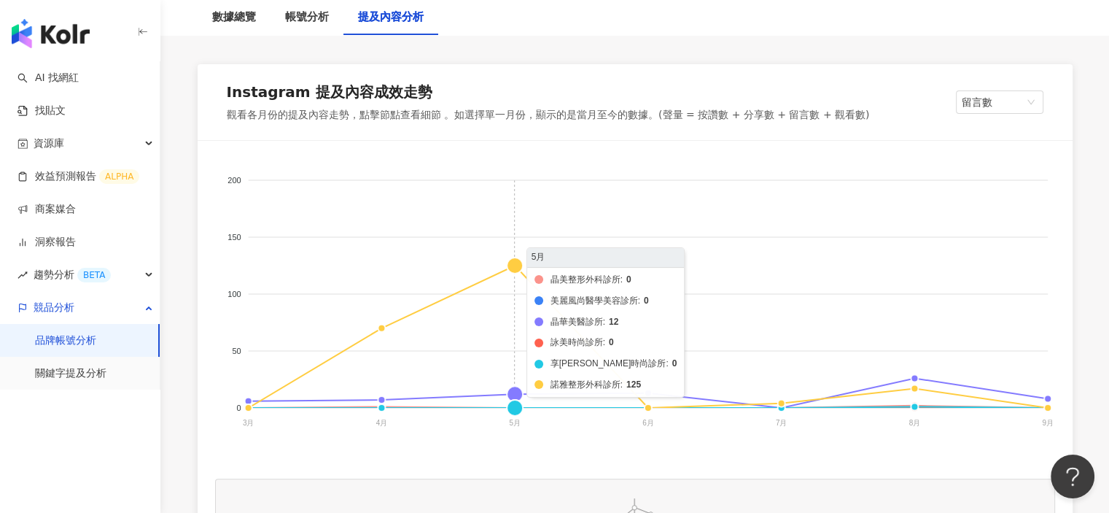
click at [518, 262] on foreignobject "晶美整形外科診所 美麗風尚醫學美容診所 晶華美醫診所 詠美時尚診所 享艾美時尚診所 諾雅整形外科診所" at bounding box center [635, 304] width 840 height 292
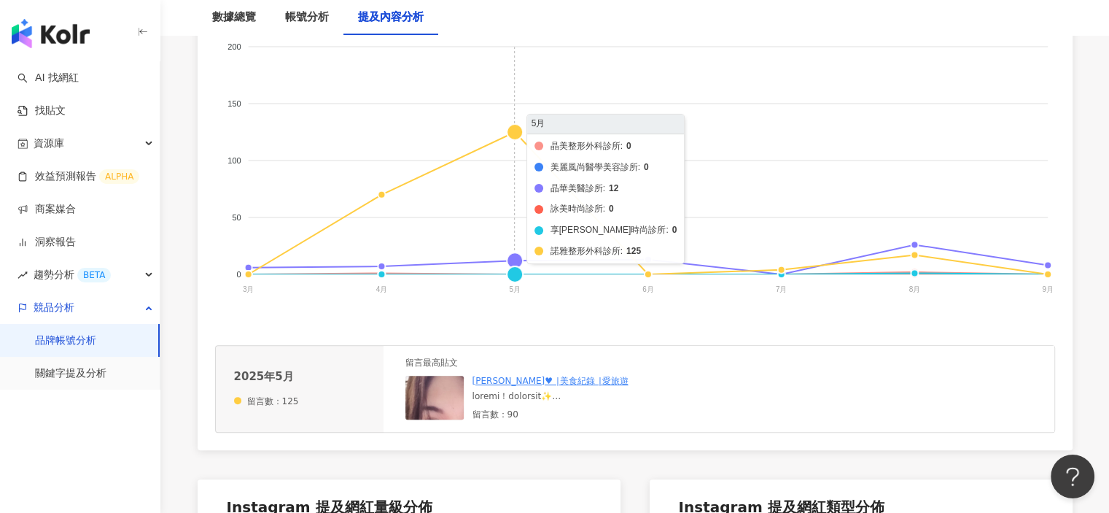
scroll to position [365, 0]
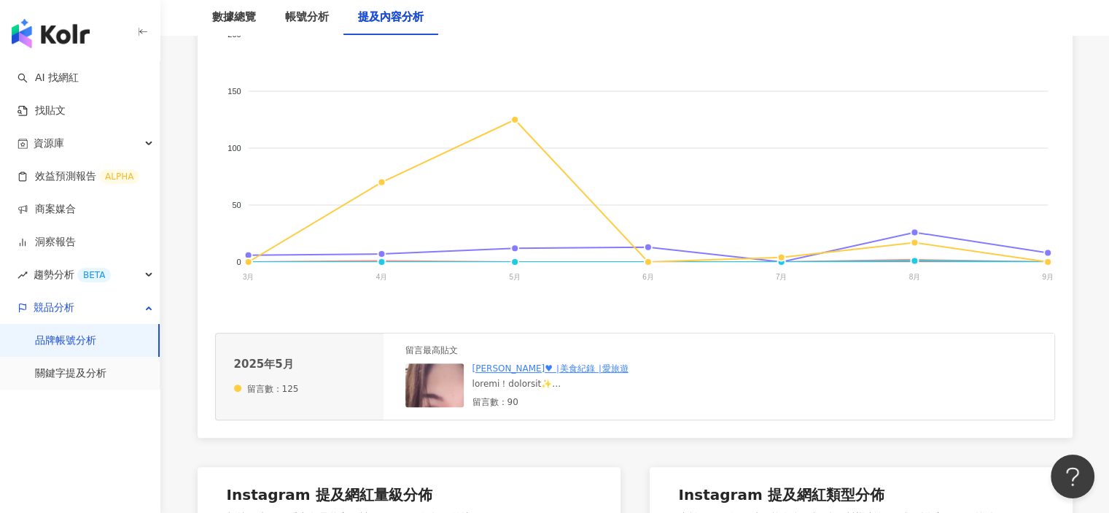
click at [441, 382] on img at bounding box center [478, 436] width 146 height 146
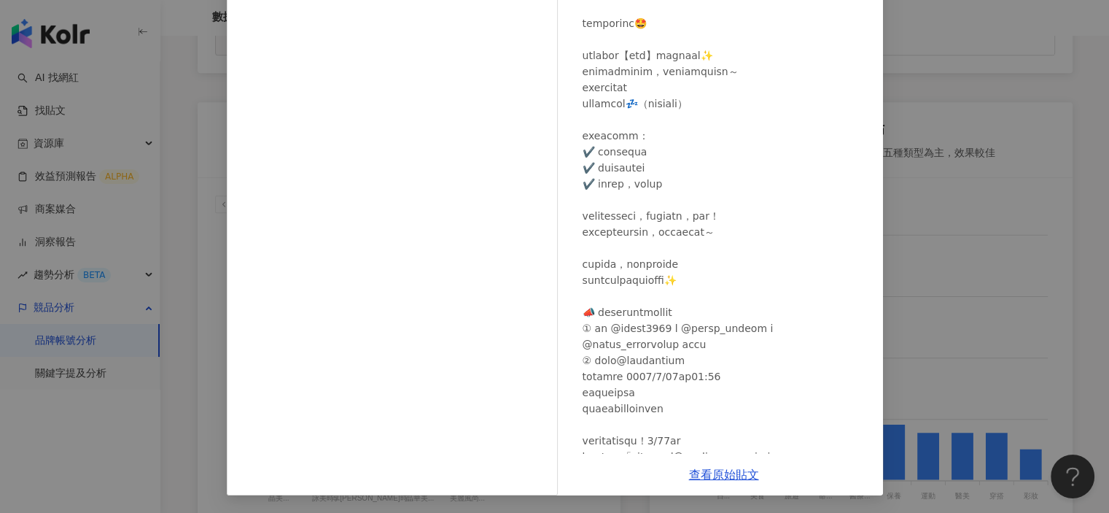
scroll to position [0, 0]
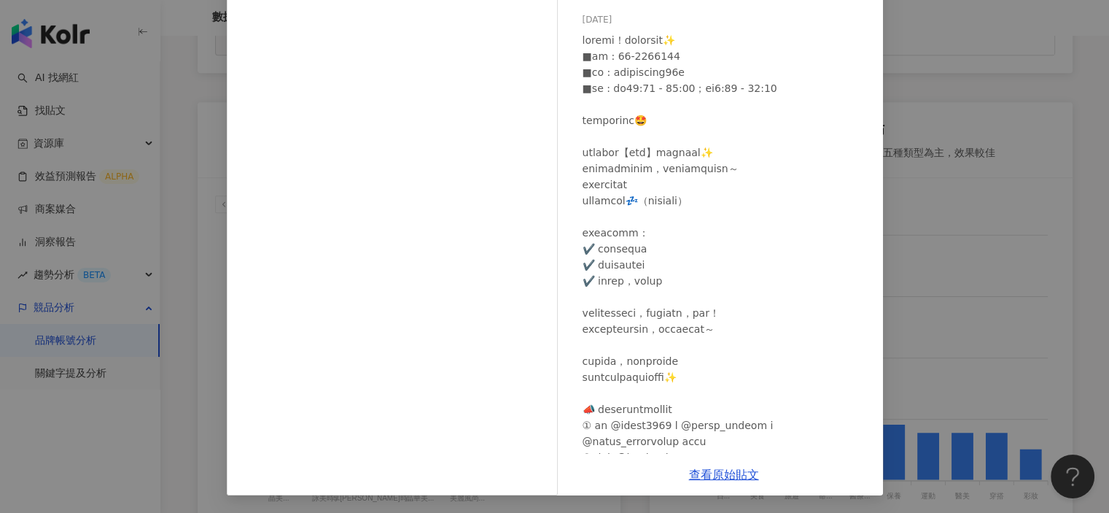
click at [812, 251] on div at bounding box center [727, 329] width 289 height 594
click at [1002, 244] on div "俞澄♥ ∣美食紀錄 ∣愛旅遊 2025/5/9 隱藏 90 查看原始貼文" at bounding box center [554, 256] width 1109 height 513
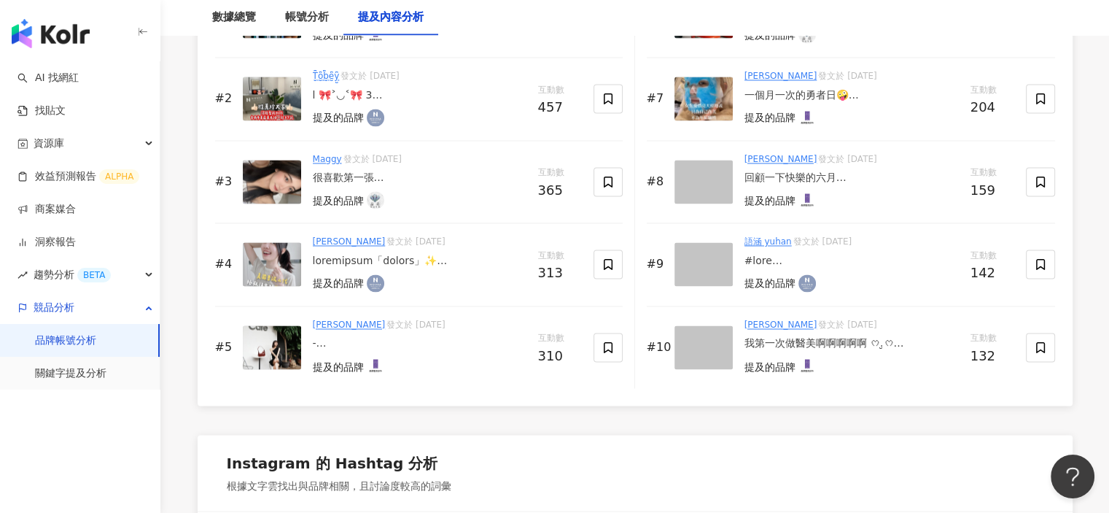
scroll to position [2407, 0]
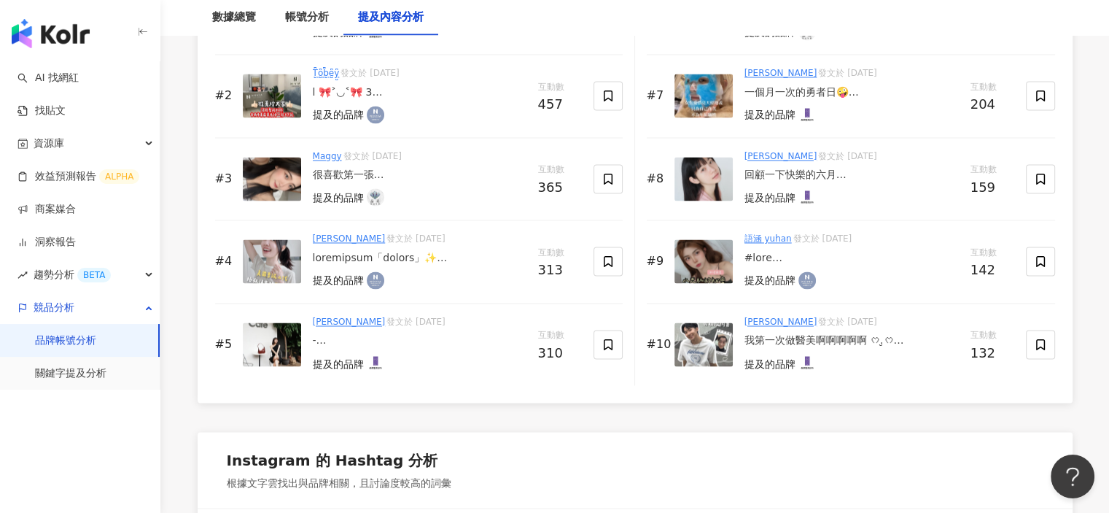
click at [723, 174] on img at bounding box center [704, 179] width 58 height 44
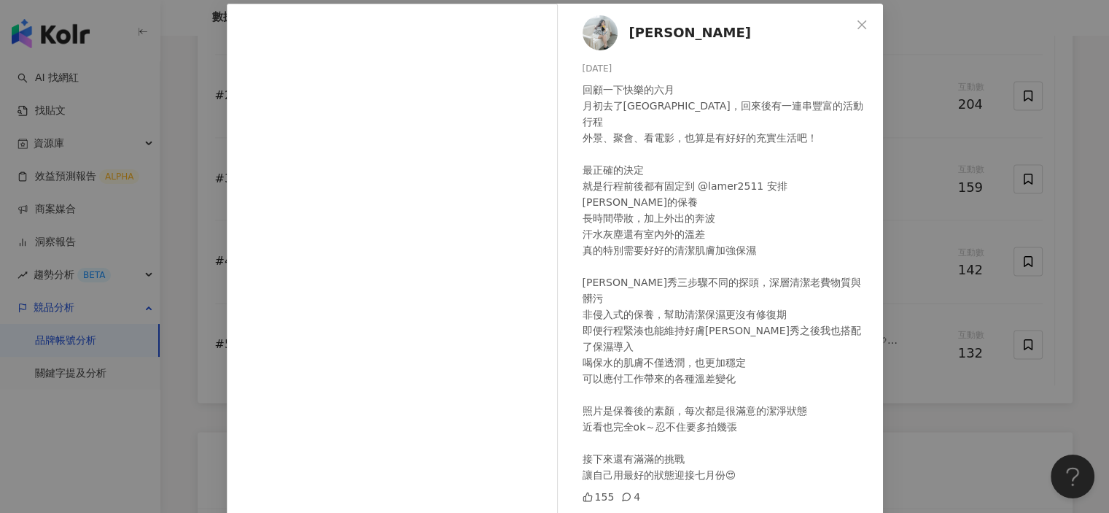
scroll to position [0, 0]
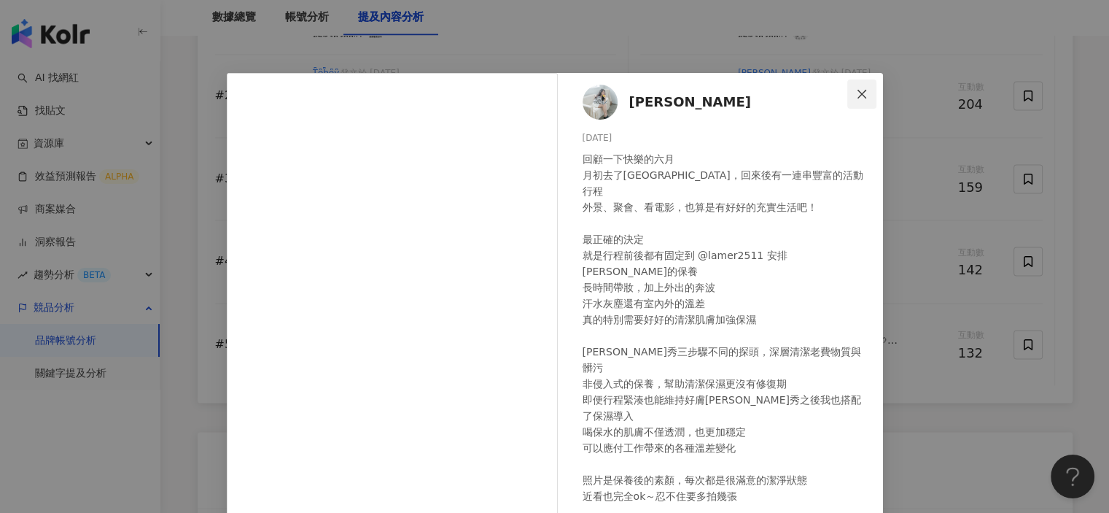
click at [856, 92] on icon "close" at bounding box center [862, 94] width 12 height 12
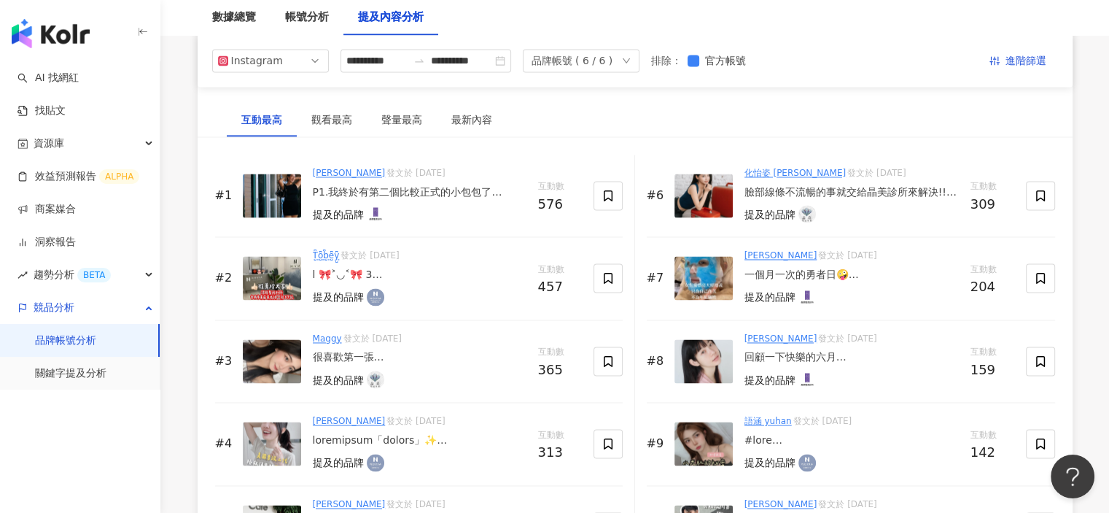
scroll to position [2188, 0]
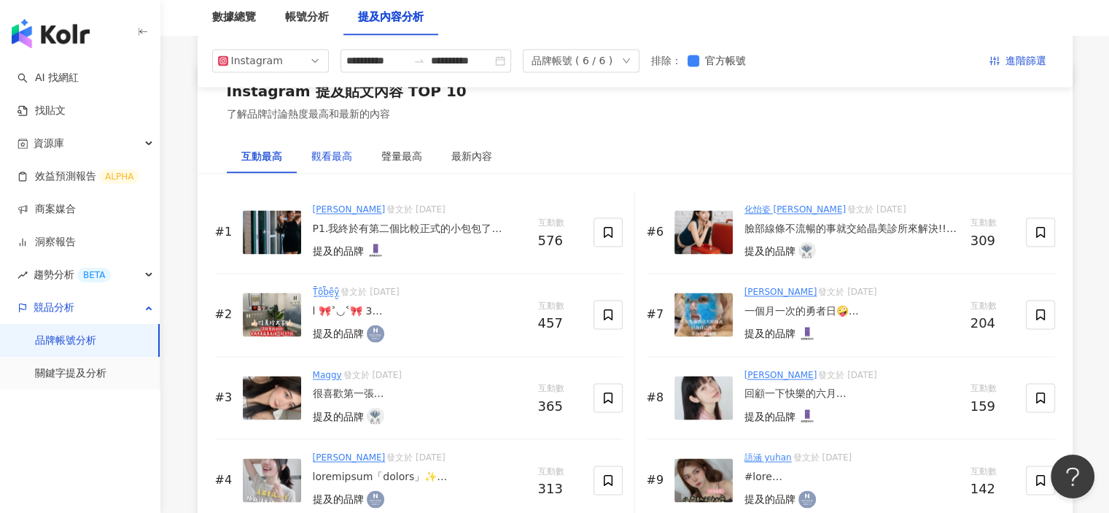
click at [333, 158] on div "觀看最高" at bounding box center [331, 156] width 41 height 16
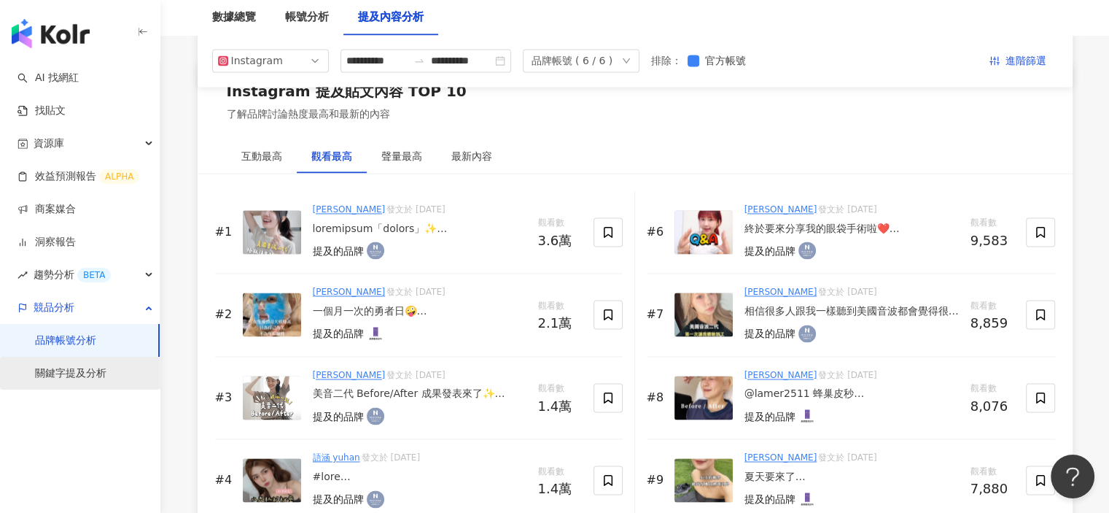
click at [69, 373] on link "關鍵字提及分析" at bounding box center [70, 373] width 71 height 15
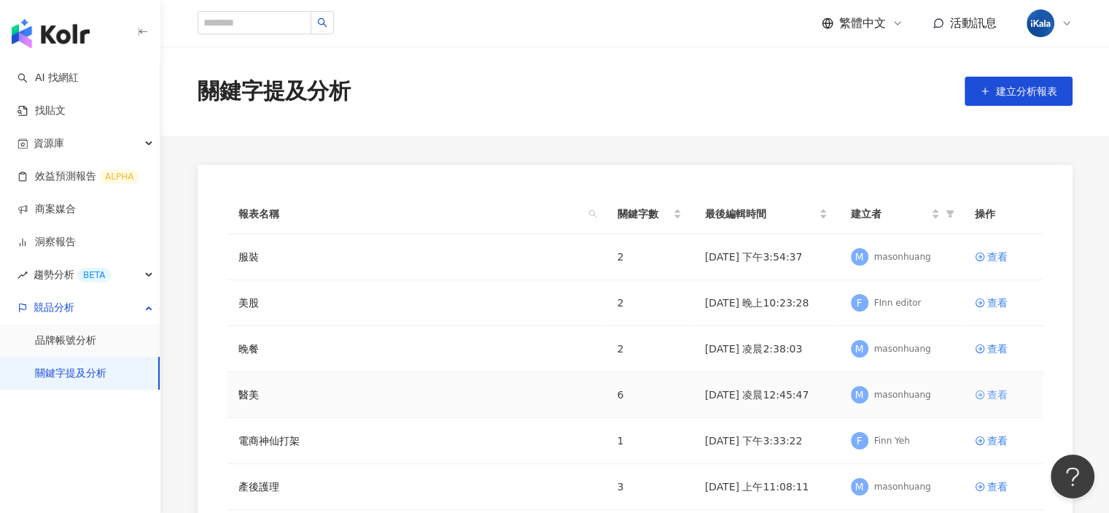
click at [1004, 395] on div "查看" at bounding box center [997, 395] width 20 height 16
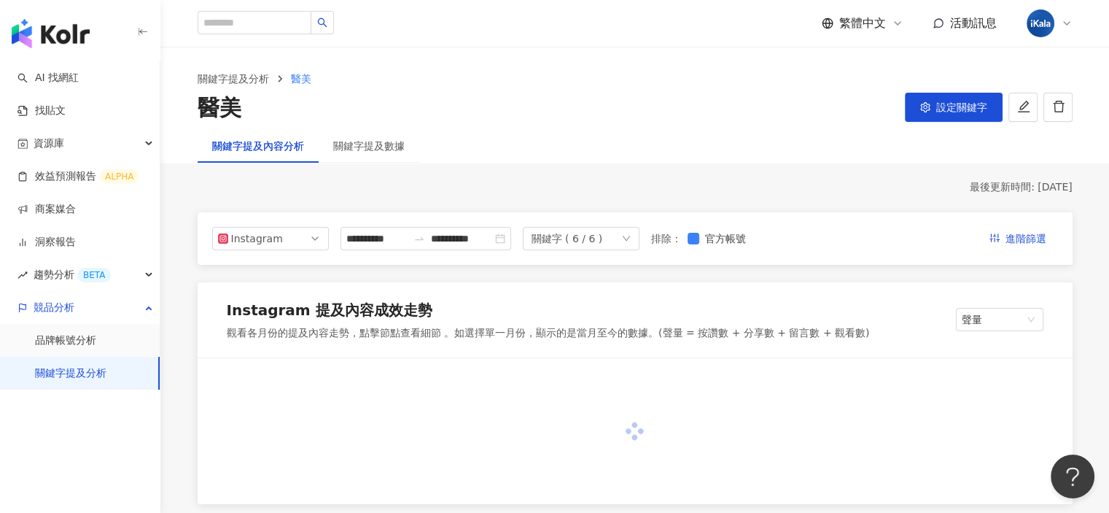
click at [640, 245] on div "關鍵字 ( 6 / 6 )" at bounding box center [581, 238] width 117 height 23
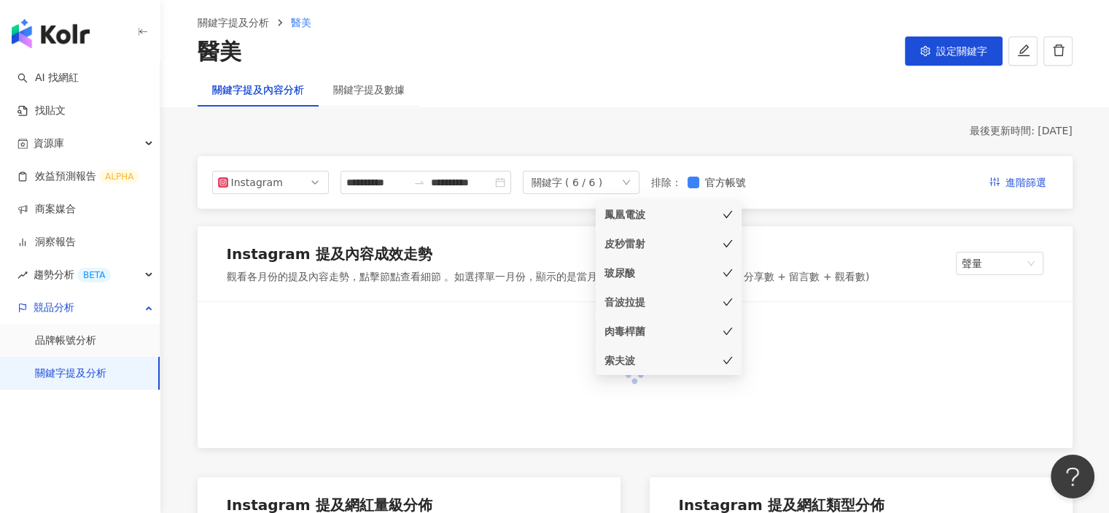
scroll to position [73, 0]
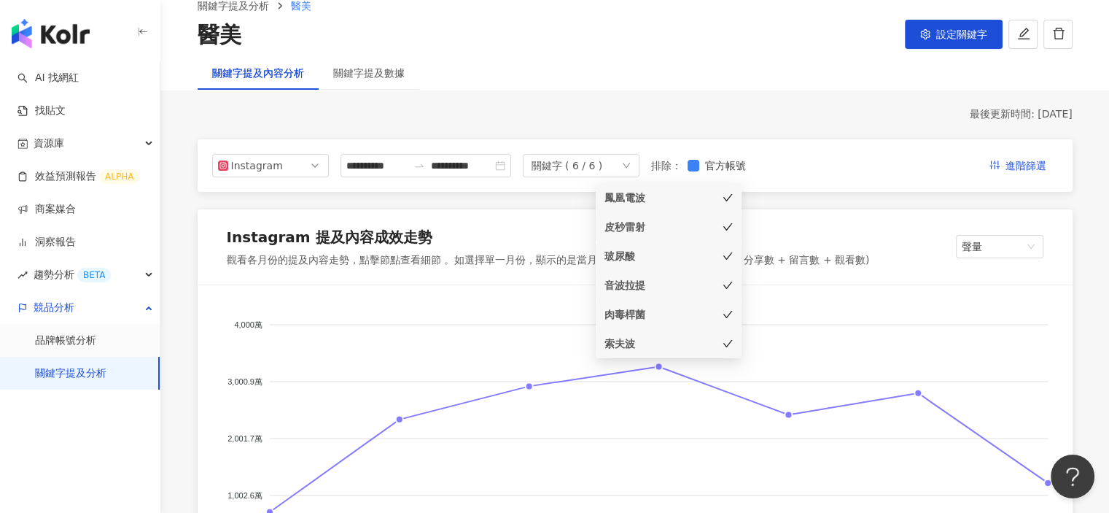
click at [853, 189] on div "**********" at bounding box center [635, 165] width 875 height 53
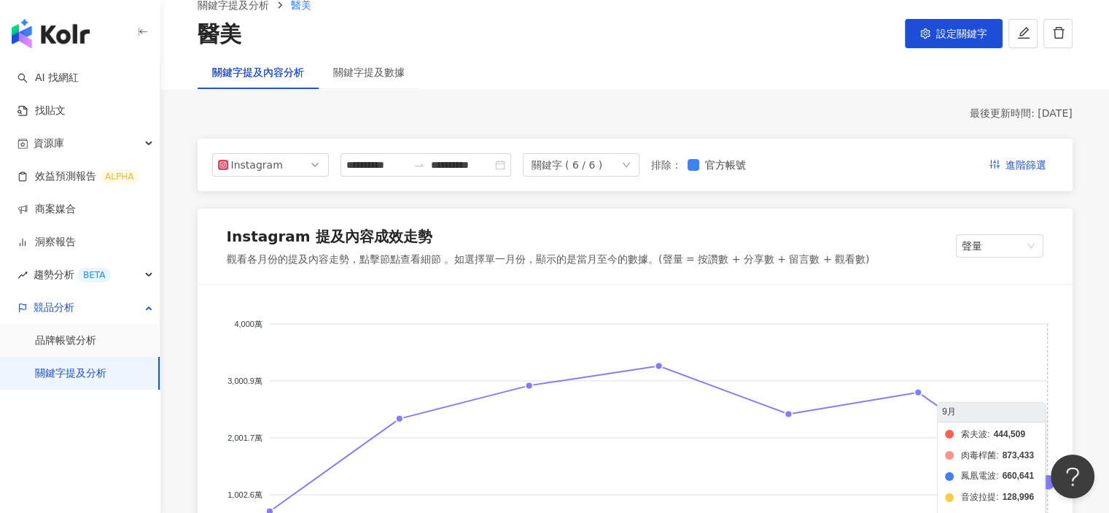
scroll to position [365, 0]
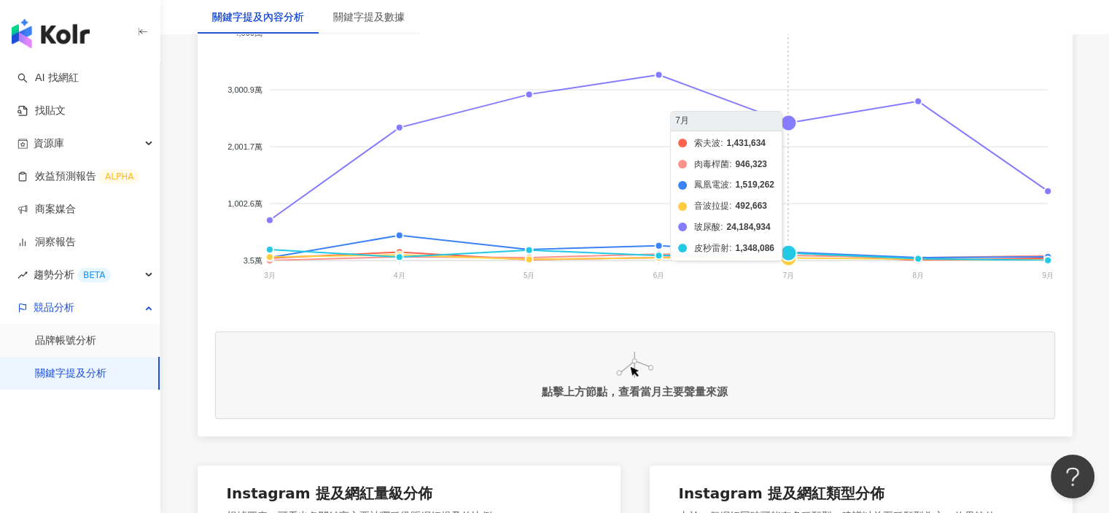
click at [793, 123] on foreignobject "索夫波 肉毒桿菌 鳳凰電波 音波拉提 玻尿酸 皮秒雷射" at bounding box center [635, 157] width 840 height 292
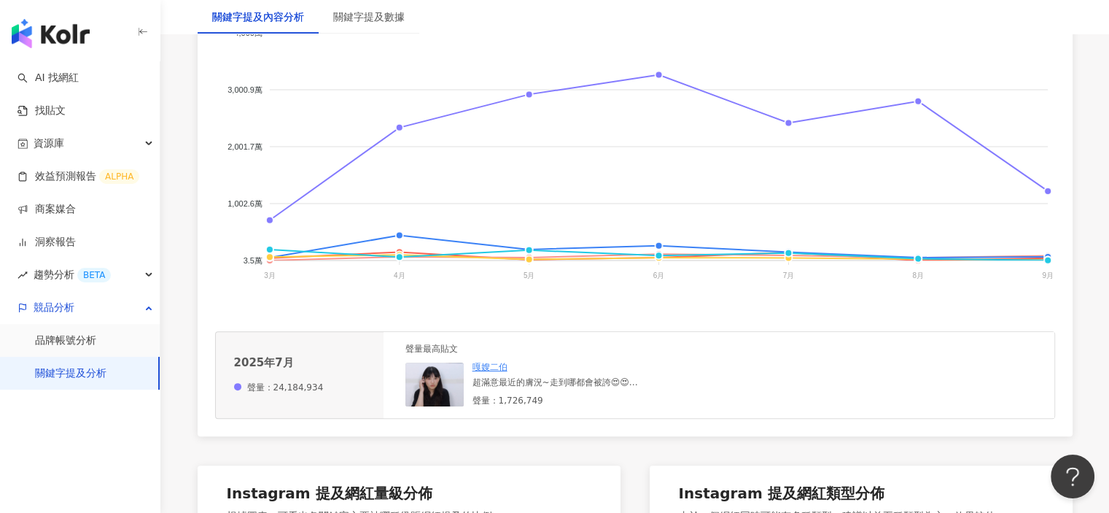
click at [443, 384] on img at bounding box center [434, 384] width 58 height 44
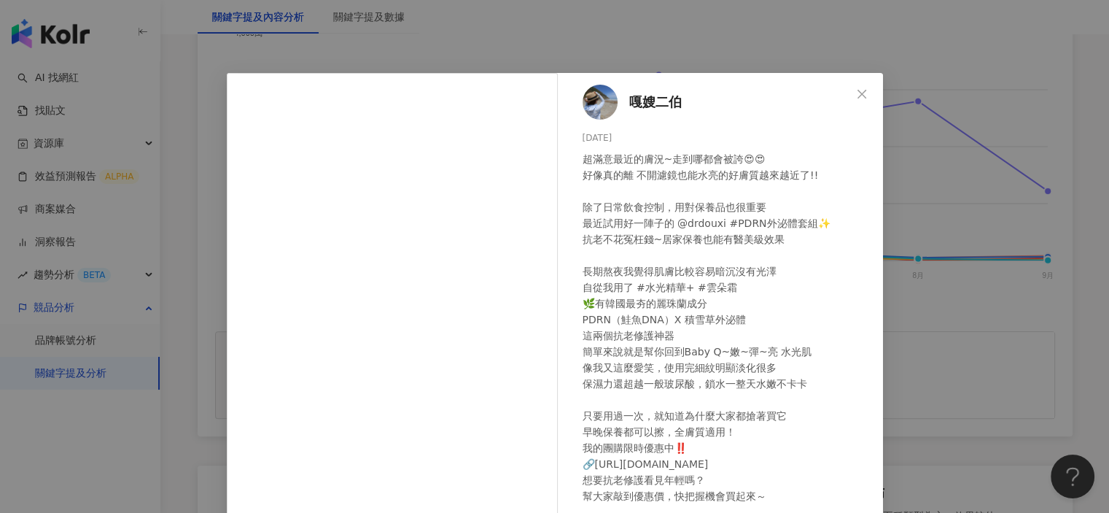
click at [1070, 300] on div "嘎嫂二伯 2025/7/14 超滿意最近的膚況~走到哪都會被誇😍😍 好像真的離 不開濾鏡也能水亮的好膚質越來越近了!! 除了日常飲食控制，用對保養品也很重要 …" at bounding box center [554, 256] width 1109 height 513
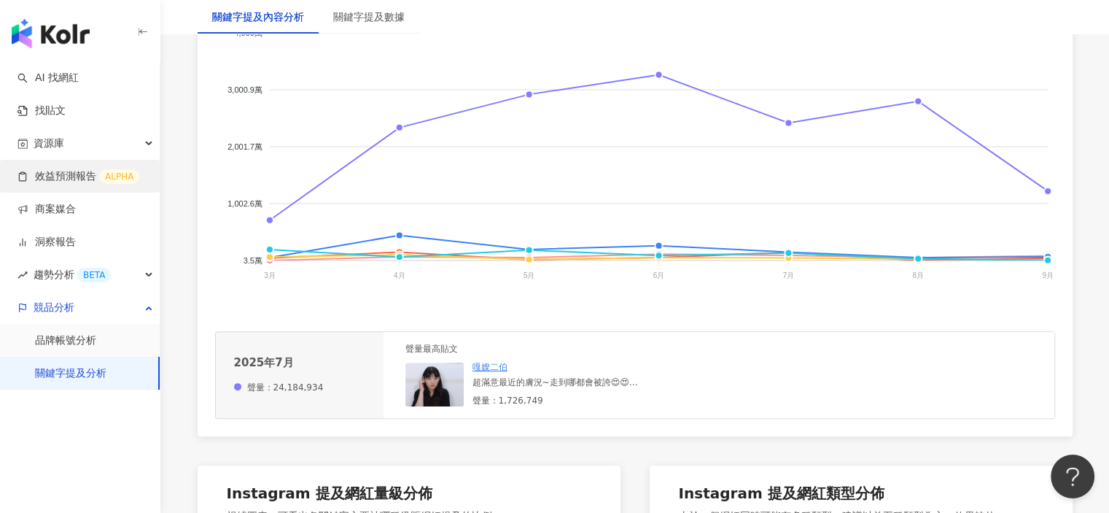
click at [82, 171] on link "效益預測報告 ALPHA" at bounding box center [79, 176] width 122 height 15
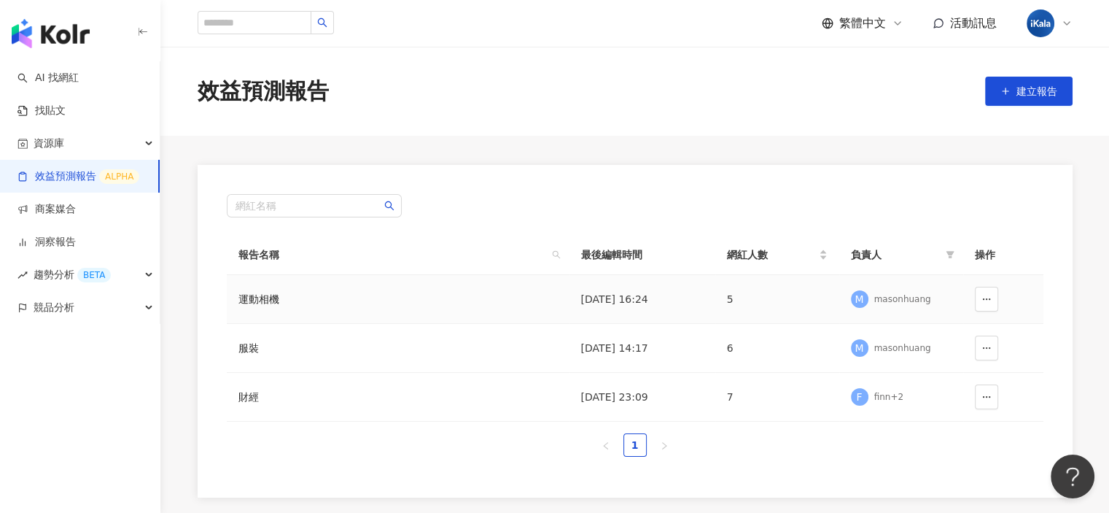
click at [901, 301] on div "masonhuang" at bounding box center [902, 299] width 57 height 12
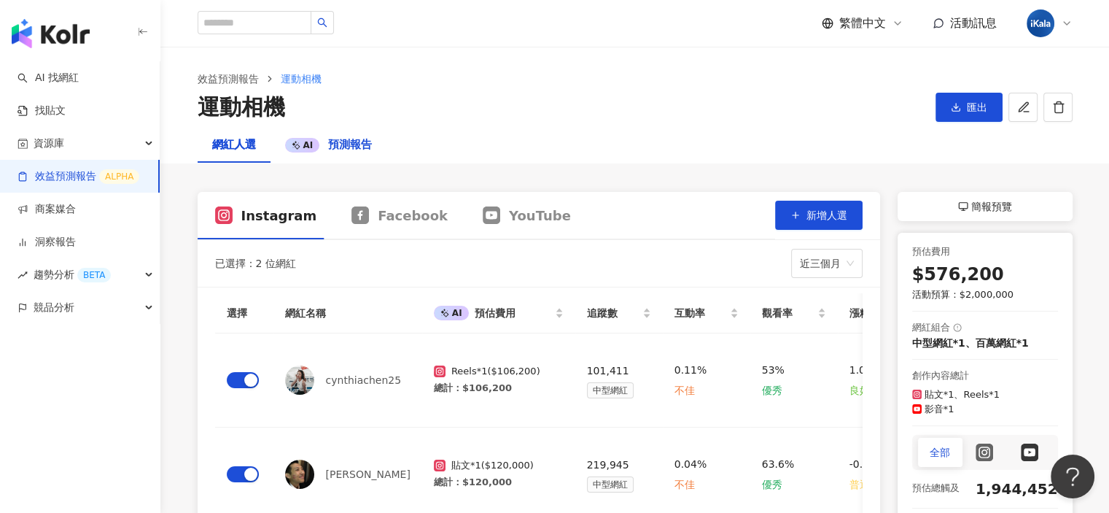
click at [346, 149] on span "預測報告" at bounding box center [350, 144] width 44 height 13
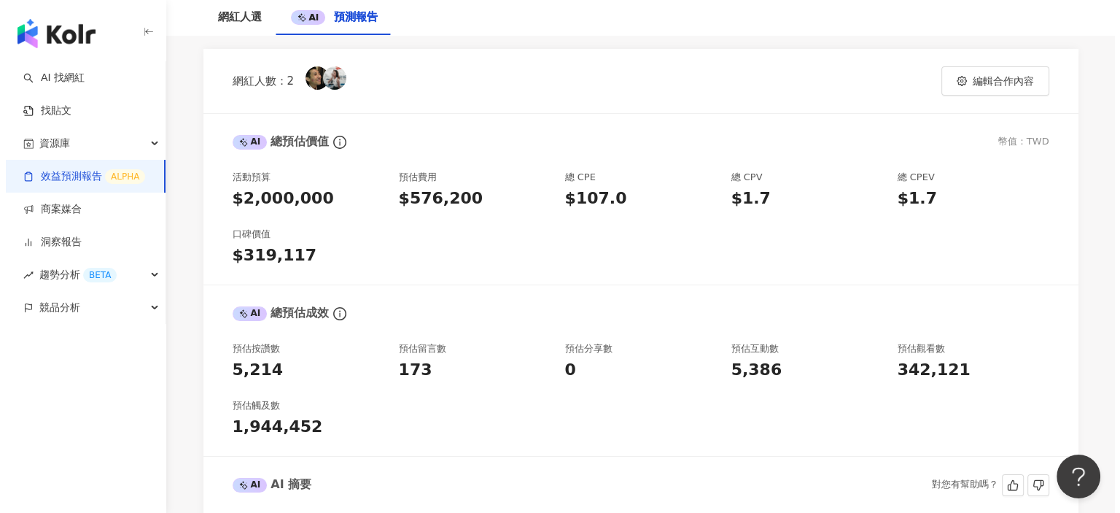
scroll to position [146, 0]
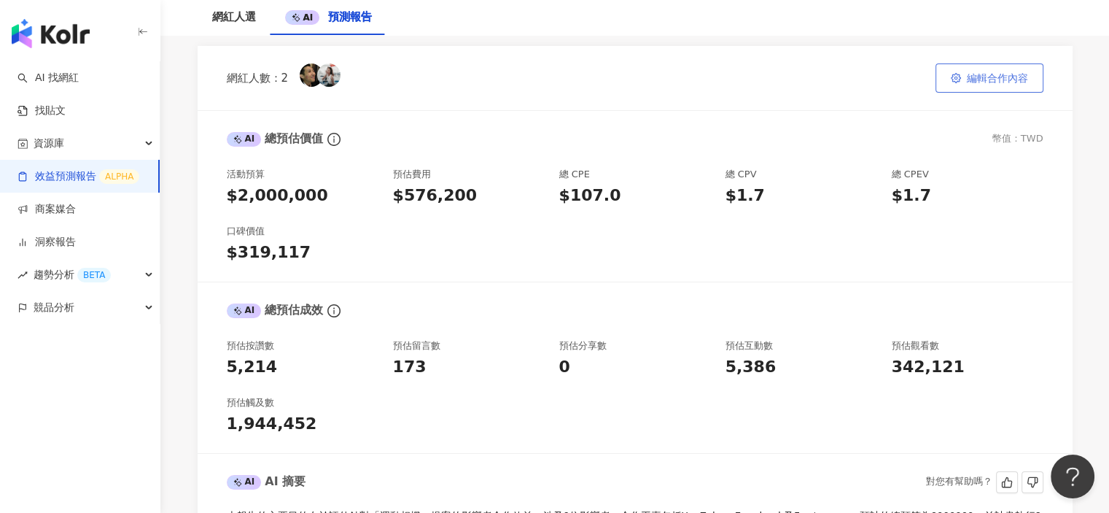
click at [1001, 75] on span "編輯合作內容" at bounding box center [997, 78] width 61 height 12
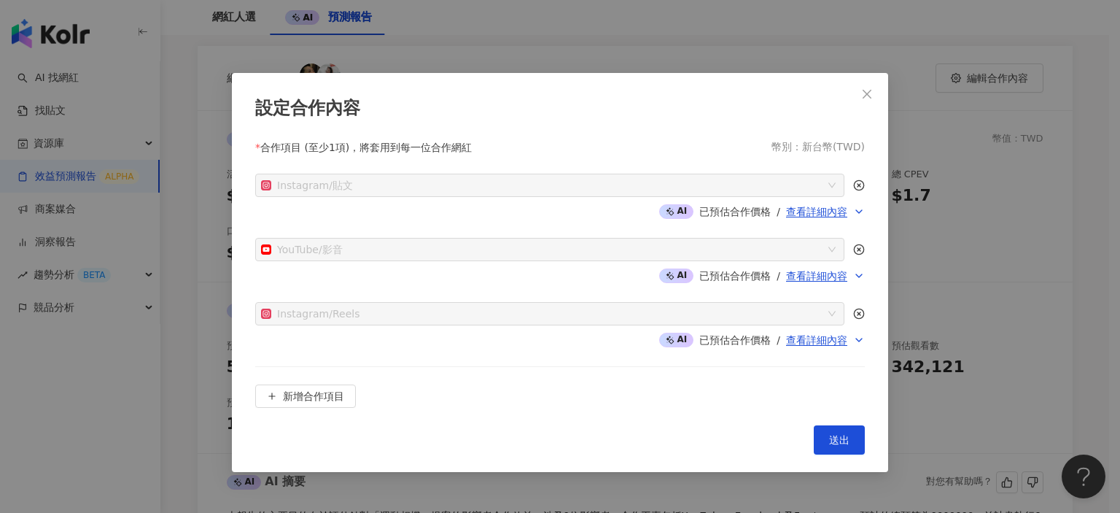
click at [853, 207] on icon at bounding box center [859, 212] width 12 height 12
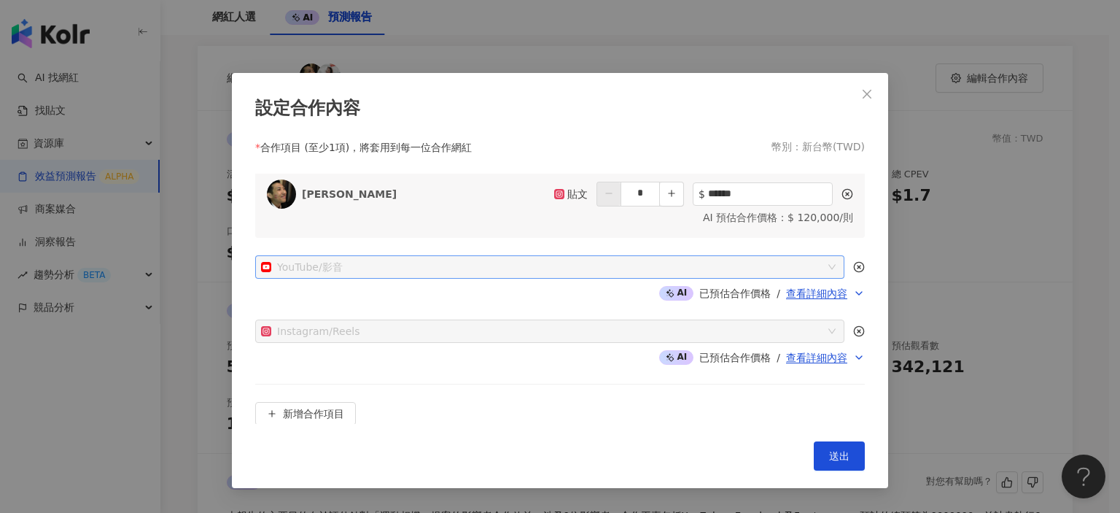
scroll to position [101, 0]
click at [853, 288] on icon at bounding box center [859, 292] width 12 height 12
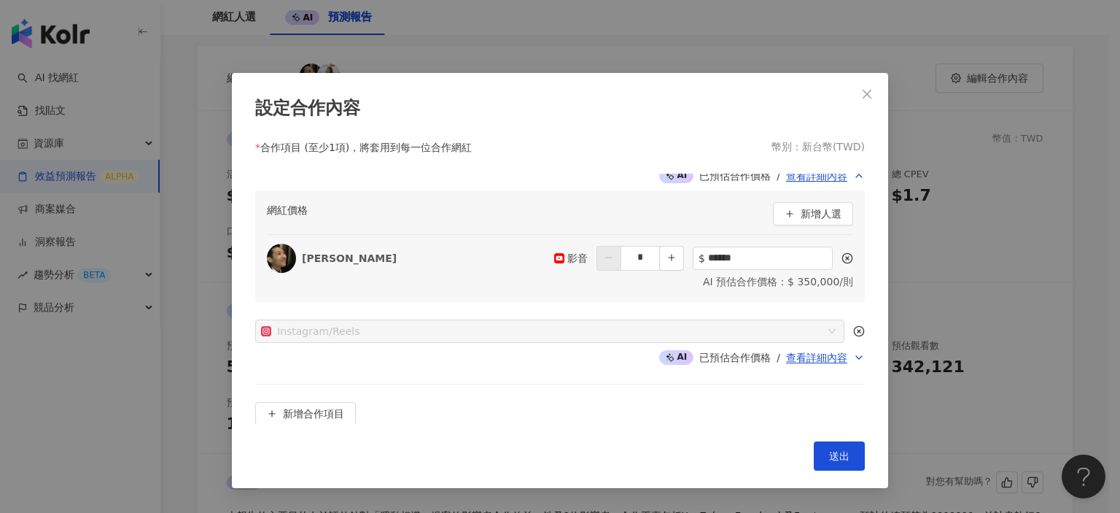
scroll to position [219, 0]
click at [853, 360] on icon at bounding box center [859, 356] width 12 height 12
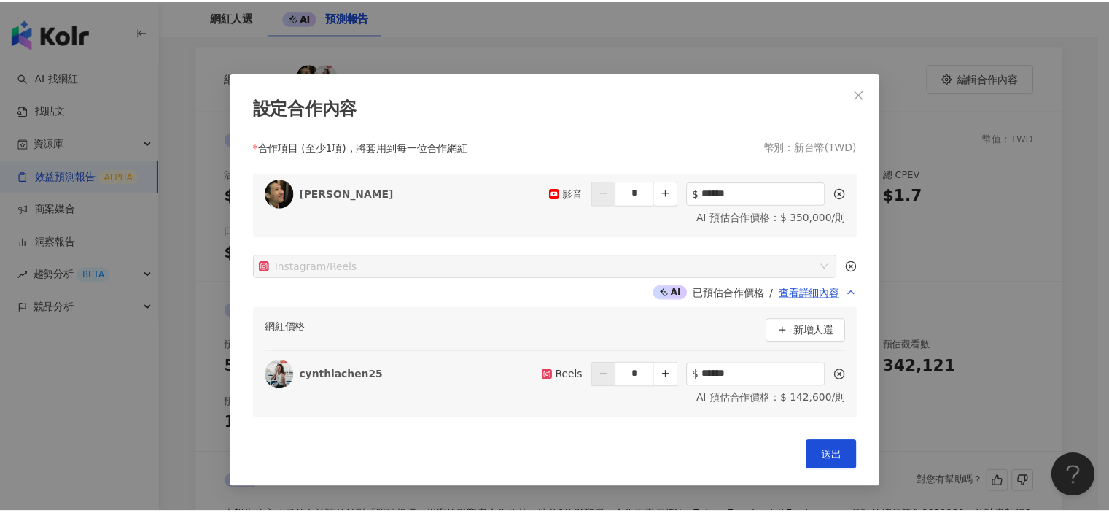
scroll to position [335, 0]
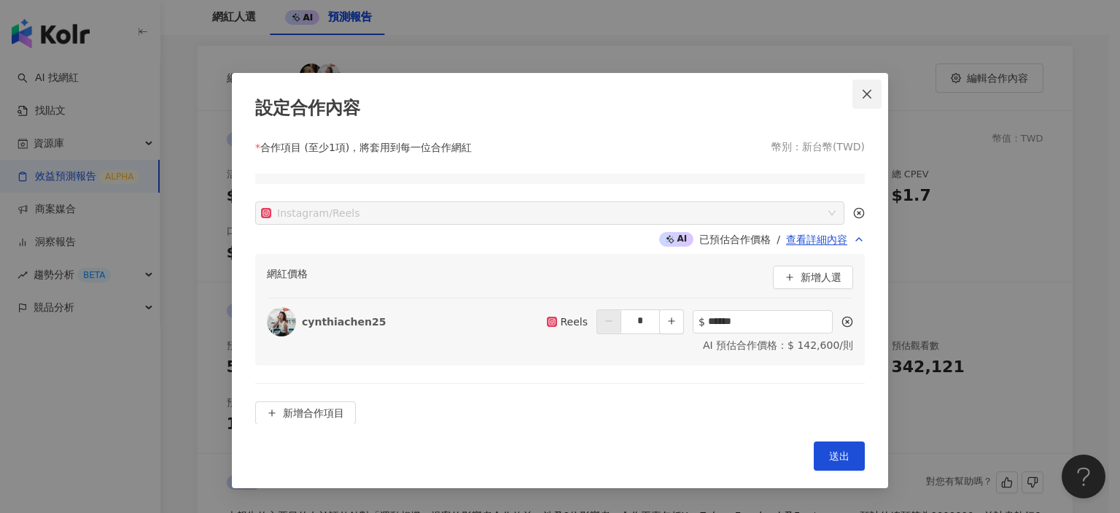
click at [869, 88] on icon "close" at bounding box center [867, 94] width 12 height 12
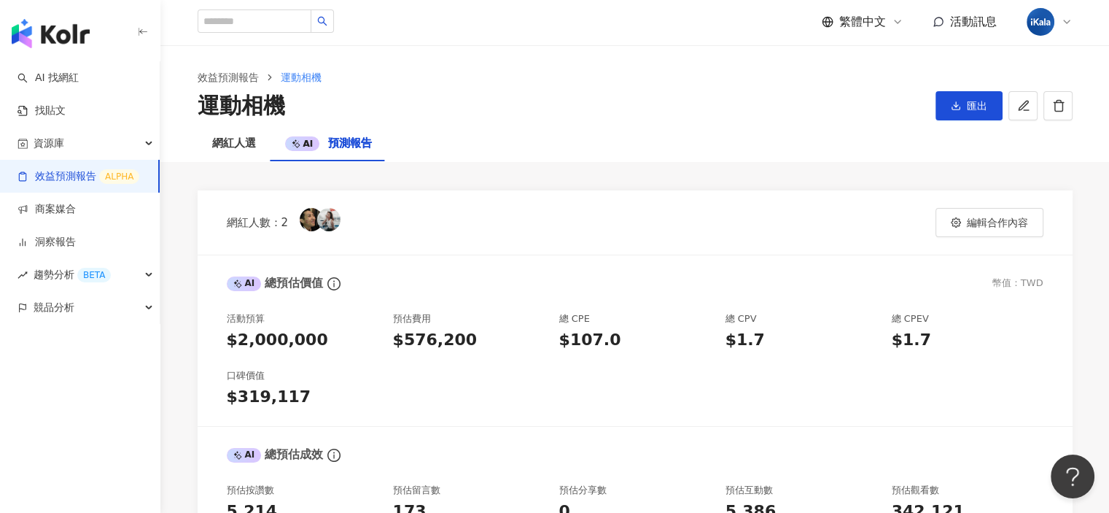
scroll to position [0, 0]
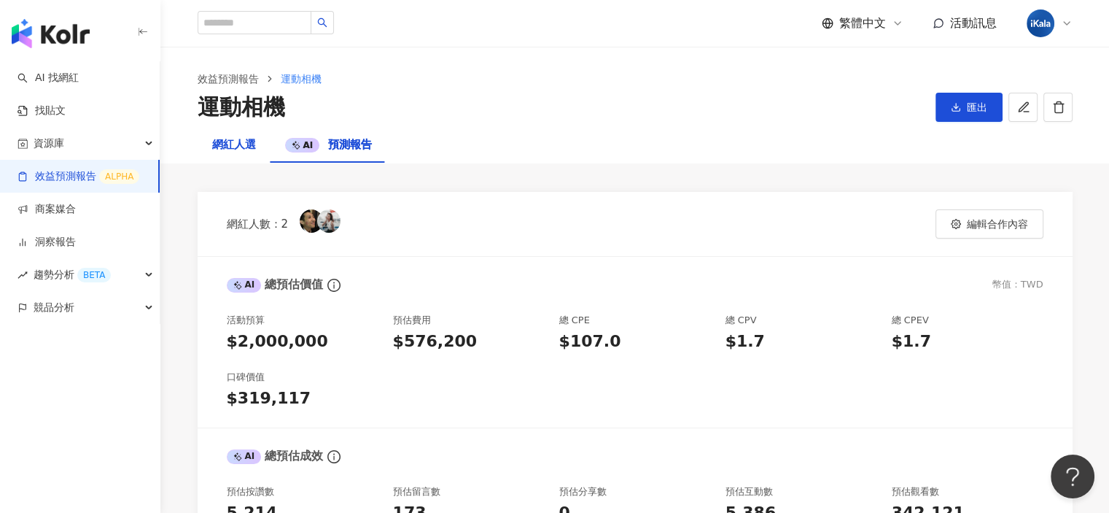
click at [232, 136] on div "網紅人選" at bounding box center [234, 145] width 44 height 18
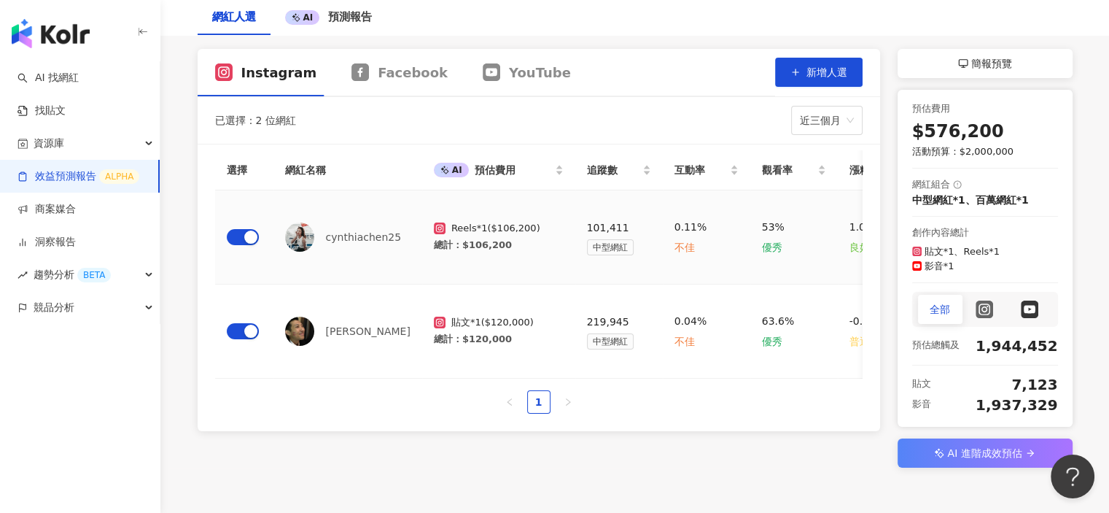
scroll to position [146, 0]
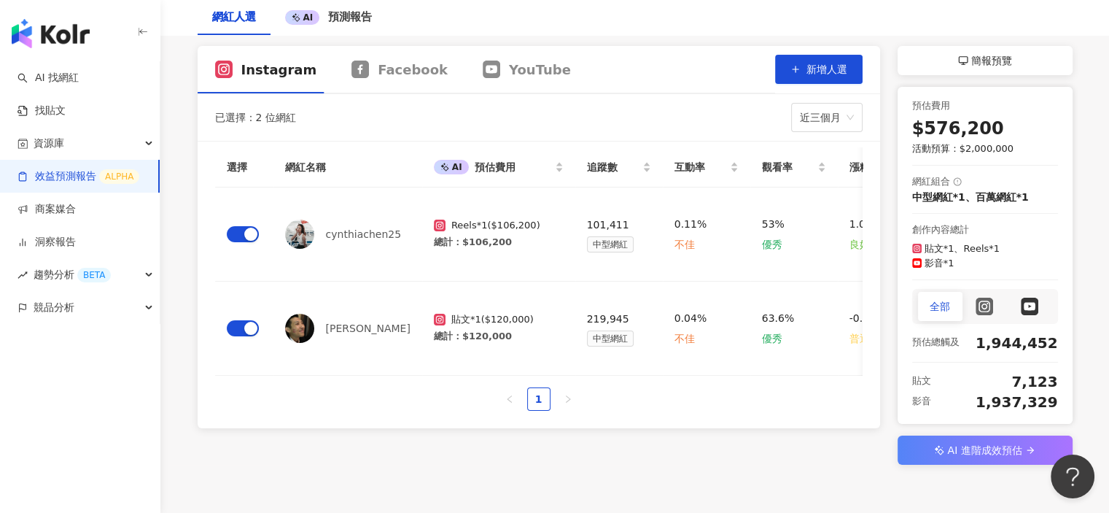
click at [998, 138] on div "$576,200" at bounding box center [985, 129] width 146 height 25
drag, startPoint x: 1012, startPoint y: 153, endPoint x: 958, endPoint y: 150, distance: 54.8
click at [958, 150] on div "活動預算： $2,000,000" at bounding box center [985, 148] width 146 height 15
drag, startPoint x: 1002, startPoint y: 124, endPoint x: 922, endPoint y: 130, distance: 80.4
click at [922, 130] on div "$576,200" at bounding box center [985, 129] width 146 height 25
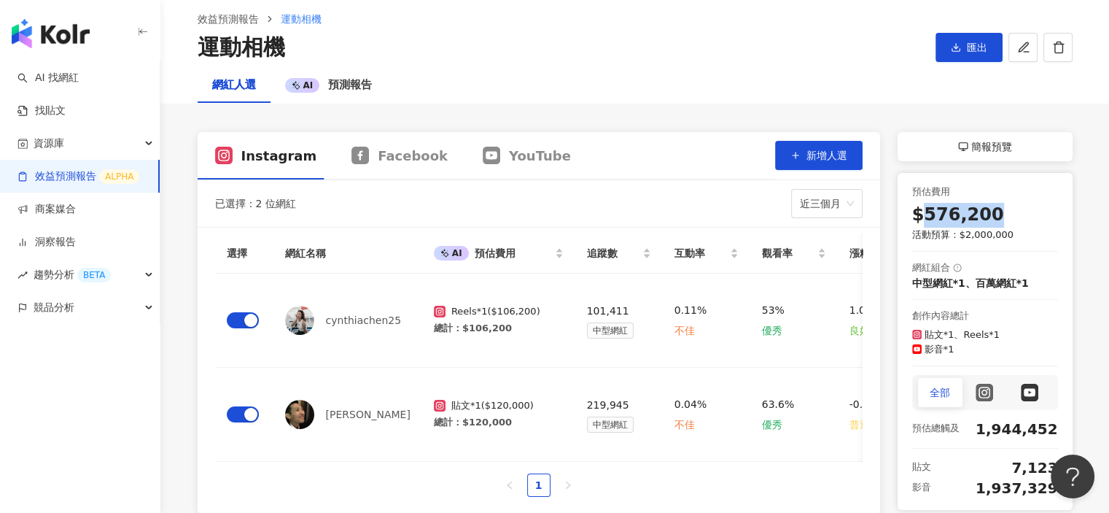
scroll to position [0, 0]
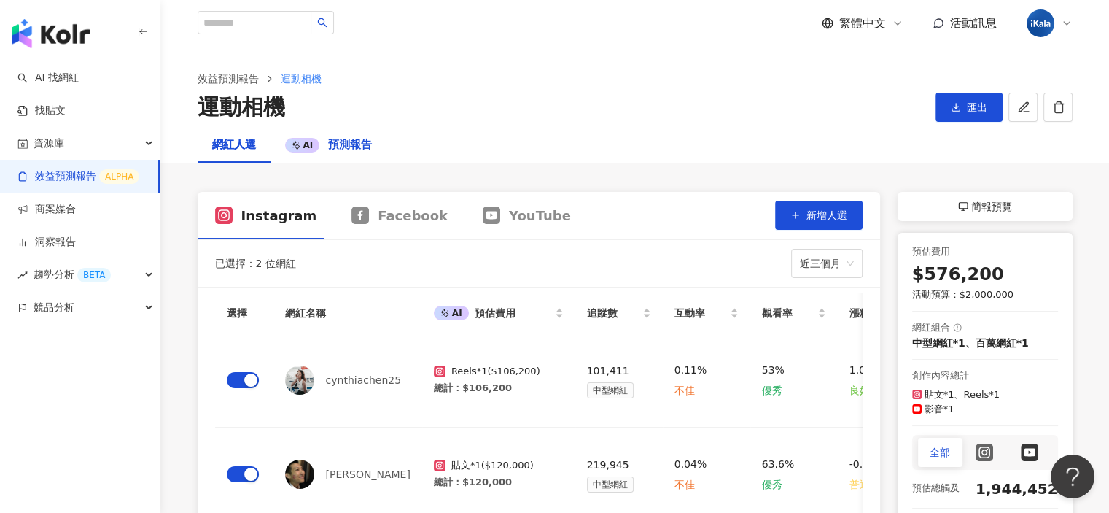
click at [350, 148] on span "預測報告" at bounding box center [350, 144] width 44 height 13
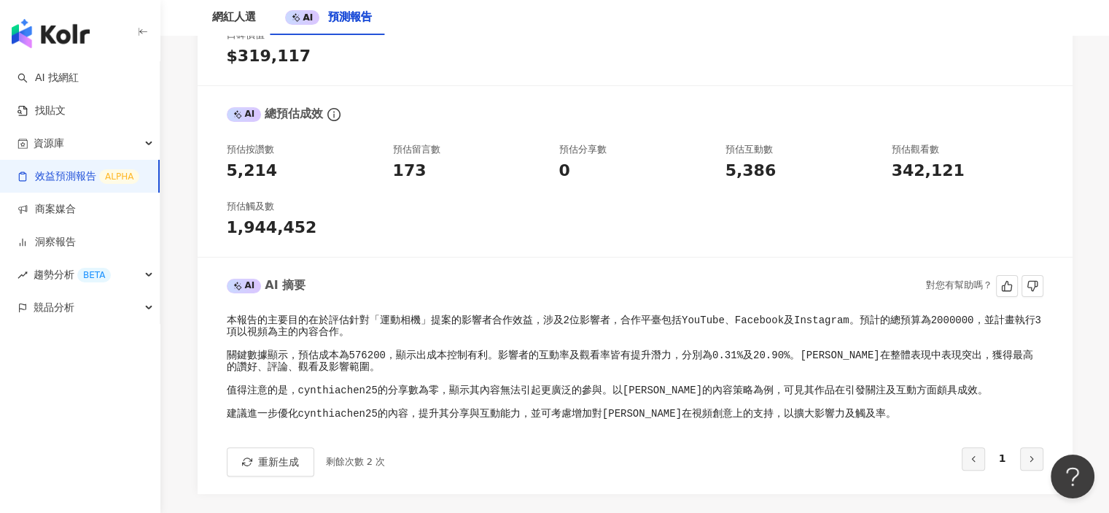
scroll to position [365, 0]
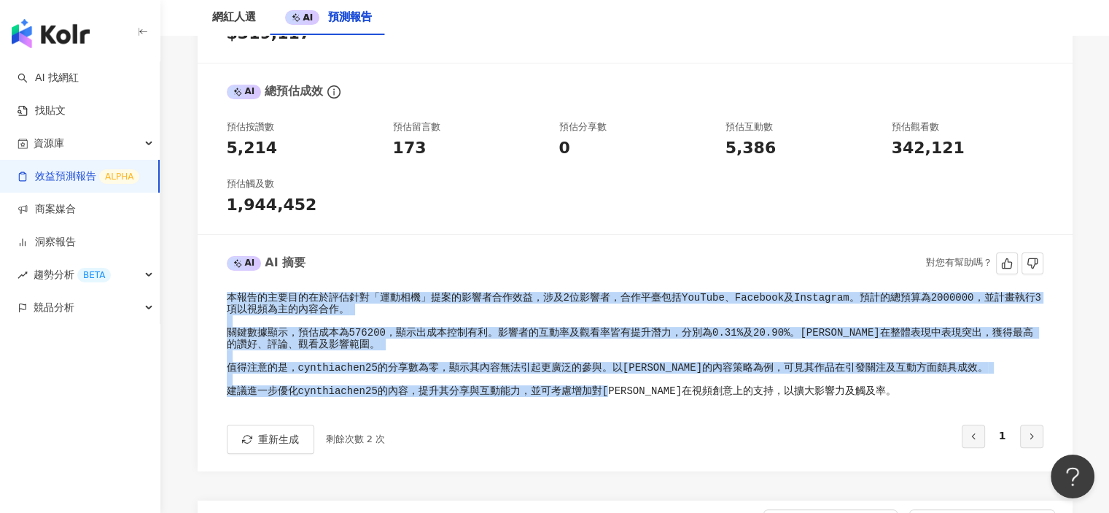
drag, startPoint x: 227, startPoint y: 295, endPoint x: 924, endPoint y: 396, distance: 704.5
click at [924, 396] on pre "本報告的主要目的在於評估針對「運動相機」提案的影響者合作效益，涉及2位影響者，合作平臺包括YouTube、Facebook及Instagram。預計的總預算為…" at bounding box center [635, 345] width 817 height 106
click at [966, 377] on pre "本報告的主要目的在於評估針對「運動相機」提案的影響者合作效益，涉及2位影響者，合作平臺包括YouTube、Facebook及Instagram。預計的總預算為…" at bounding box center [635, 345] width 817 height 106
click at [763, 349] on pre "本報告的主要目的在於評估針對「運動相機」提案的影響者合作效益，涉及2位影響者，合作平臺包括YouTube、Facebook及Instagram。預計的總預算為…" at bounding box center [635, 345] width 817 height 106
drag, startPoint x: 855, startPoint y: 387, endPoint x: 224, endPoint y: 300, distance: 637.6
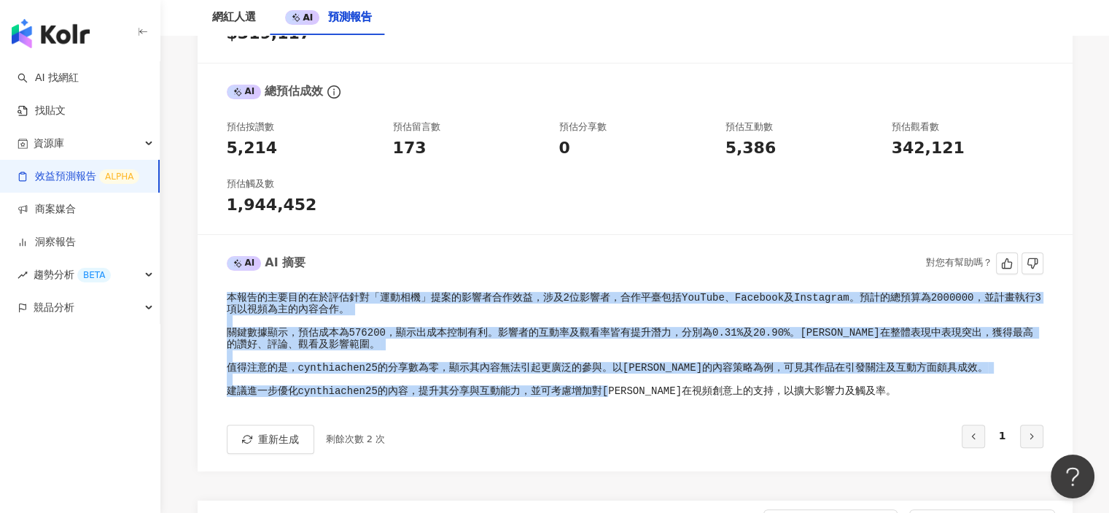
click at [224, 300] on div "AI AI 摘要 對您有幫助嗎？ 本報告的主要目的在於評估針對「運動相機」提案的影響者合作效益，涉及2位影響者，合作平臺包括YouTube、Facebook及…" at bounding box center [635, 353] width 875 height 202
click at [397, 308] on pre "本報告的主要目的在於評估針對「運動相機」提案的影響者合作效益，涉及2位影響者，合作平臺包括YouTube、Facebook及Instagram。預計的總預算為…" at bounding box center [635, 345] width 817 height 106
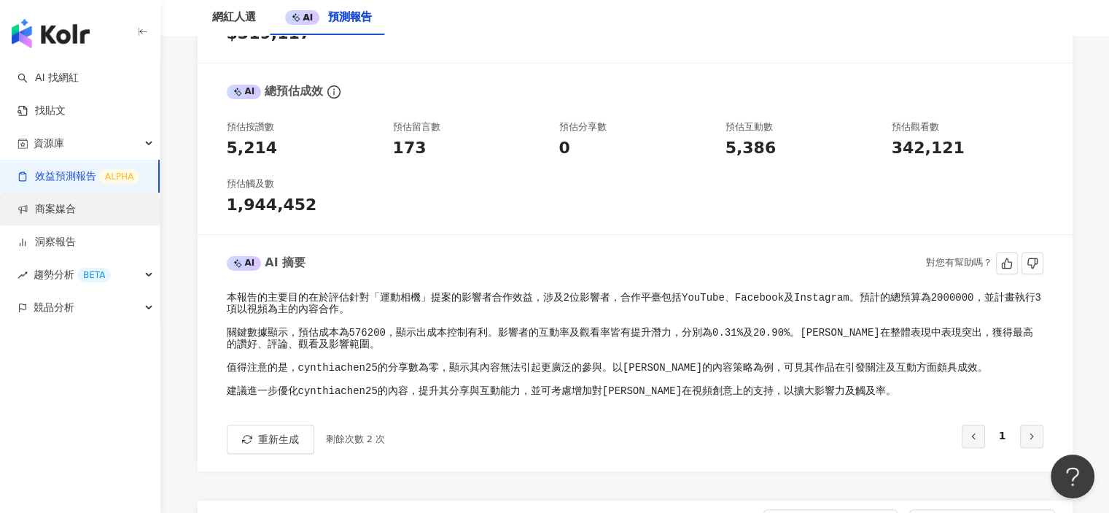
click at [75, 205] on link "商案媒合" at bounding box center [47, 209] width 58 height 15
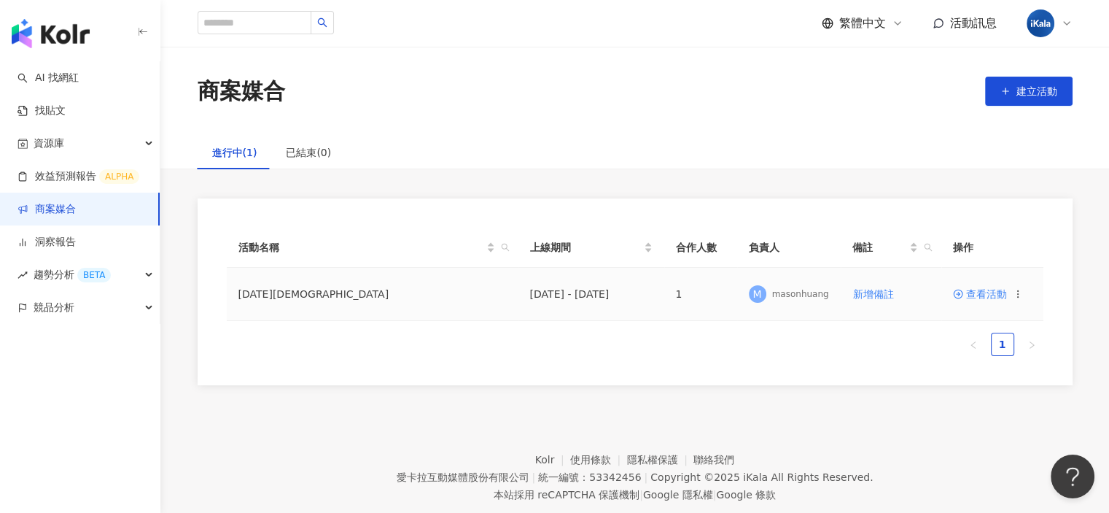
click at [992, 296] on span "查看活動" at bounding box center [980, 294] width 54 height 10
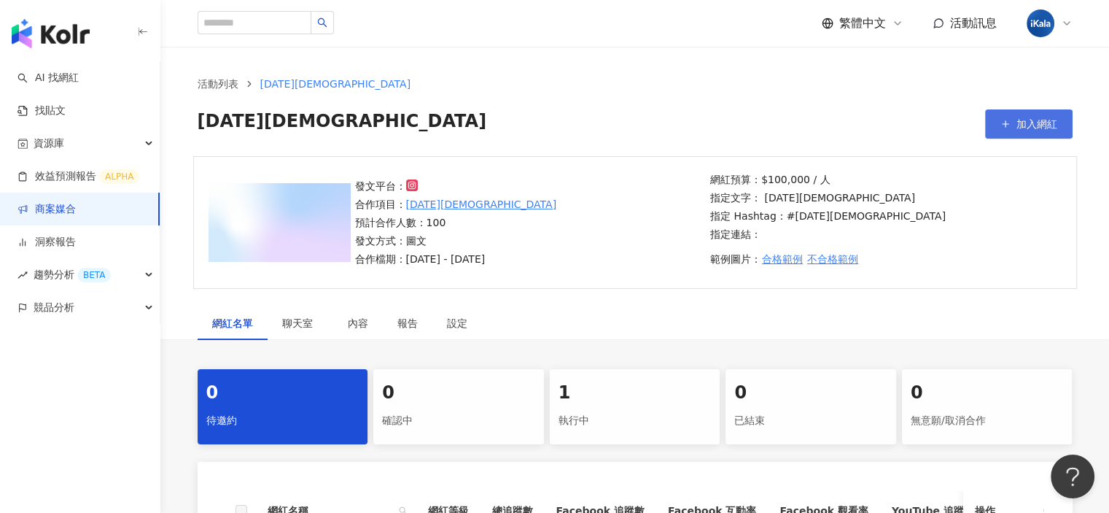
click at [1044, 133] on button "加入網紅" at bounding box center [1029, 123] width 88 height 29
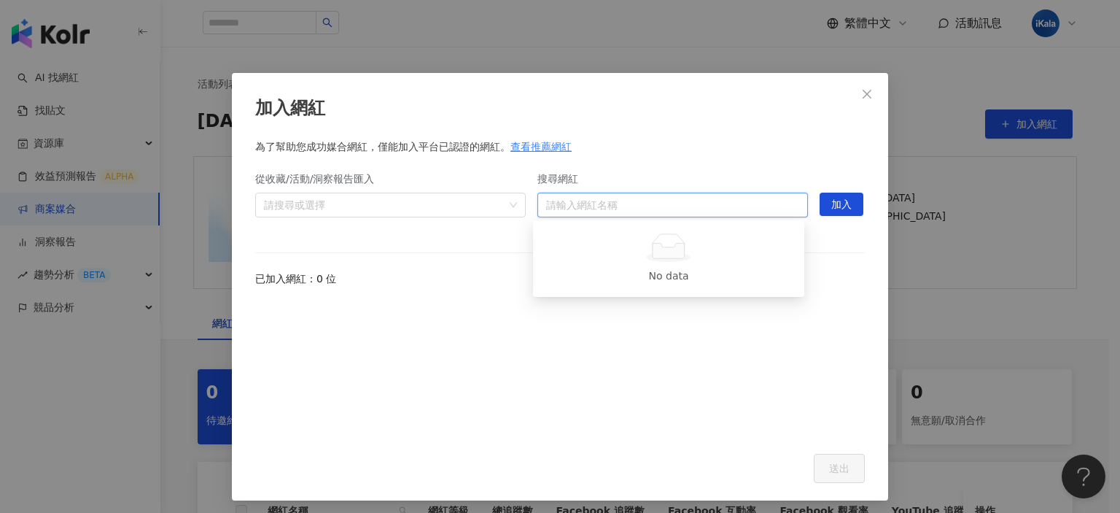
click at [659, 211] on input "搜尋網紅" at bounding box center [672, 204] width 253 height 23
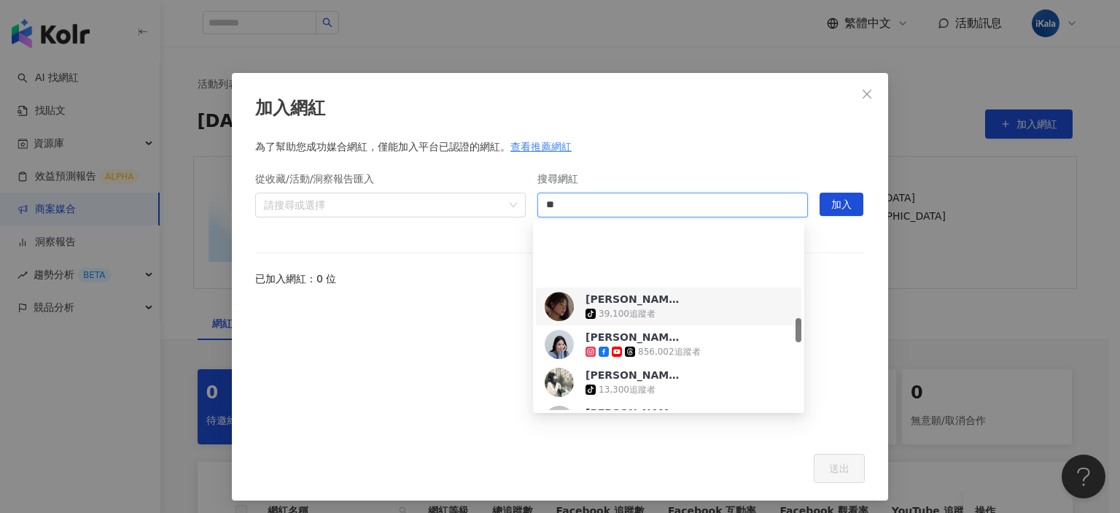
scroll to position [875, 0]
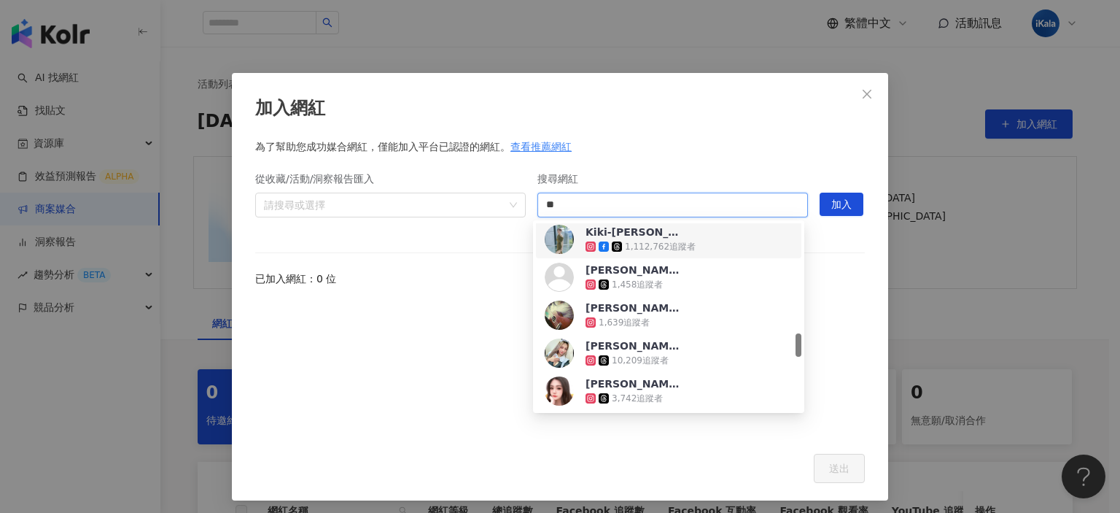
drag, startPoint x: 394, startPoint y: 180, endPoint x: 347, endPoint y: 160, distance: 50.9
click at [379, 183] on div "從收藏/活動/洞察報告匯入 請搜尋或選擇 搜尋網紅 ** 請輸入網紅名稱 hidden 加入" at bounding box center [560, 198] width 610 height 73
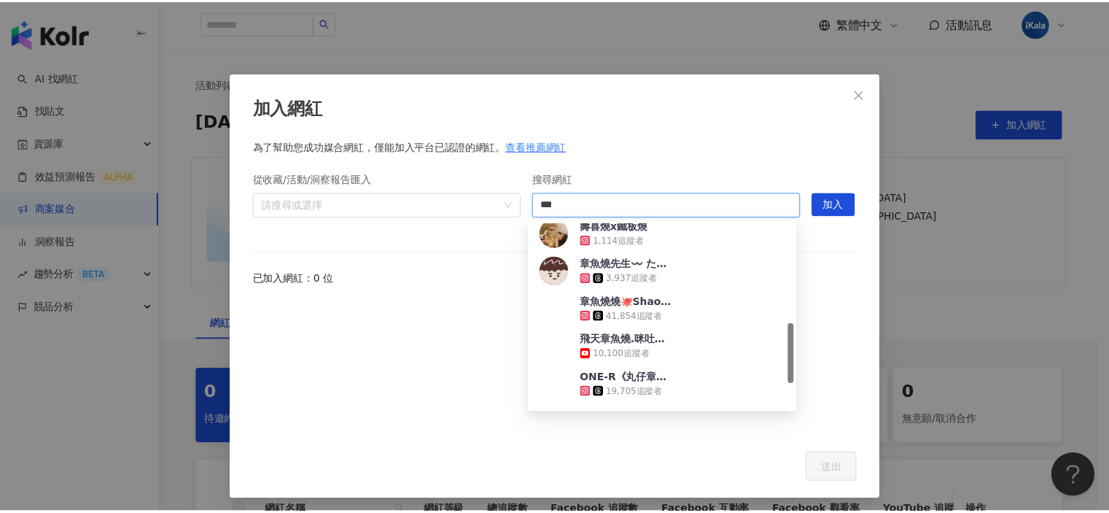
scroll to position [309, 0]
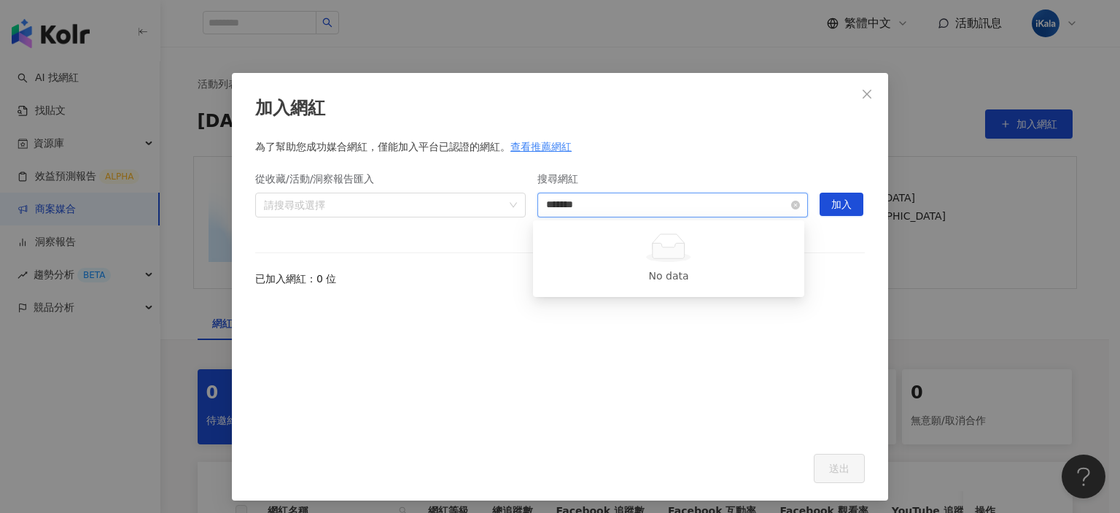
type input "****"
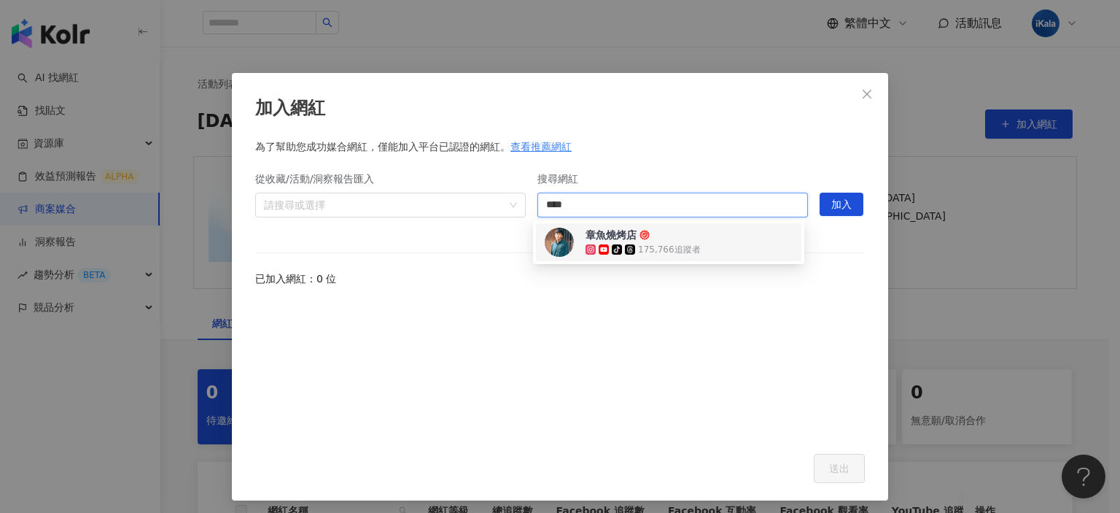
click at [653, 233] on span "章魚燒烤店" at bounding box center [633, 235] width 95 height 15
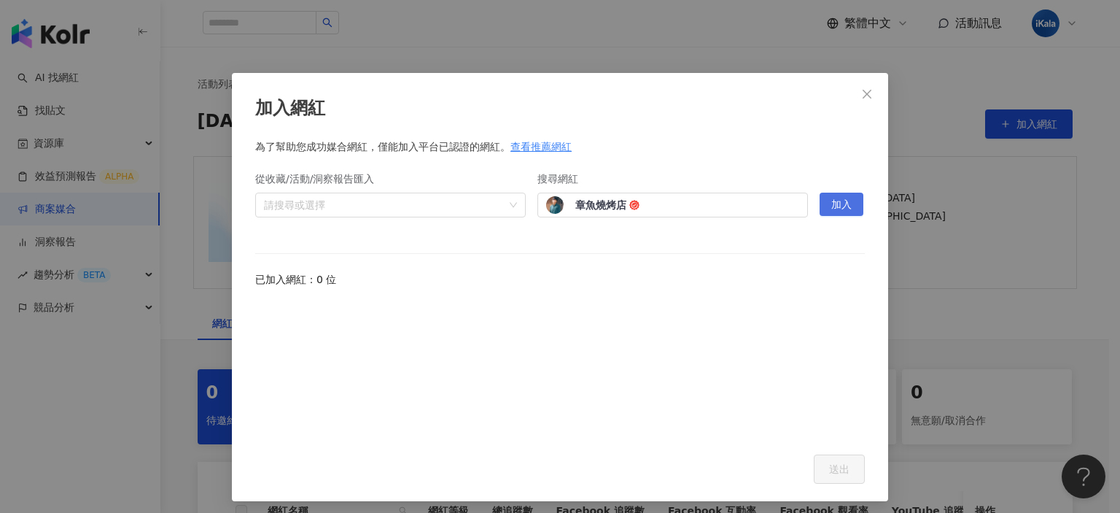
click at [849, 208] on button "加入" at bounding box center [842, 204] width 44 height 23
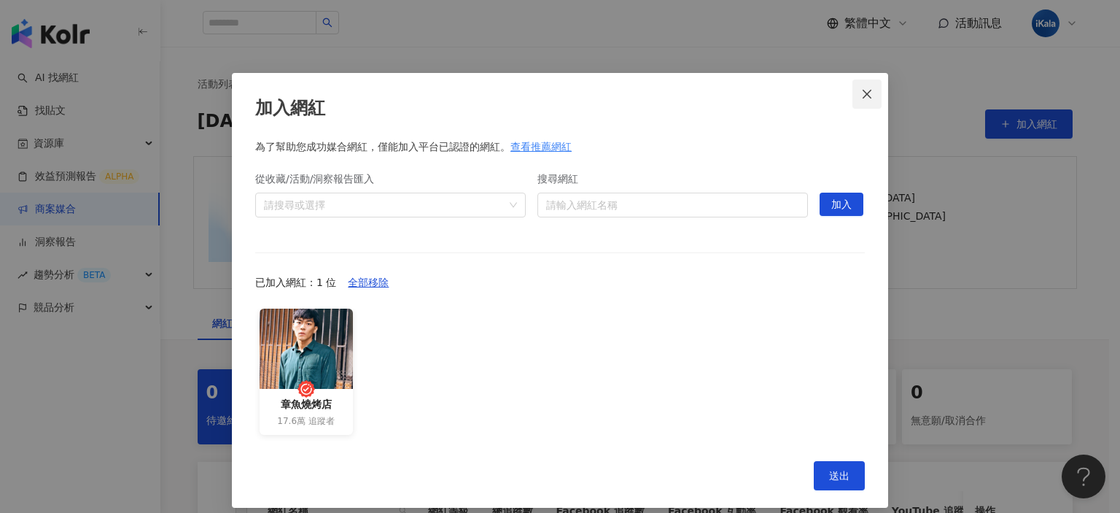
click at [861, 88] on icon "close" at bounding box center [867, 94] width 12 height 12
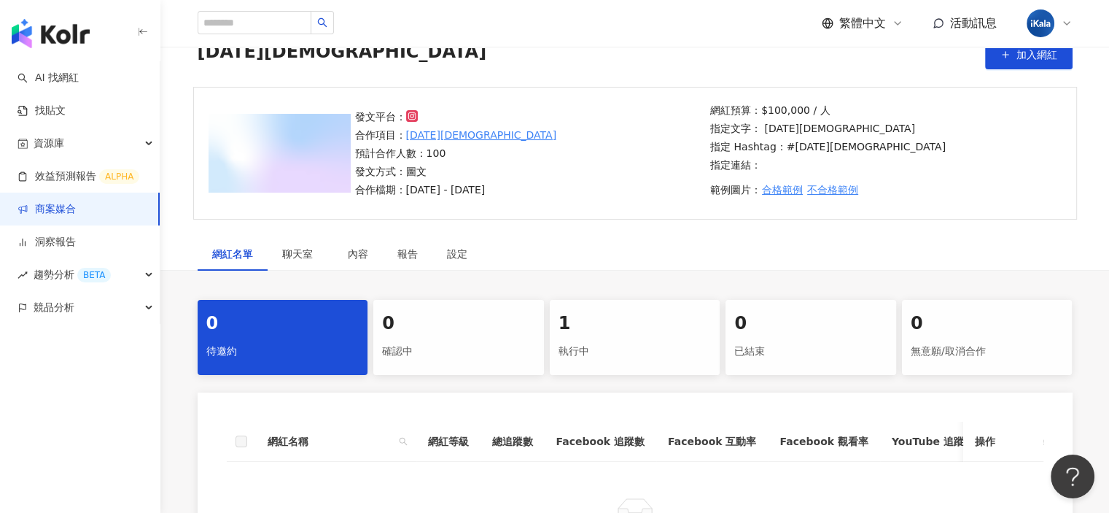
scroll to position [146, 0]
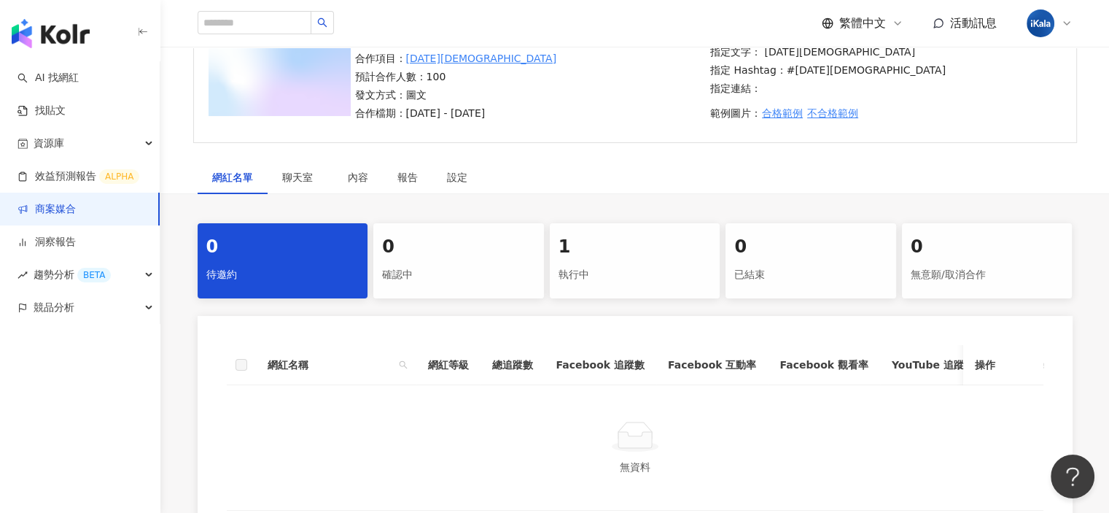
click at [633, 250] on div "1" at bounding box center [635, 247] width 153 height 25
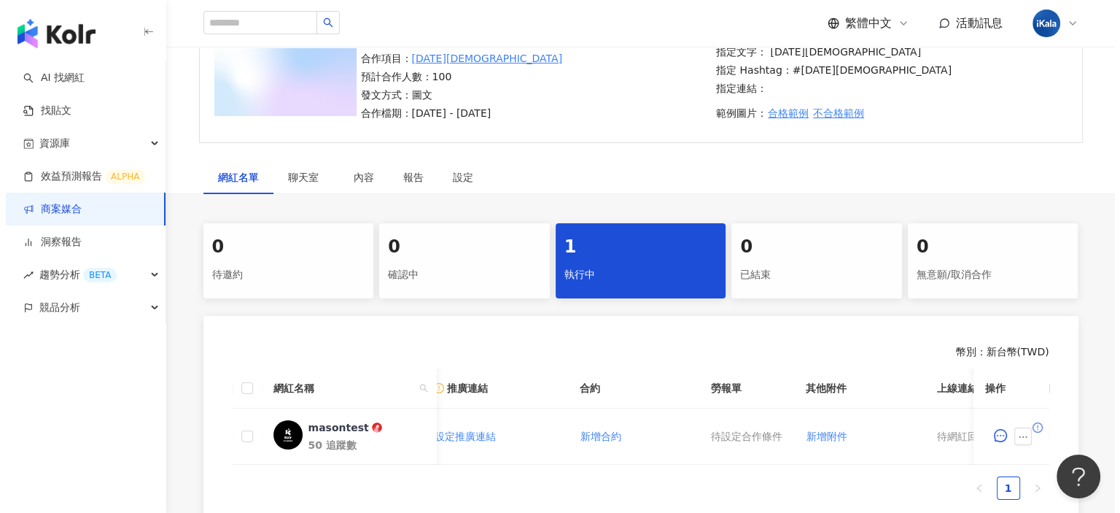
scroll to position [0, 225]
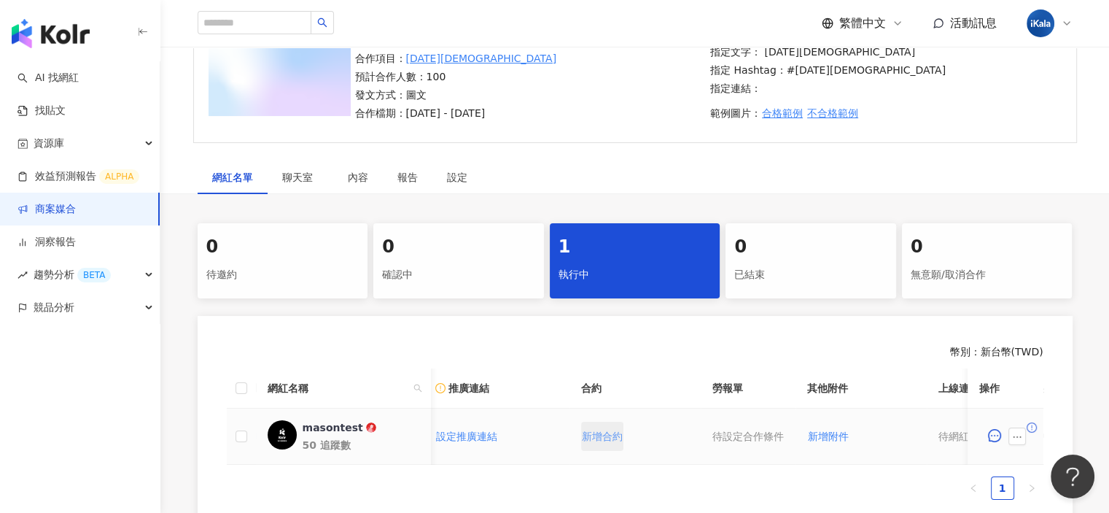
click at [597, 431] on span "新增合約" at bounding box center [602, 436] width 41 height 12
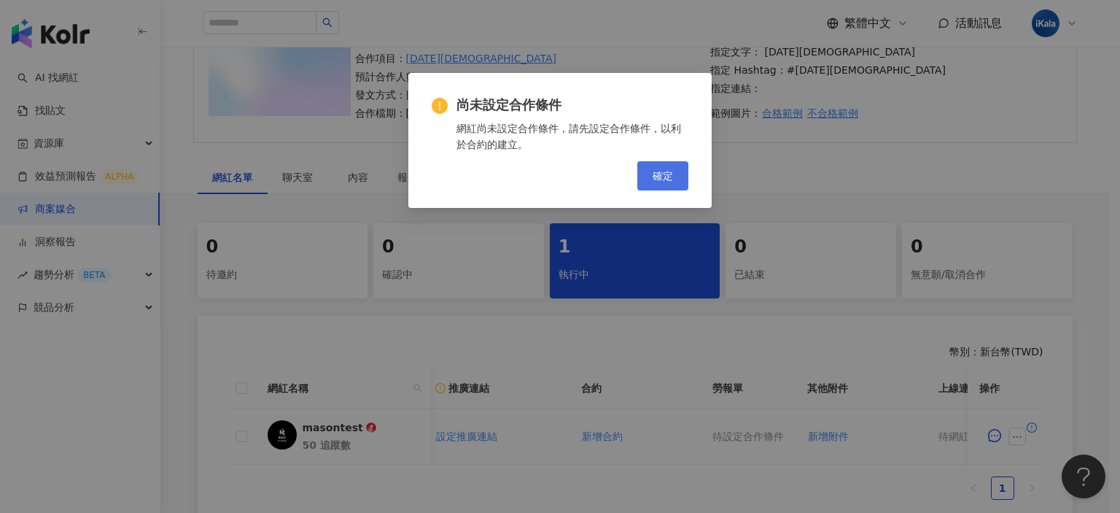
click at [666, 176] on span "確定" at bounding box center [663, 176] width 20 height 12
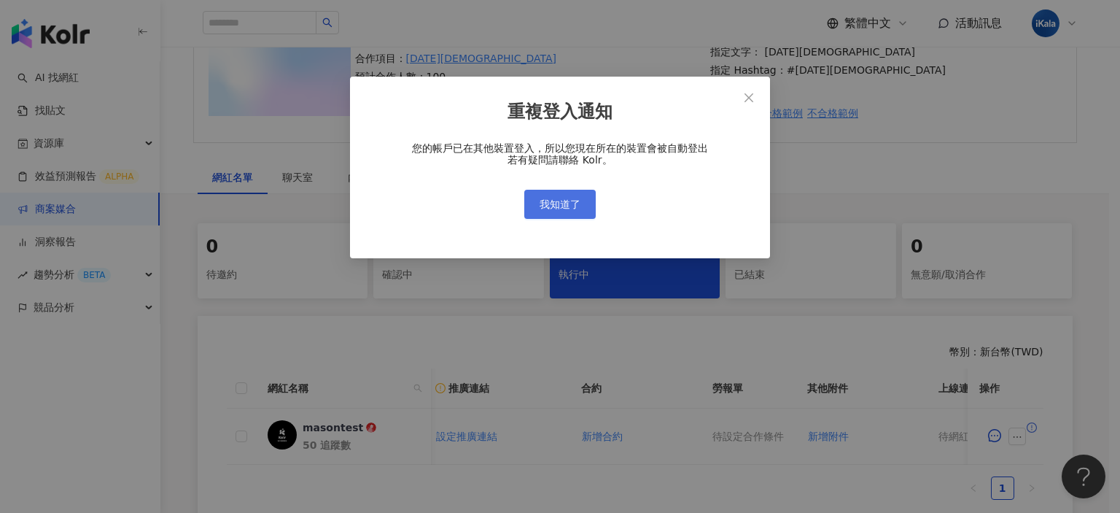
click at [570, 206] on span "我知道了" at bounding box center [560, 204] width 41 height 12
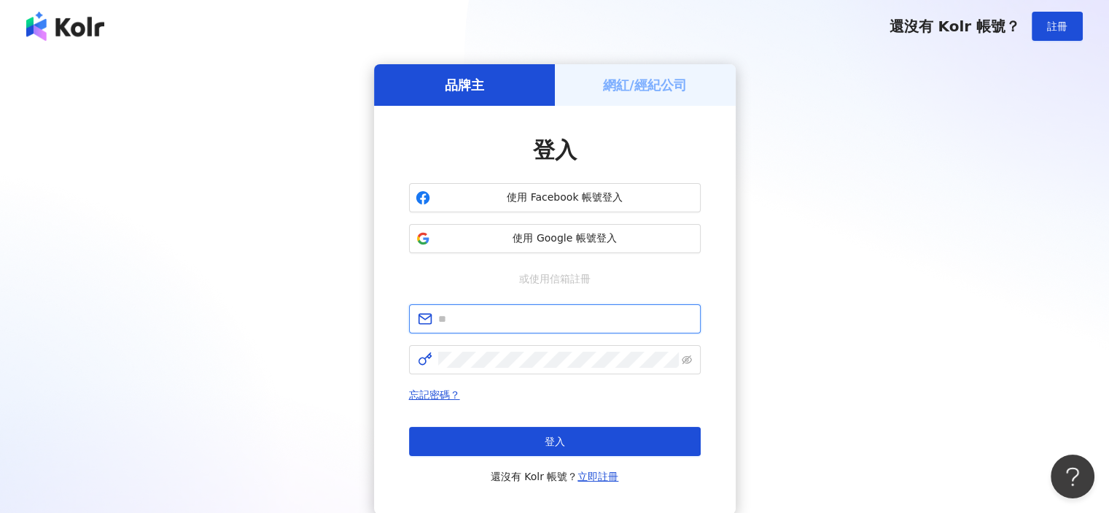
type input "**********"
click at [820, 178] on div "**********" at bounding box center [555, 289] width 1074 height 450
click at [584, 239] on span "使用 Google 帳號登入" at bounding box center [565, 238] width 258 height 15
type input "**********"
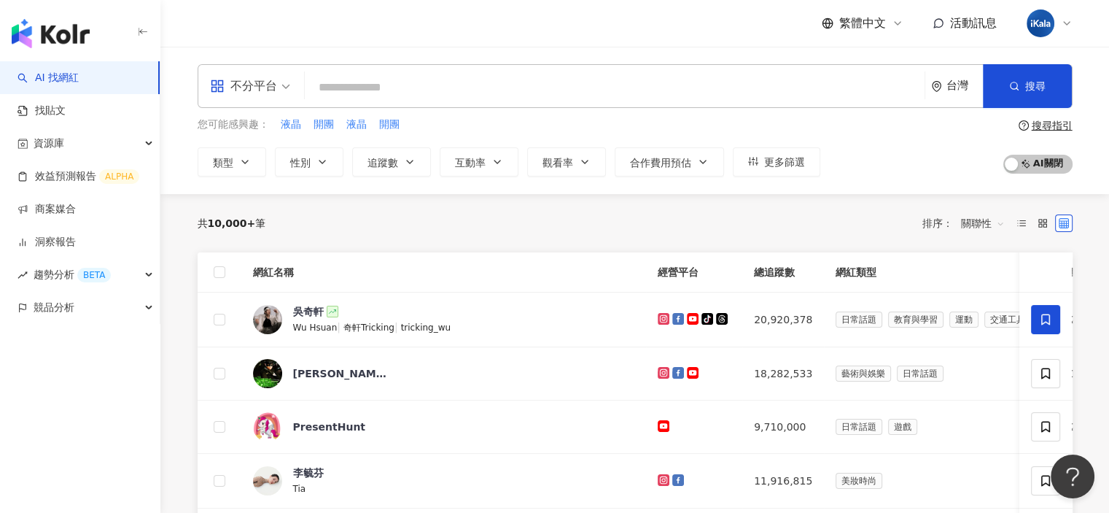
click at [388, 233] on div "共 10,000+ 筆 排序： 關聯性" at bounding box center [635, 222] width 875 height 23
click at [724, 228] on div "共 10,000+ 筆 排序： 關聯性" at bounding box center [635, 222] width 875 height 23
click at [882, 209] on div "共 10,000+ 筆 排序： 關聯性" at bounding box center [635, 223] width 875 height 58
click at [897, 155] on div "您可能感興趣： 液晶 開團 液晶 開團 類型 性別 追蹤數 互動率 觀看率 合作費用預估 更多篩選 搜尋指引 AI 開啟 AI 關閉" at bounding box center [635, 147] width 875 height 60
click at [901, 146] on div "您可能感興趣： 液晶 開團 液晶 開團 類型 性別 追蹤數 互動率 觀看率 合作費用預估 更多篩選 搜尋指引 AI 開啟 AI 關閉" at bounding box center [635, 147] width 875 height 60
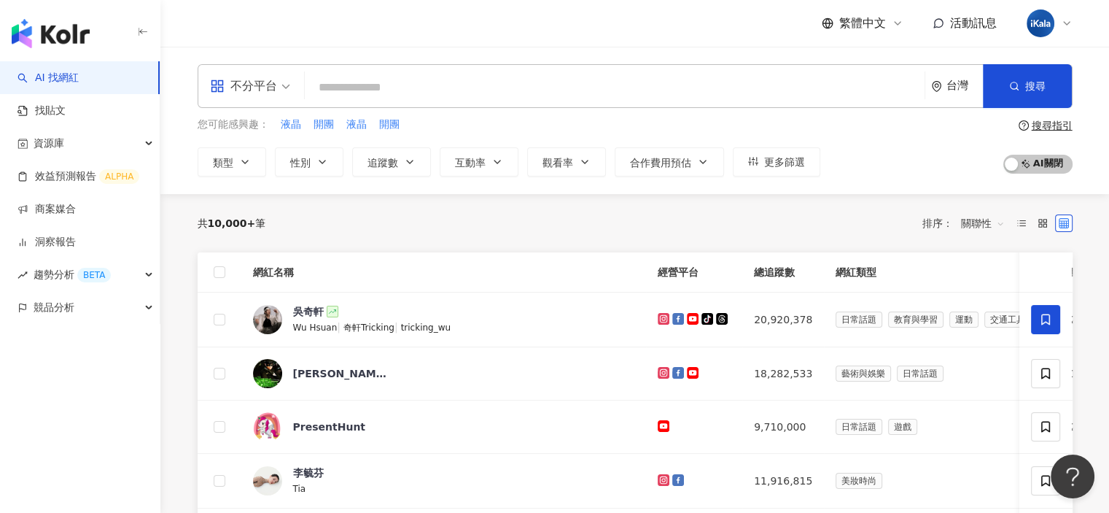
click at [901, 144] on div "您可能感興趣： 液晶 開團 液晶 開團 類型 性別 追蹤數 互動率 觀看率 合作費用預估 更多篩選 搜尋指引 AI 開啟 AI 關閉" at bounding box center [635, 147] width 875 height 60
click at [776, 216] on div "共 10,000+ 筆 排序： 關聯性" at bounding box center [635, 222] width 875 height 23
click at [873, 154] on div "您可能感興趣： 液晶 開團 液晶 開團 類型 性別 追蹤數 互動率 觀看率 合作費用預估 更多篩選 搜尋指引 AI 開啟 AI 關閉" at bounding box center [635, 147] width 875 height 60
click at [874, 153] on div "您可能感興趣： 液晶 開團 液晶 開團 類型 性別 追蹤數 互動率 觀看率 合作費用預估 更多篩選 搜尋指引 AI 開啟 AI 關閉" at bounding box center [635, 147] width 875 height 60
click at [420, 225] on div "共 10,000+ 筆 排序： 關聯性" at bounding box center [635, 222] width 875 height 23
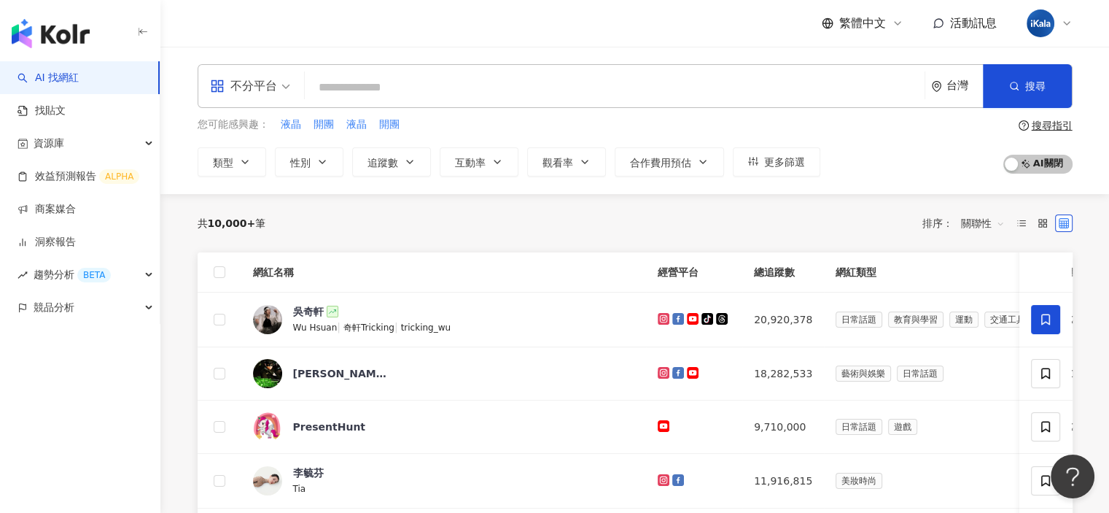
click at [334, 17] on div "繁體中文 活動訊息" at bounding box center [635, 23] width 875 height 47
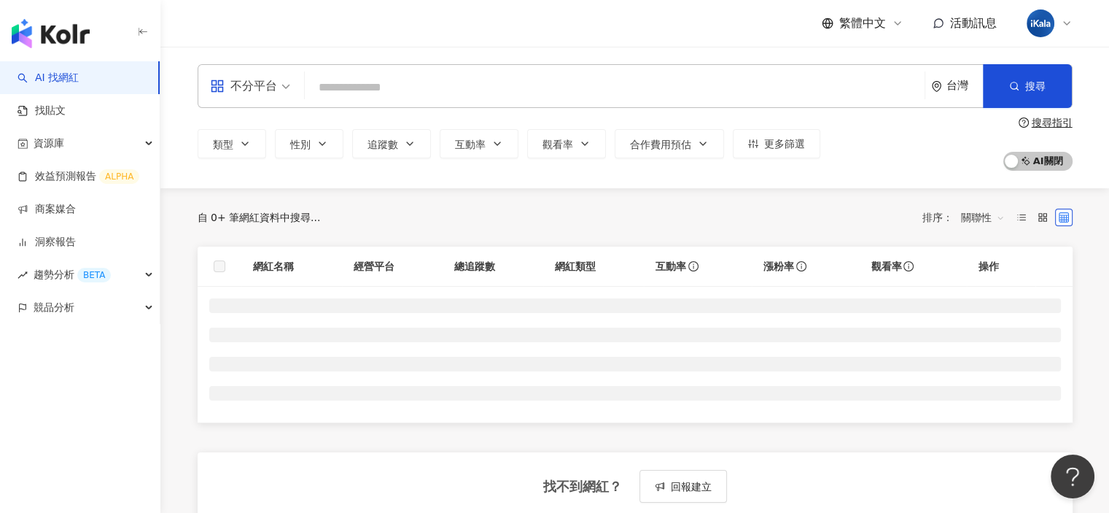
click at [1068, 20] on icon at bounding box center [1067, 24] width 12 height 12
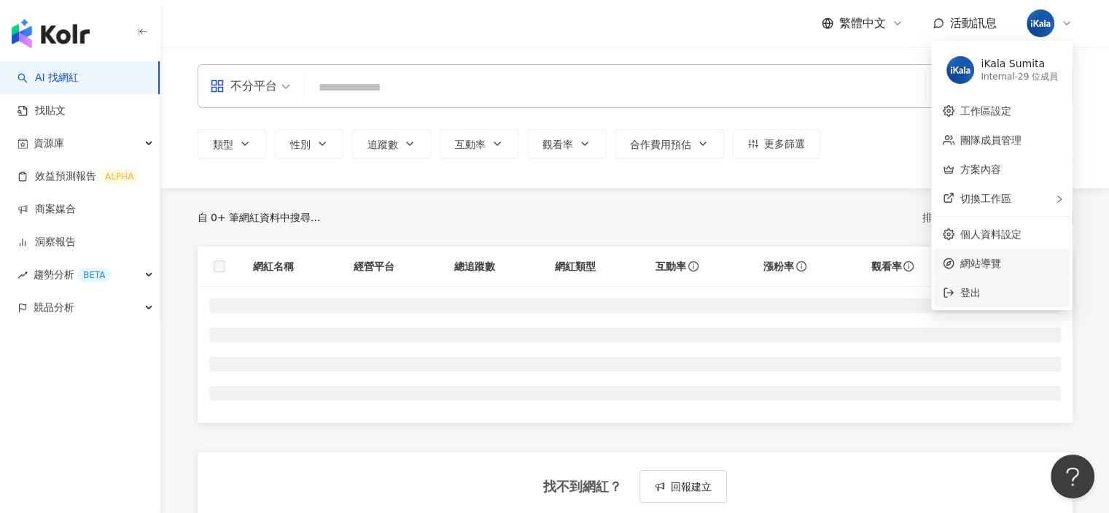
click at [1012, 287] on span "登出" at bounding box center [1010, 292] width 101 height 16
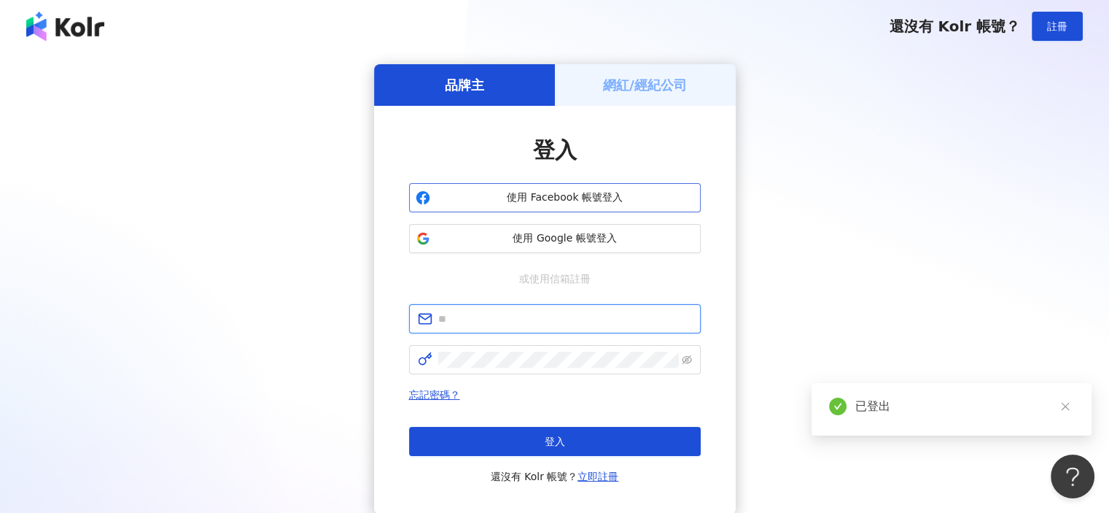
type input "**********"
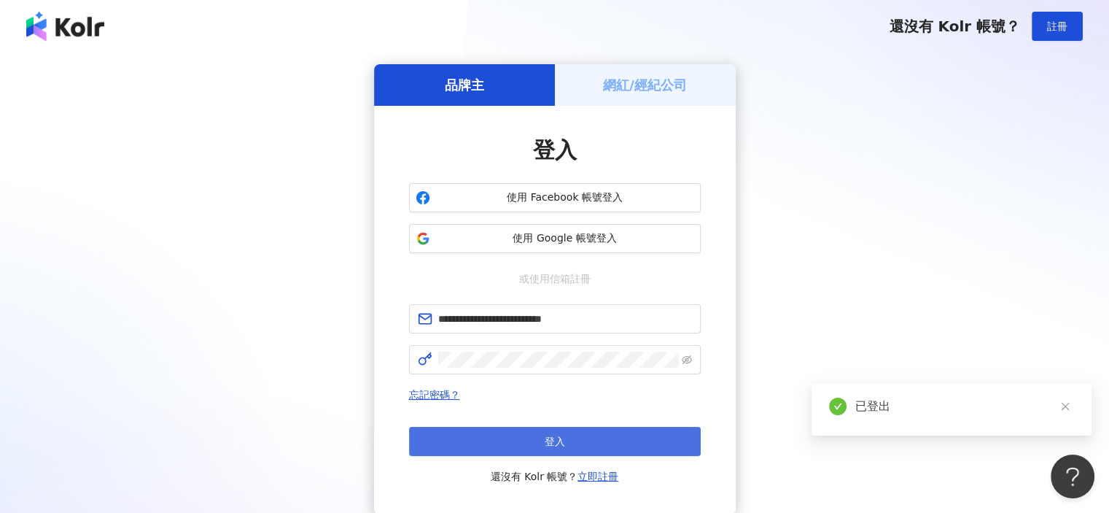
click at [590, 440] on button "登入" at bounding box center [555, 441] width 292 height 29
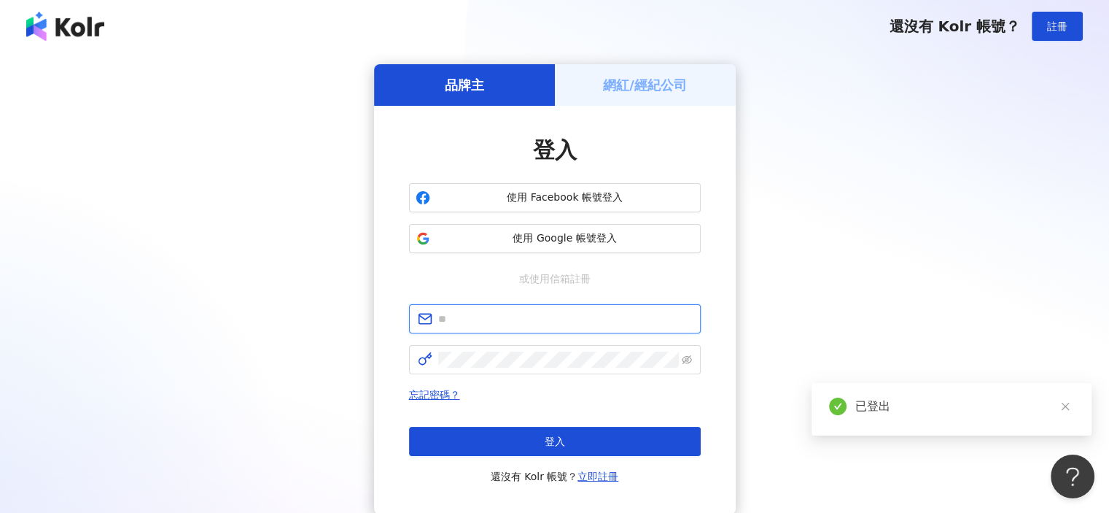
type input "**********"
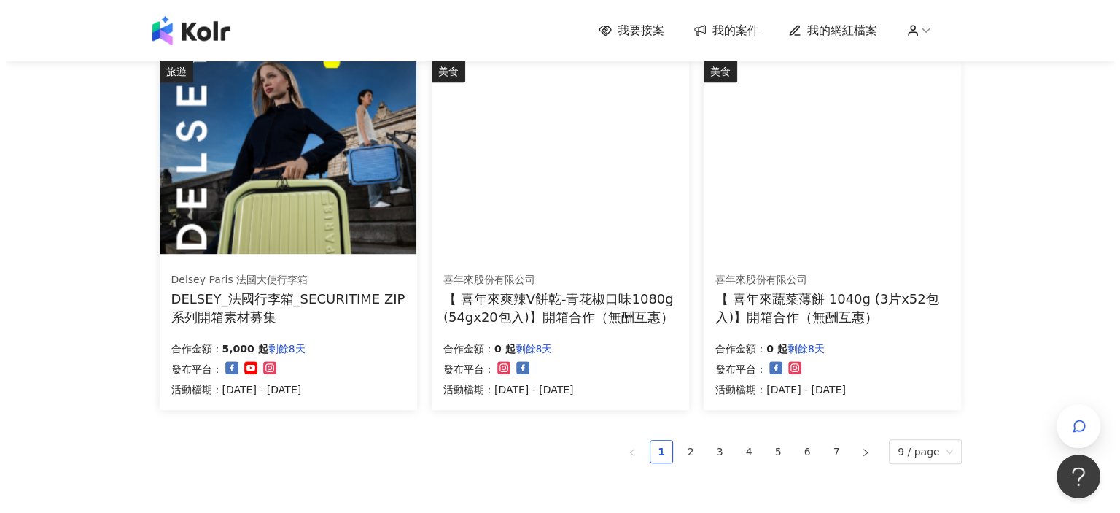
scroll to position [909, 0]
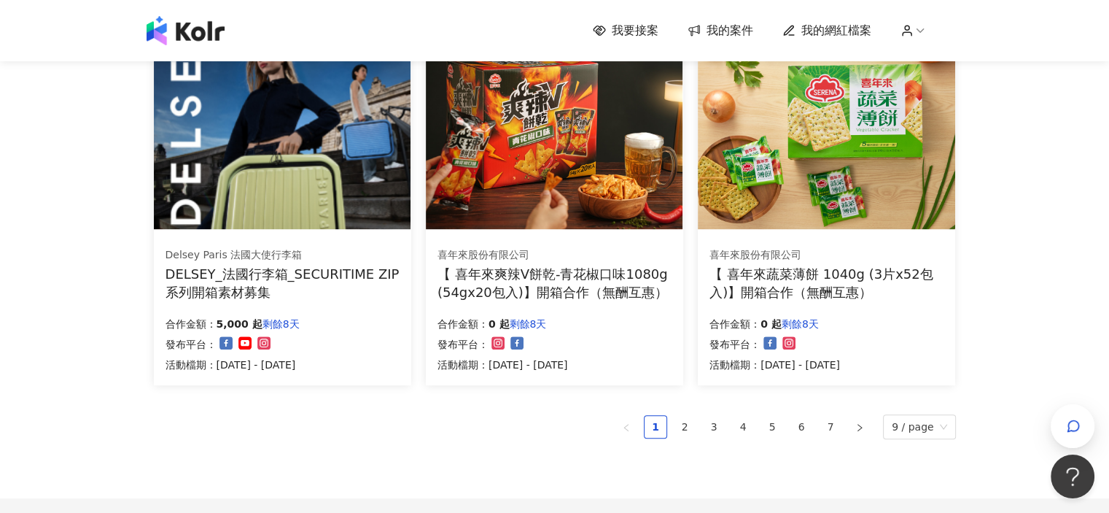
click at [286, 166] on img at bounding box center [282, 132] width 257 height 193
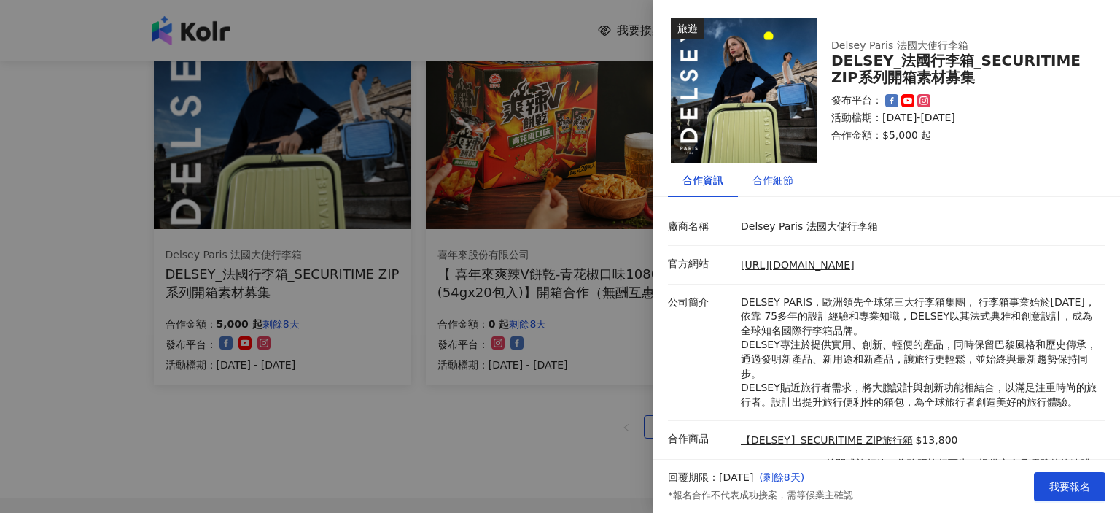
click at [788, 185] on div "合作細節" at bounding box center [773, 180] width 41 height 16
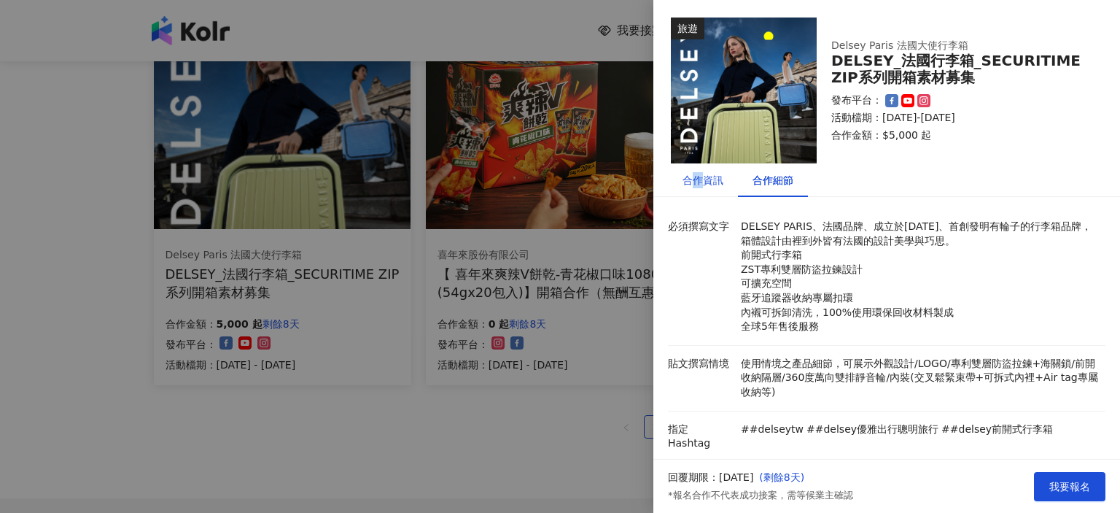
click at [697, 176] on div "合作資訊" at bounding box center [703, 180] width 41 height 16
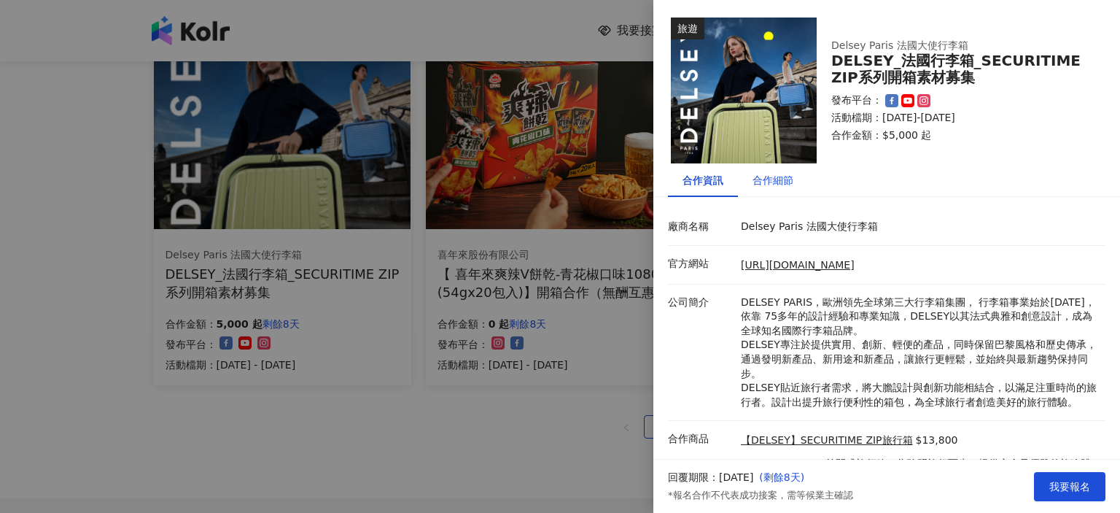
click at [781, 176] on div "合作細節" at bounding box center [773, 180] width 41 height 16
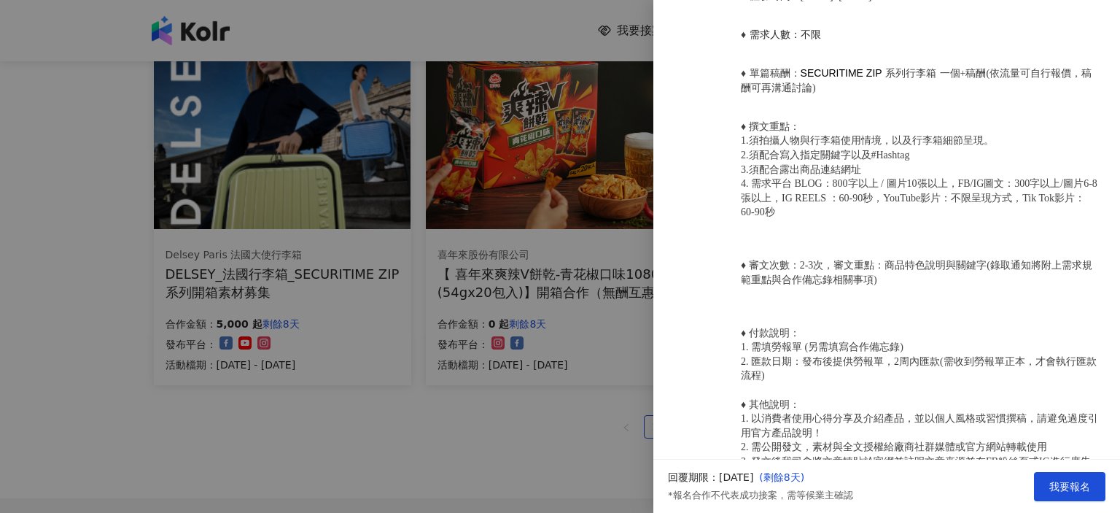
scroll to position [928, 0]
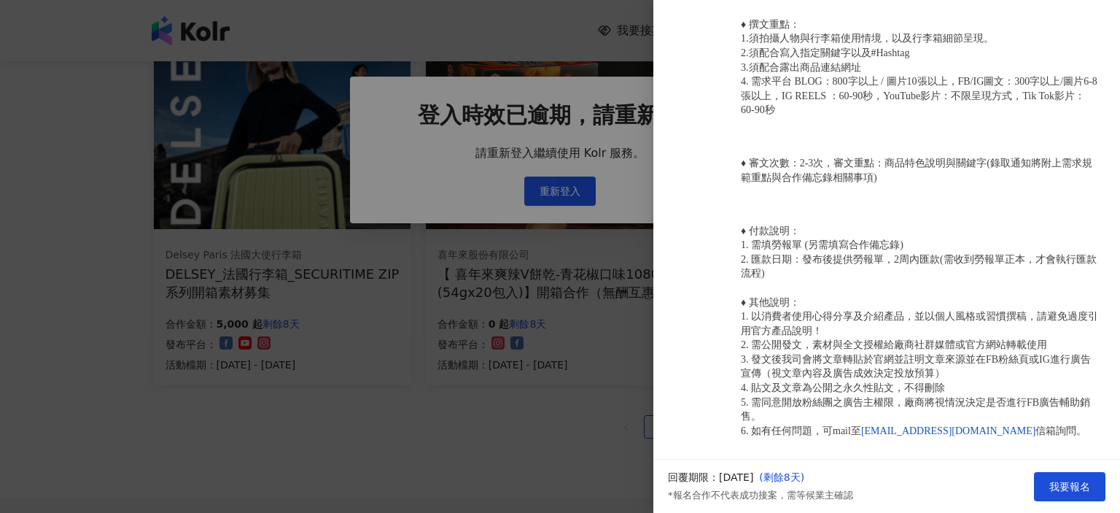
click at [117, 226] on div at bounding box center [560, 256] width 1120 height 513
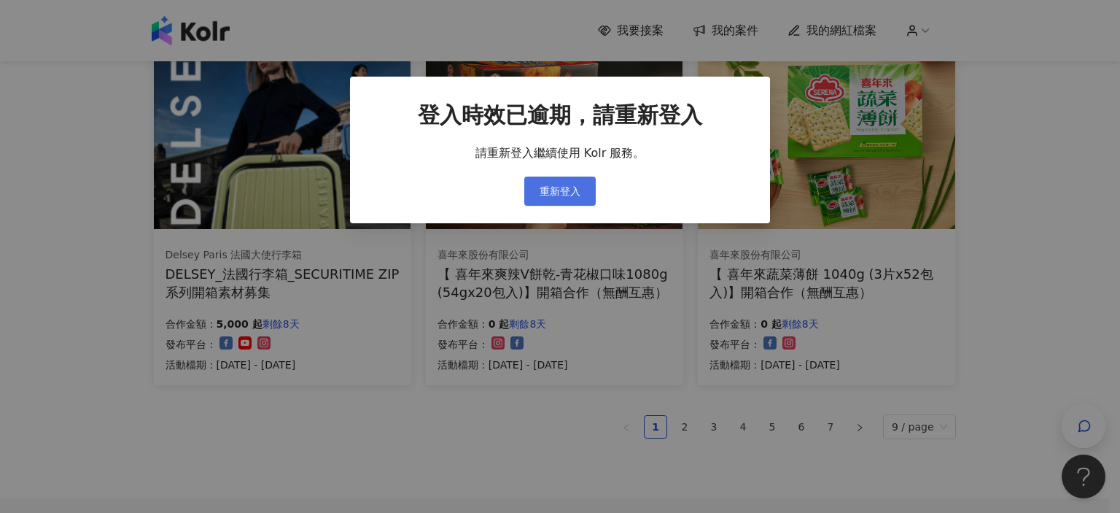
click at [570, 192] on span "重新登入" at bounding box center [560, 191] width 41 height 12
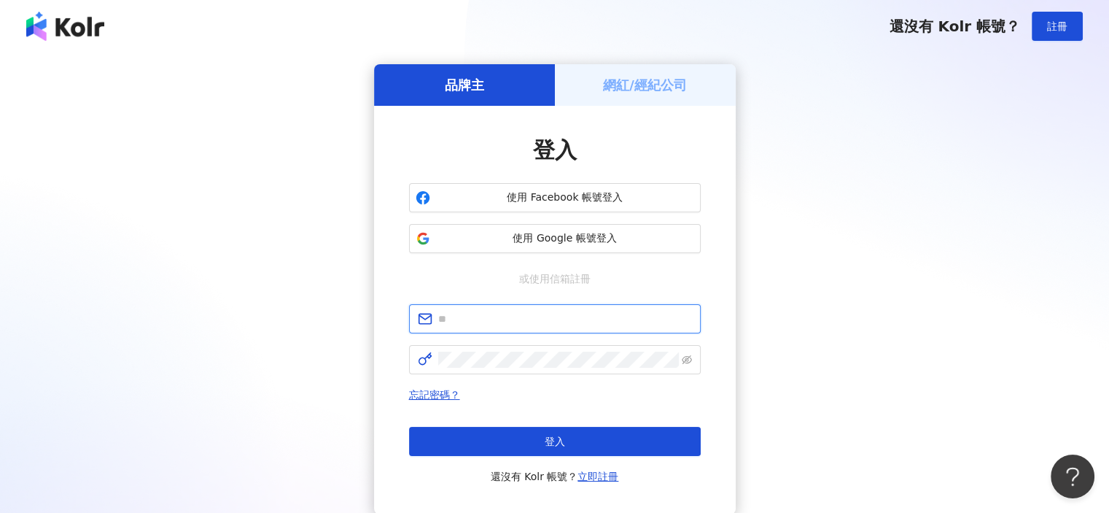
type input "**********"
